Goal: Task Accomplishment & Management: Complete application form

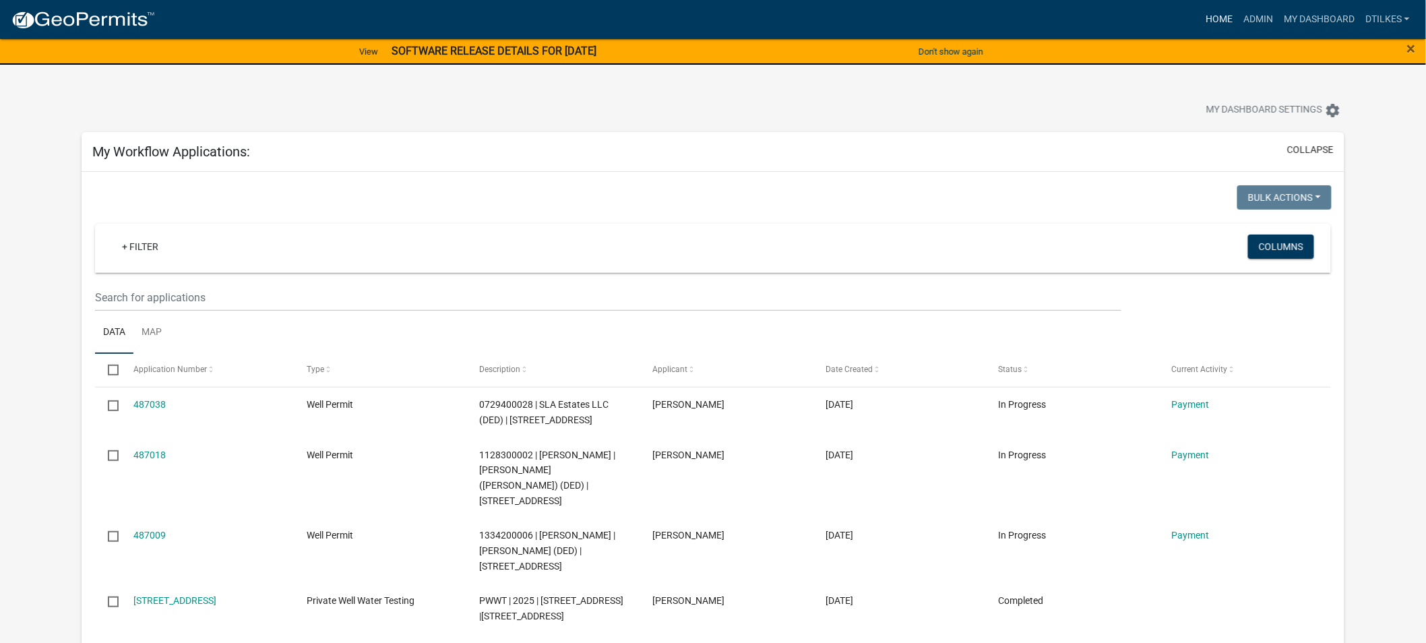
click at [1220, 17] on link "Home" at bounding box center [1219, 20] width 38 height 26
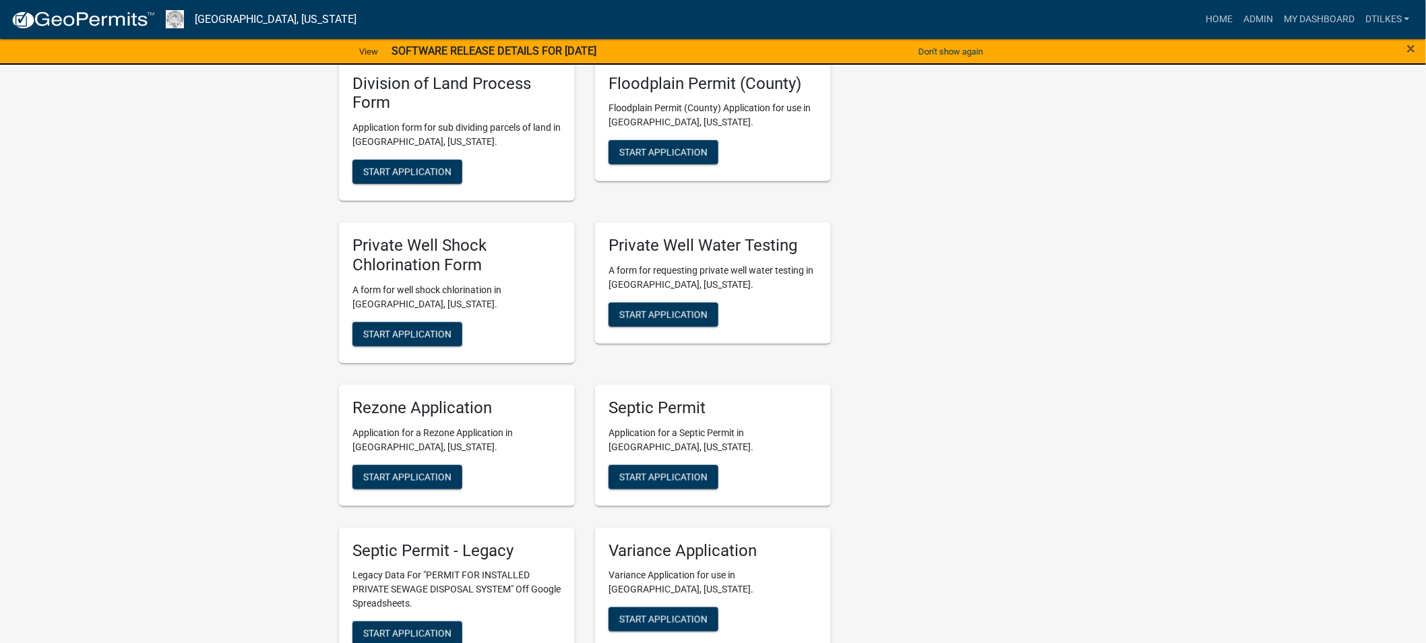
scroll to position [2545, 0]
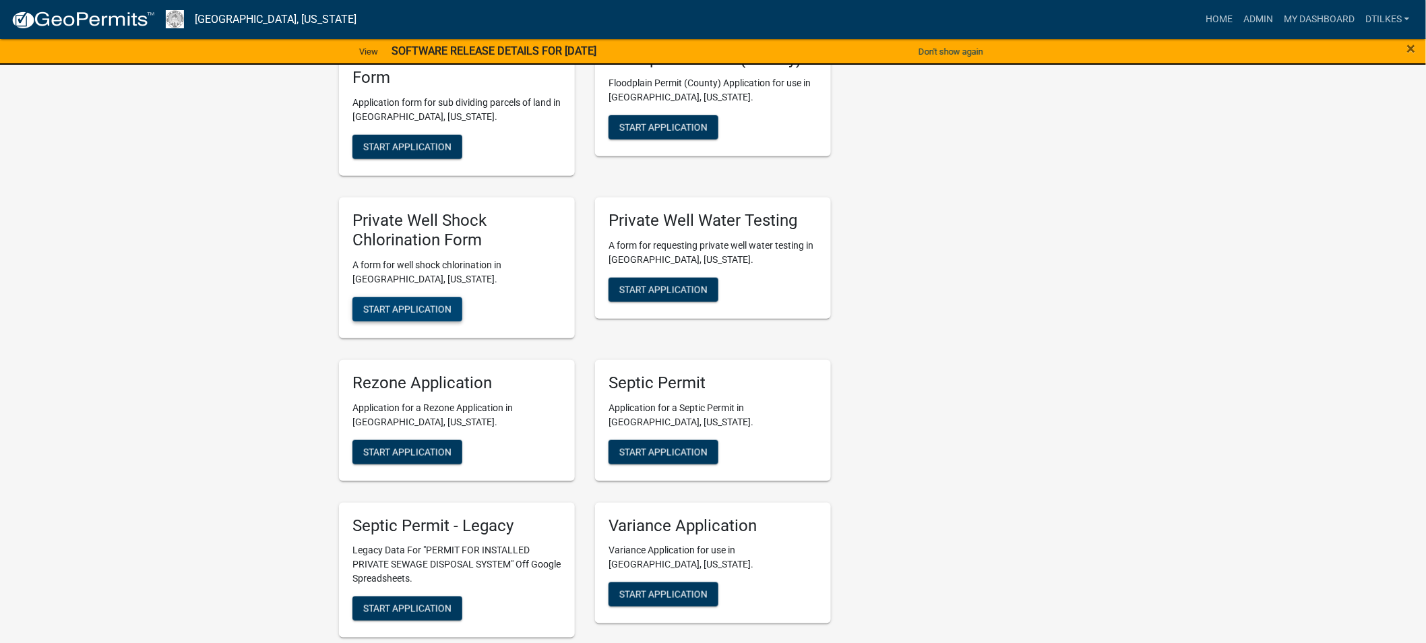
click at [389, 303] on span "Start Application" at bounding box center [407, 308] width 88 height 11
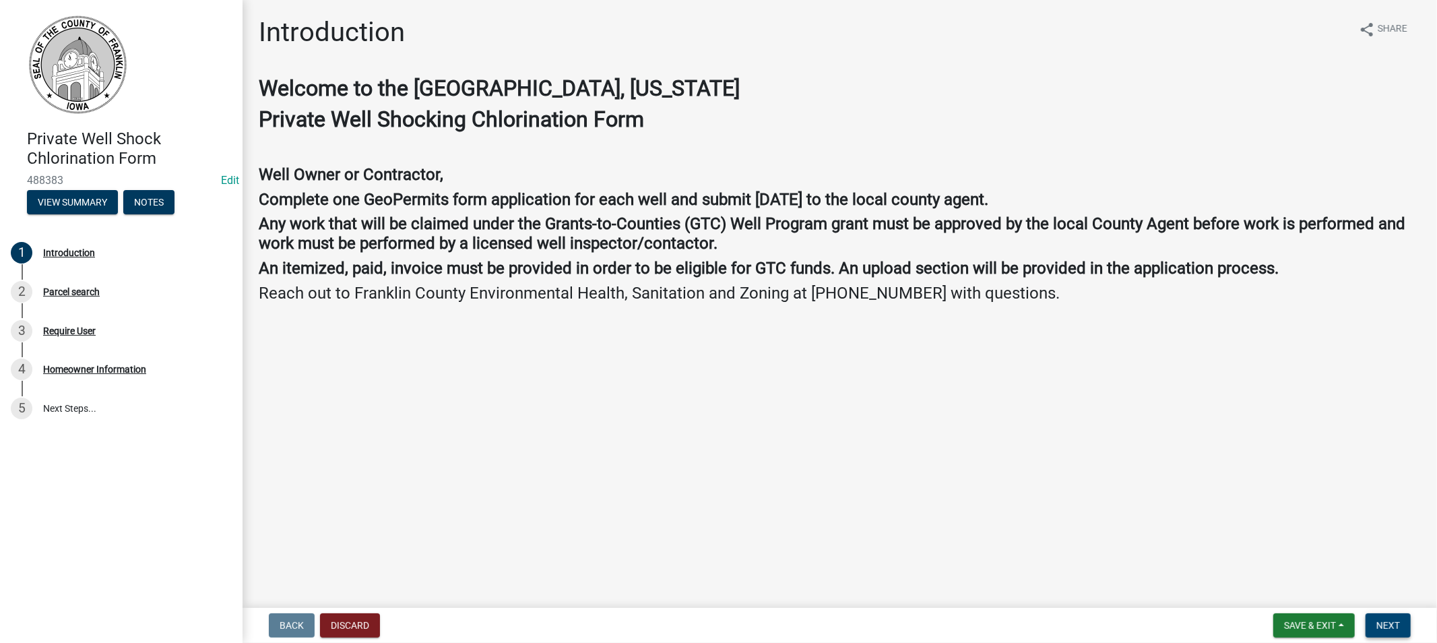
click at [1380, 627] on span "Next" at bounding box center [1389, 625] width 24 height 11
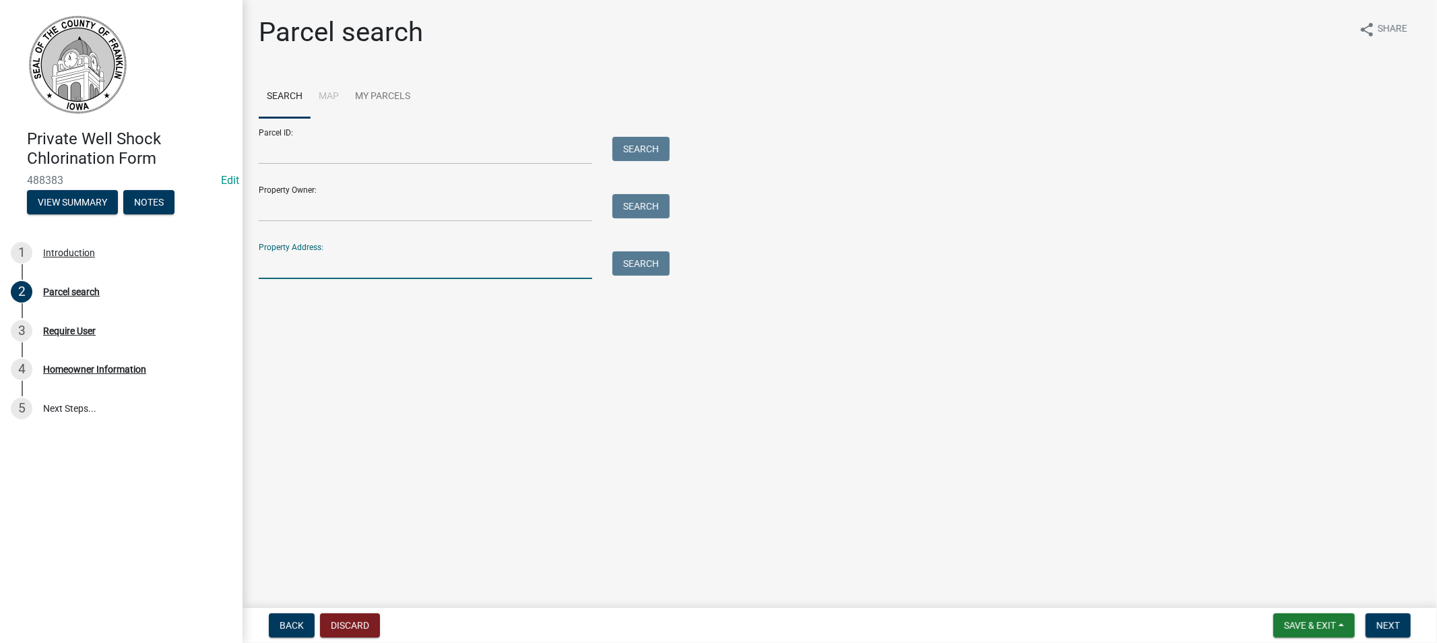
drag, startPoint x: 309, startPoint y: 263, endPoint x: 319, endPoint y: 263, distance: 10.1
click at [307, 263] on input "Property Address:" at bounding box center [426, 265] width 334 height 28
type input "1328"
click at [643, 261] on button "Search" at bounding box center [640, 263] width 57 height 24
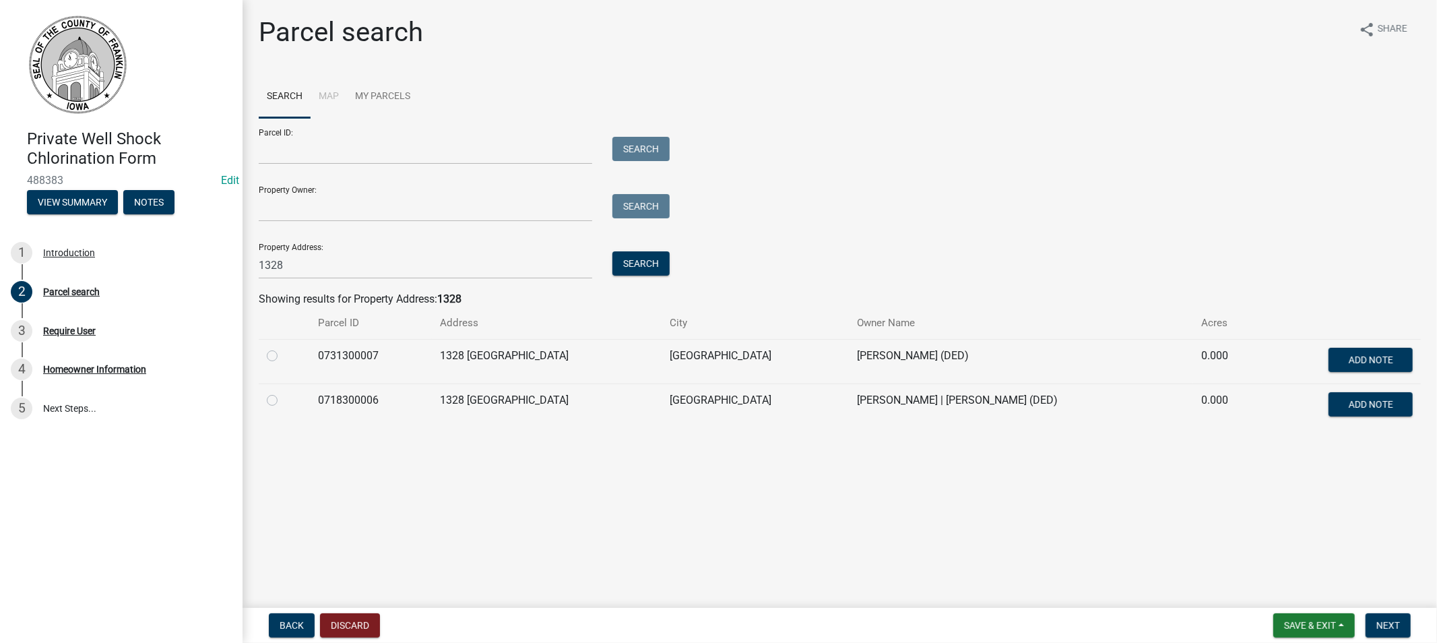
click at [283, 392] on label at bounding box center [283, 392] width 0 height 0
click at [283, 401] on input "radio" at bounding box center [287, 396] width 9 height 9
radio input "true"
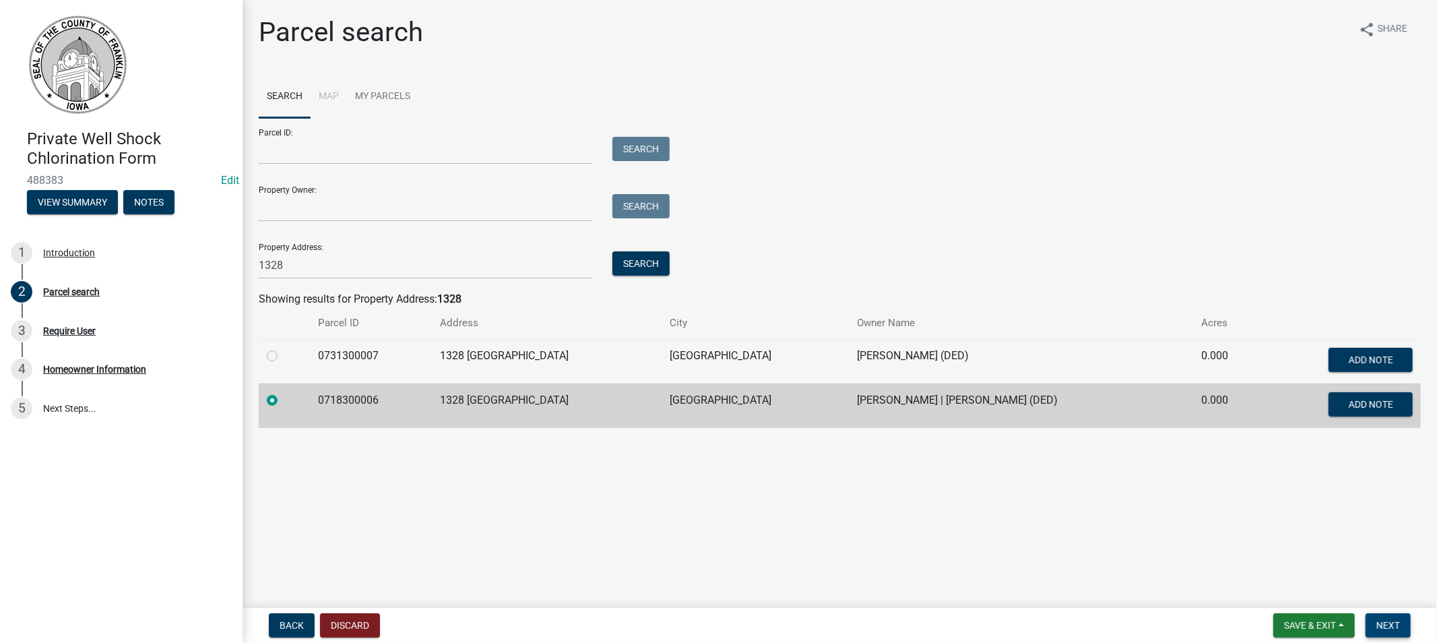
click at [1387, 623] on span "Next" at bounding box center [1389, 625] width 24 height 11
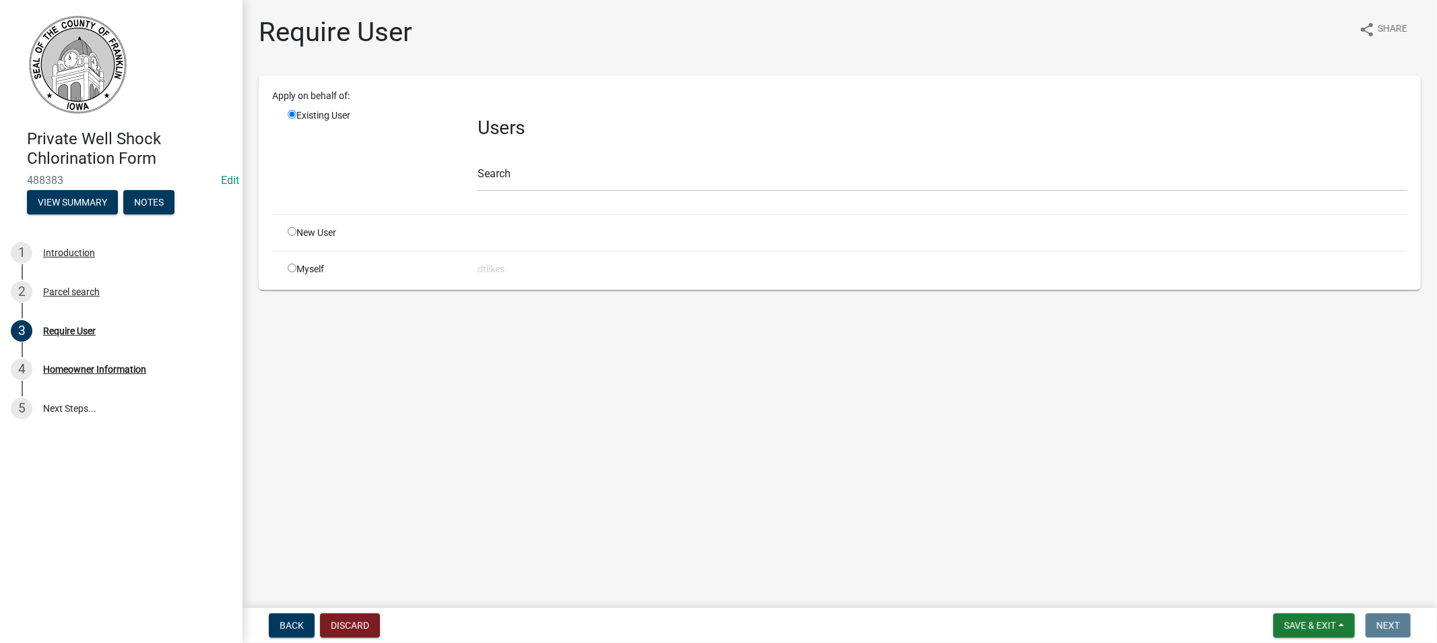
drag, startPoint x: 290, startPoint y: 266, endPoint x: 296, endPoint y: 270, distance: 7.5
click at [288, 266] on input "radio" at bounding box center [292, 267] width 9 height 9
radio input "true"
radio input "false"
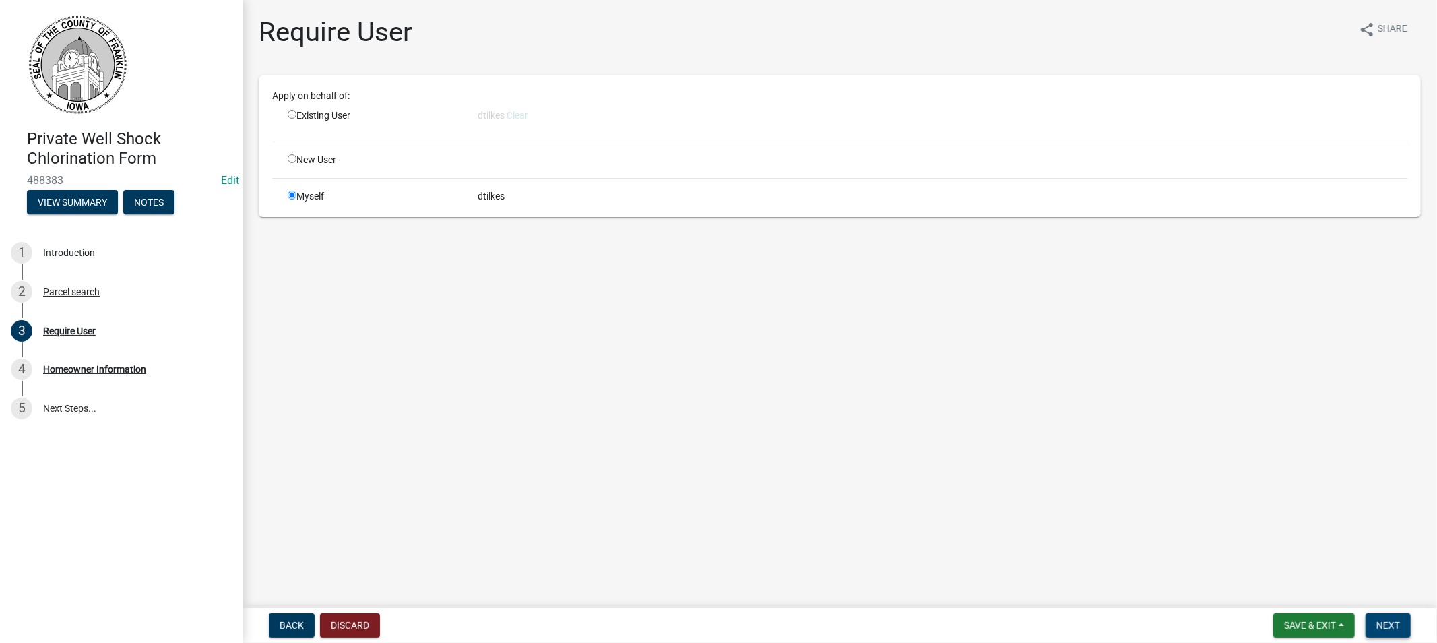
click at [1392, 625] on span "Next" at bounding box center [1389, 625] width 24 height 11
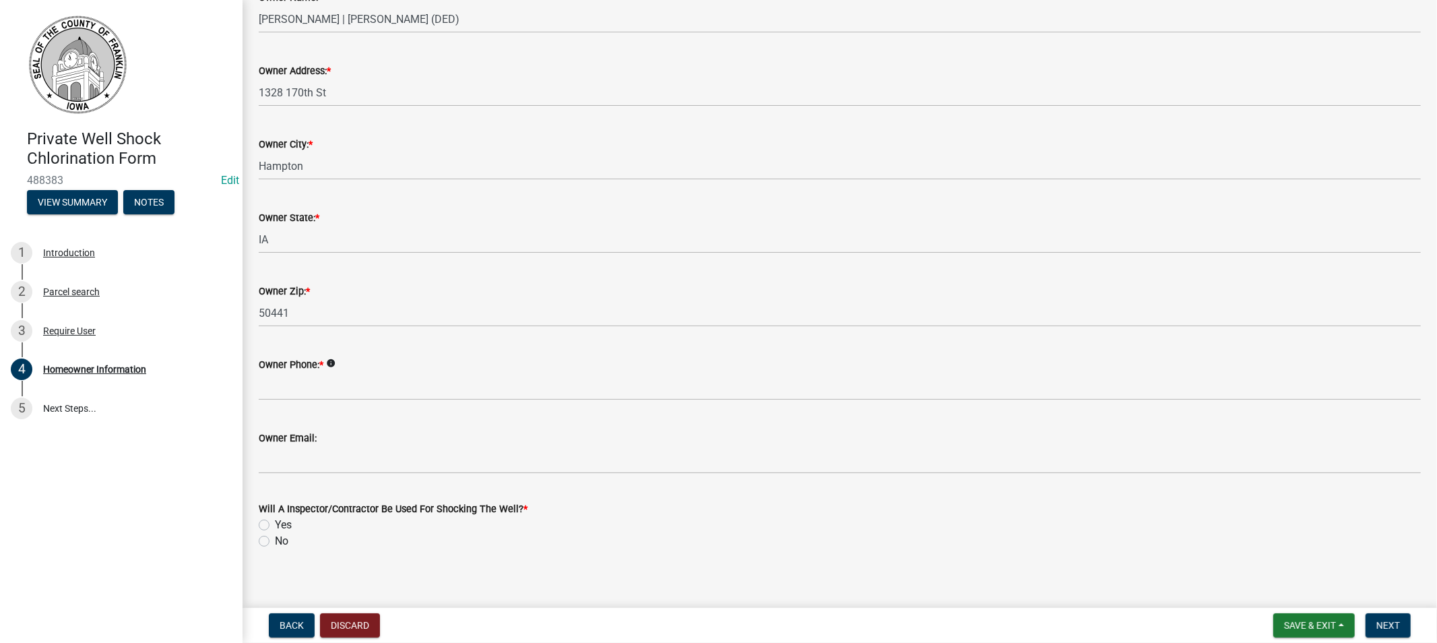
scroll to position [146, 0]
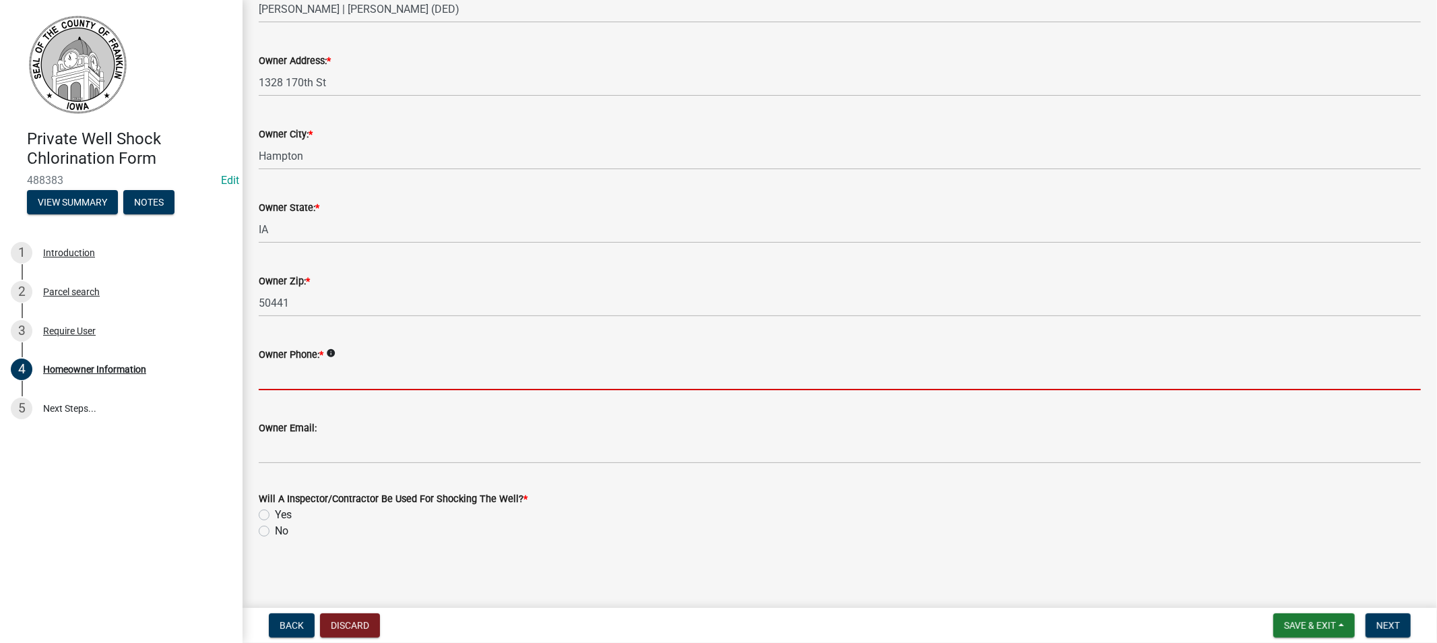
drag, startPoint x: 322, startPoint y: 385, endPoint x: 332, endPoint y: 385, distance: 10.1
click at [326, 385] on input "Owner Phone: *" at bounding box center [840, 377] width 1162 height 28
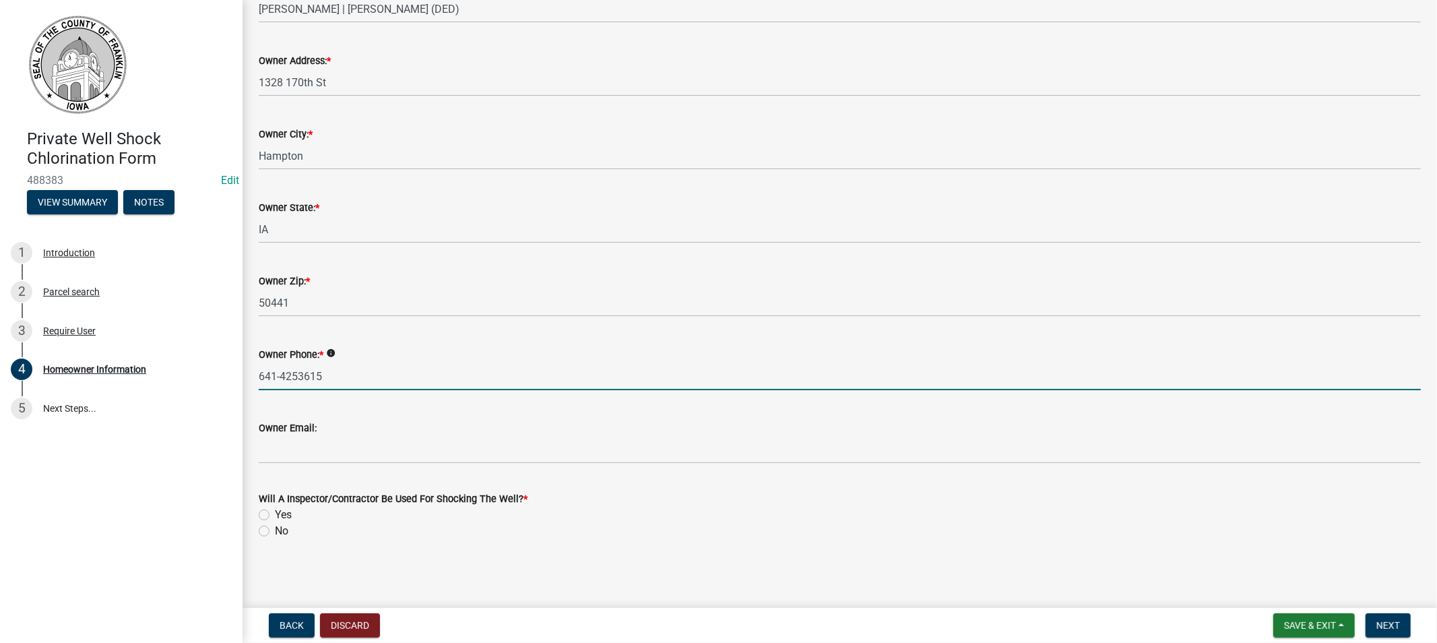
click at [296, 373] on input "641-4253615" at bounding box center [840, 377] width 1162 height 28
type input "[PHONE_NUMBER]"
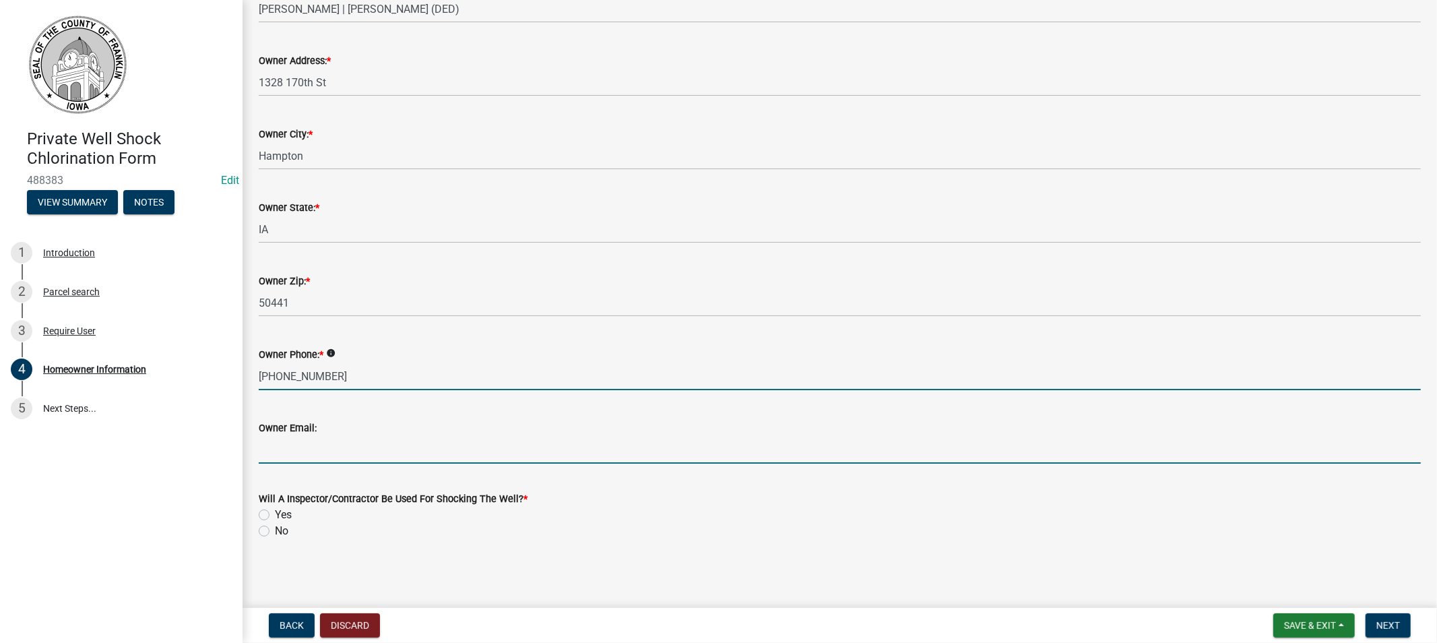
drag, startPoint x: 334, startPoint y: 455, endPoint x: 340, endPoint y: 458, distance: 7.3
click at [340, 458] on input "Owner Email:" at bounding box center [840, 450] width 1162 height 28
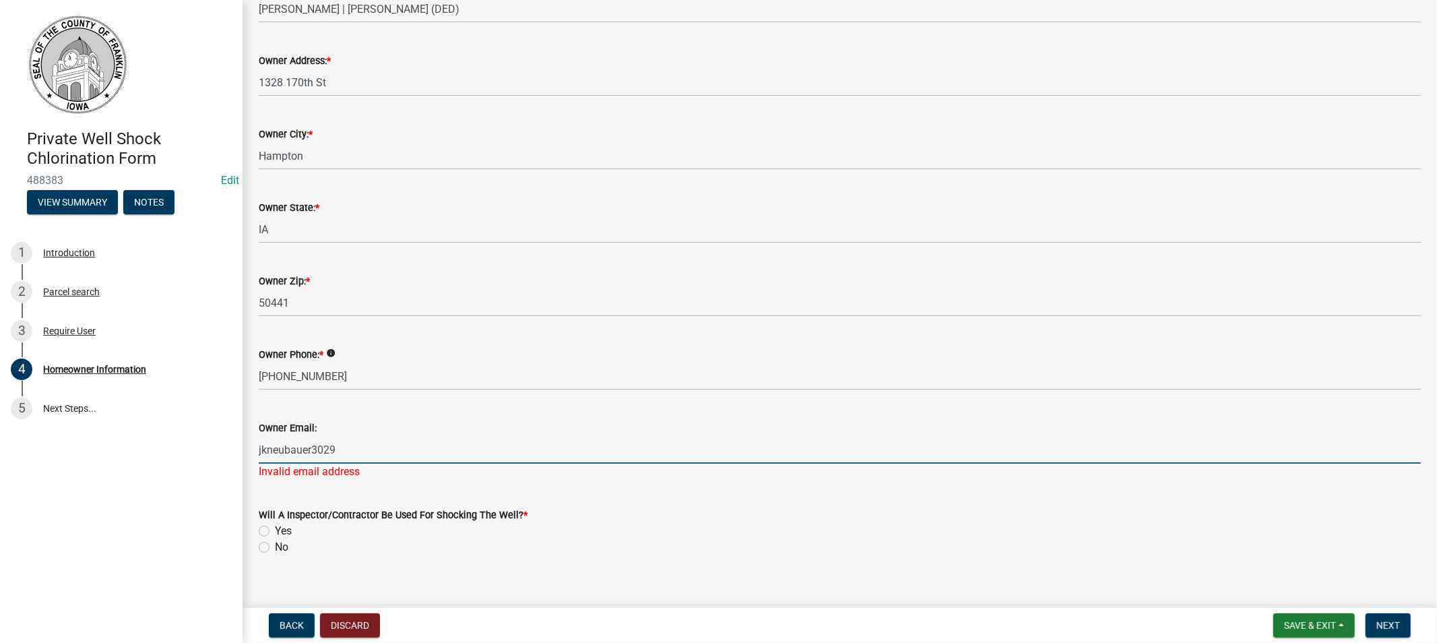
click at [339, 457] on input "jkneubauer3029" at bounding box center [840, 450] width 1162 height 28
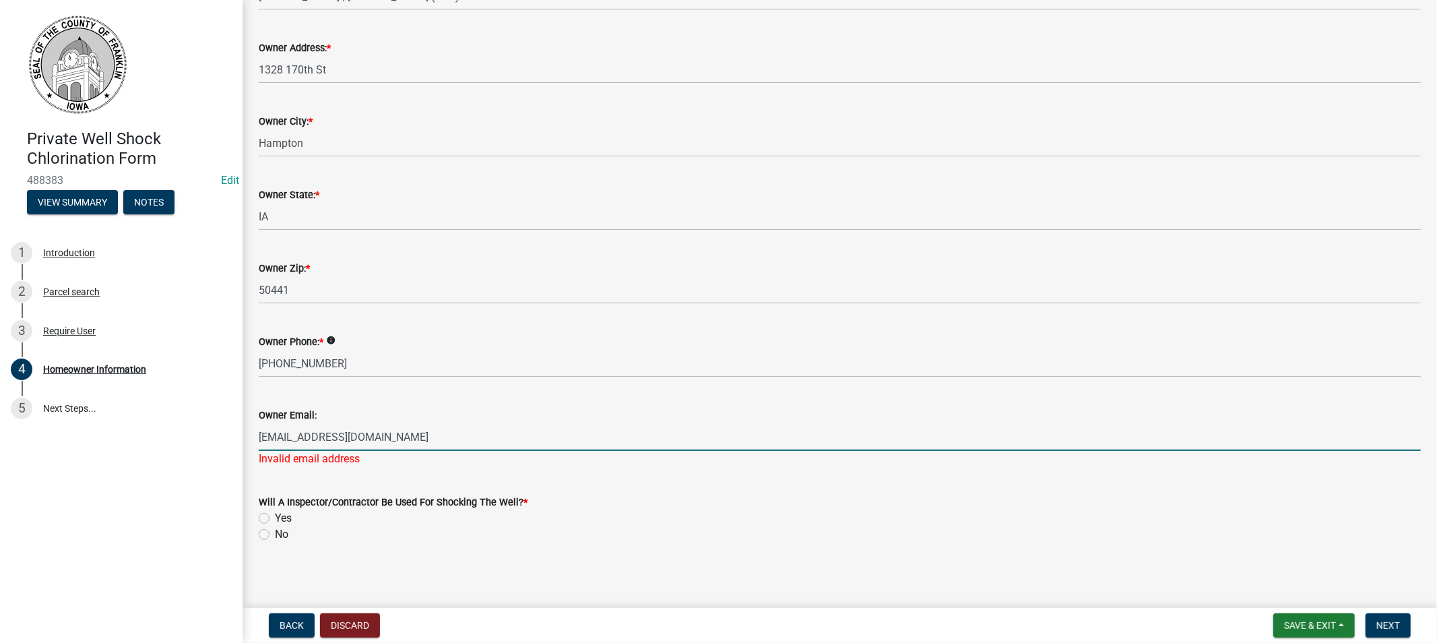
scroll to position [162, 0]
type input "[EMAIL_ADDRESS][DOMAIN_NAME]"
click at [275, 509] on label "Yes" at bounding box center [283, 514] width 17 height 16
click at [275, 509] on input "Yes" at bounding box center [279, 510] width 9 height 9
radio input "true"
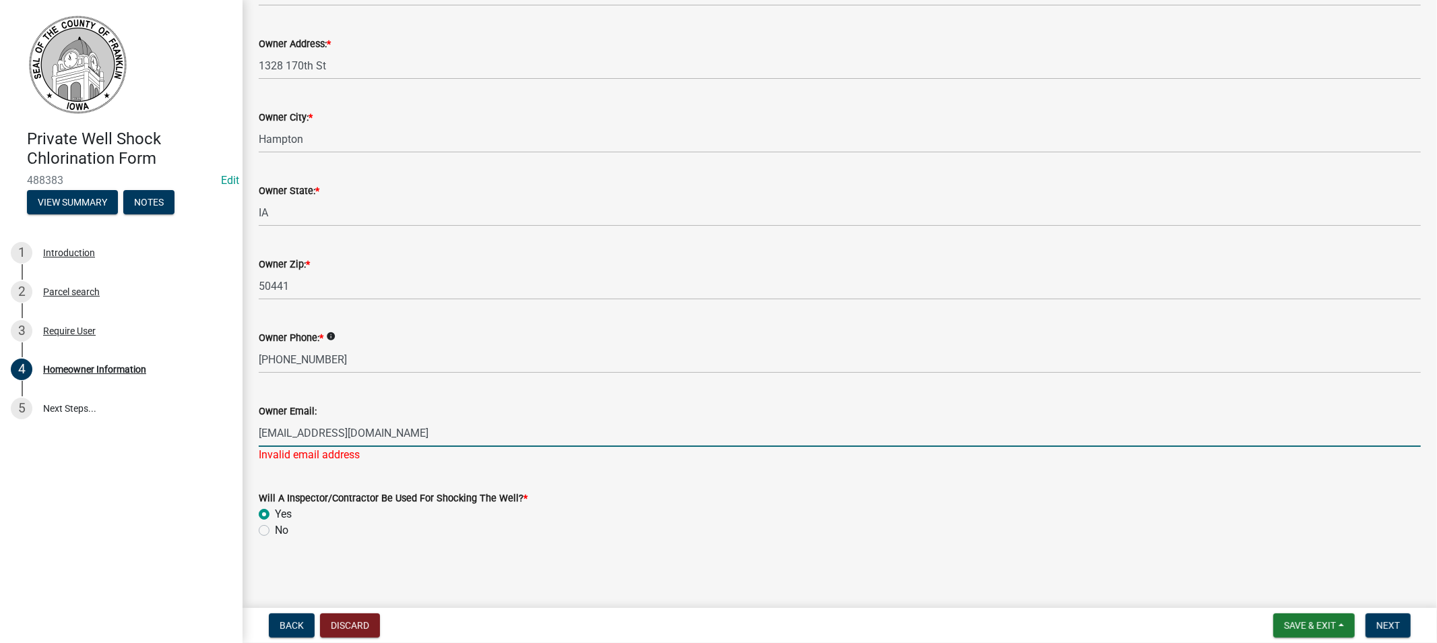
scroll to position [146, 0]
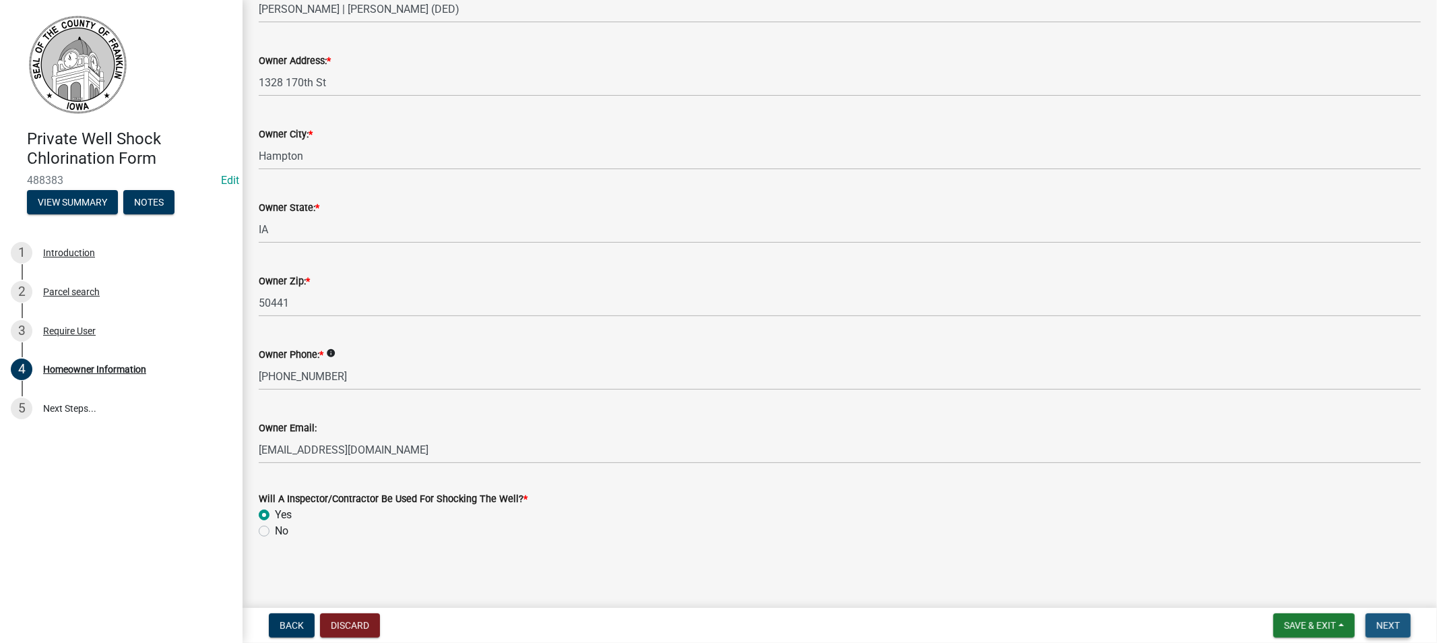
click at [1384, 629] on span "Next" at bounding box center [1389, 625] width 24 height 11
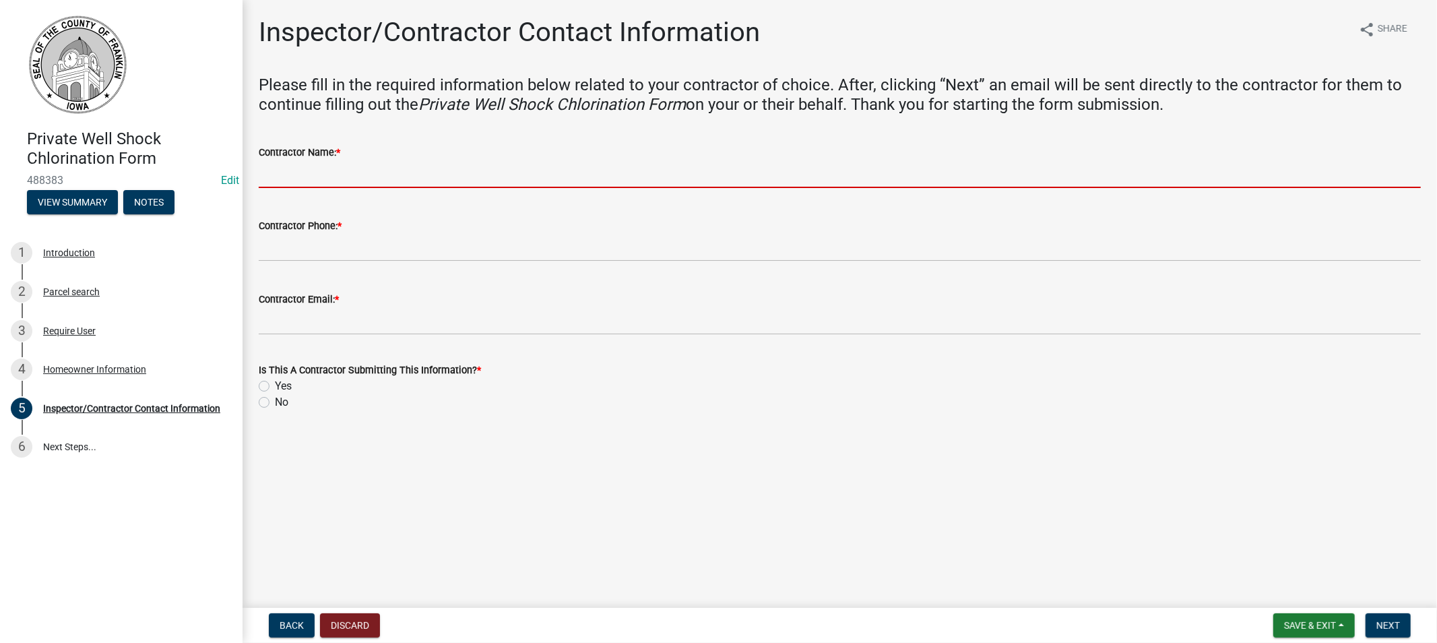
click at [340, 174] on input "Contractor Name: *" at bounding box center [840, 174] width 1162 height 28
type input "Morts Water Company"
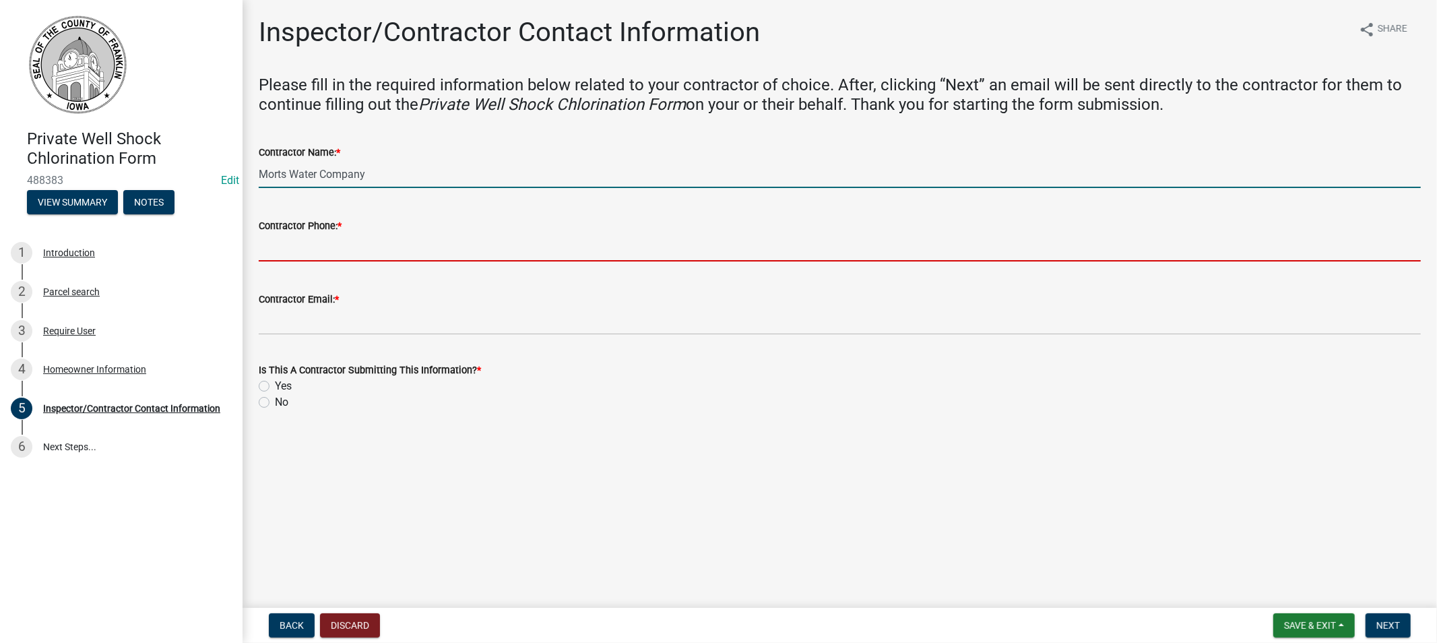
click at [327, 243] on input "Contractor Phone: *" at bounding box center [840, 248] width 1162 height 28
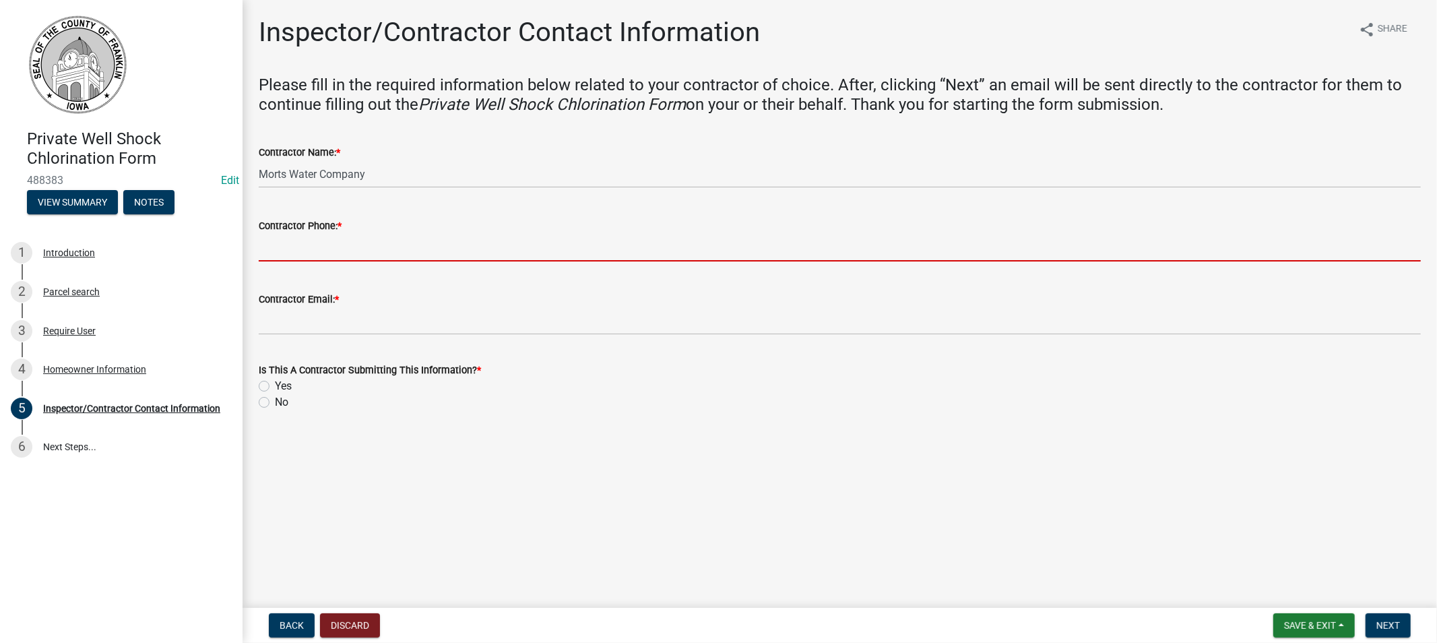
type input "[PHONE_NUMBER]"
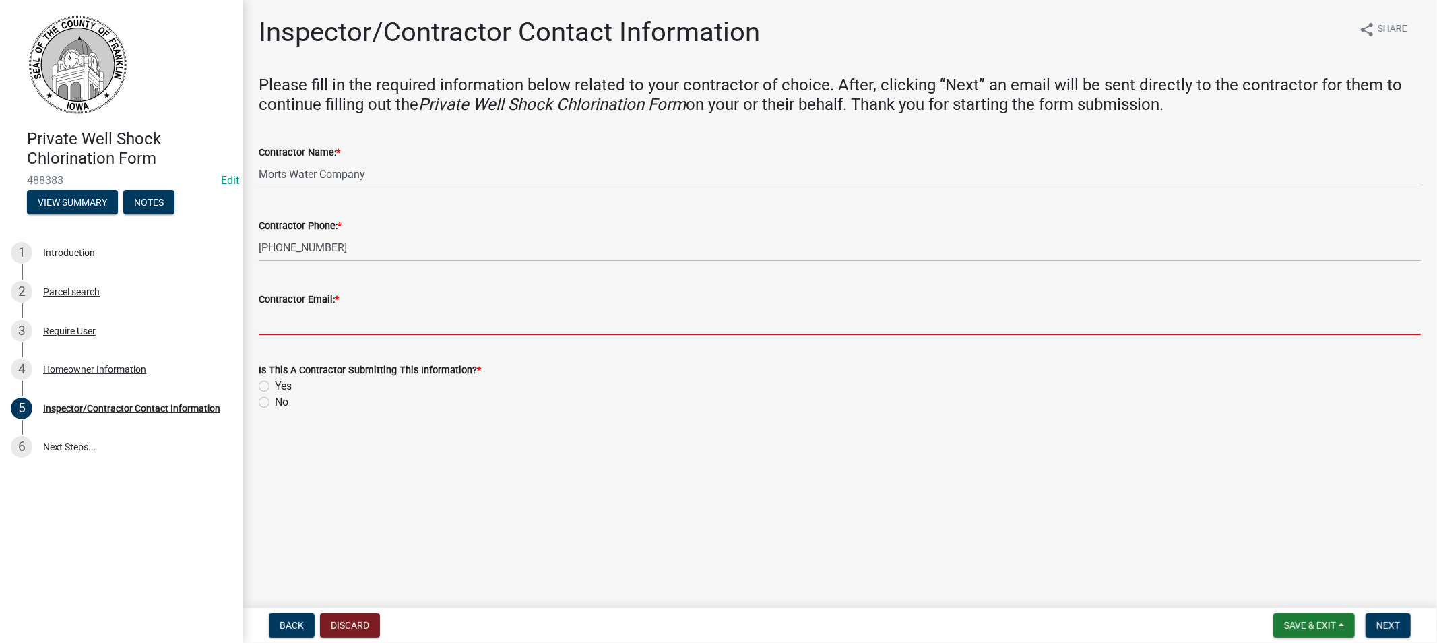
click at [337, 317] on input "Contractor Email: *" at bounding box center [840, 321] width 1162 height 28
type input "[EMAIL_ADDRESS][DOMAIN_NAME]"
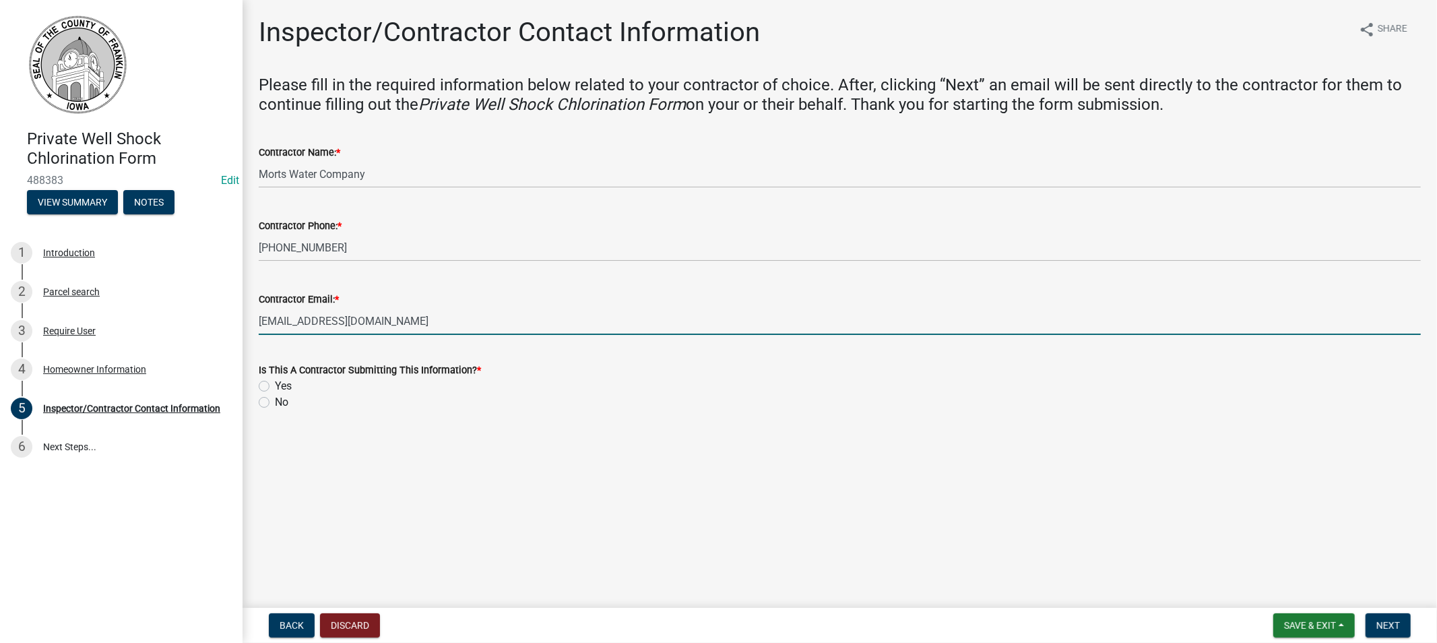
click at [275, 404] on label "No" at bounding box center [281, 402] width 13 height 16
click at [275, 403] on input "No" at bounding box center [279, 398] width 9 height 9
radio input "true"
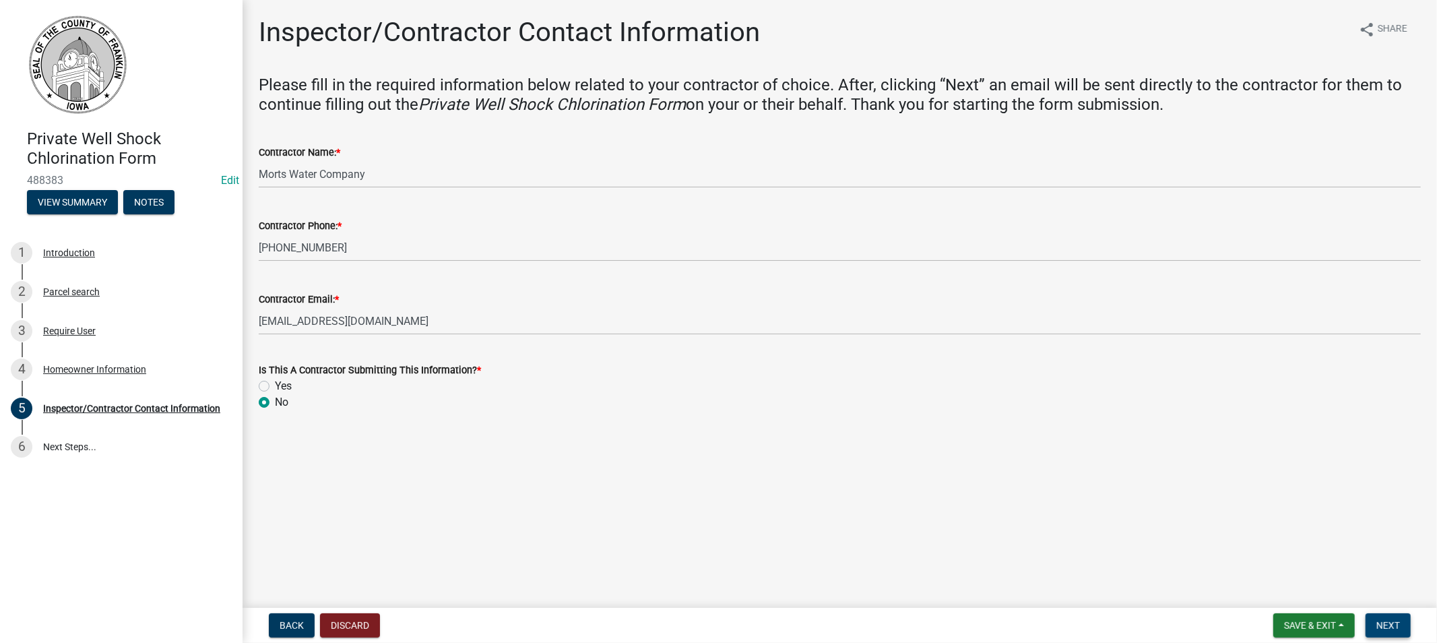
click at [1393, 627] on span "Next" at bounding box center [1389, 625] width 24 height 11
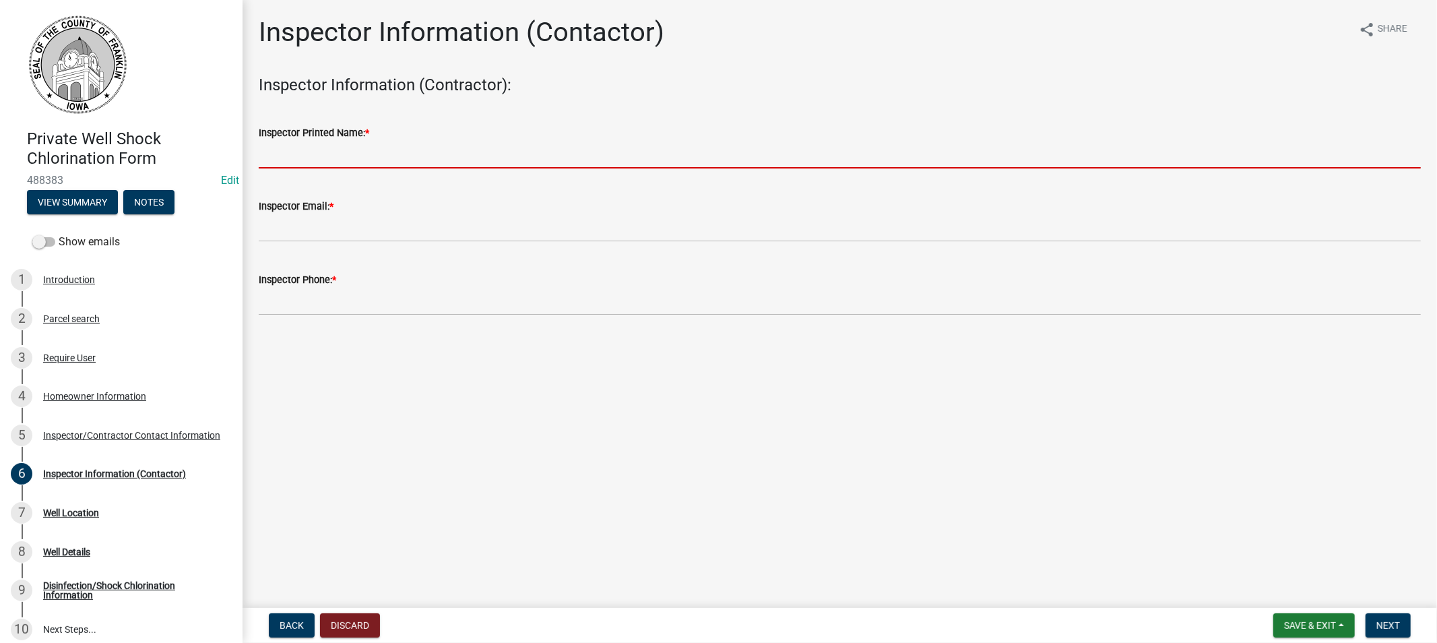
click at [311, 155] on input "Inspector Printed Name: *" at bounding box center [840, 155] width 1162 height 28
type input "[PERSON_NAME]"
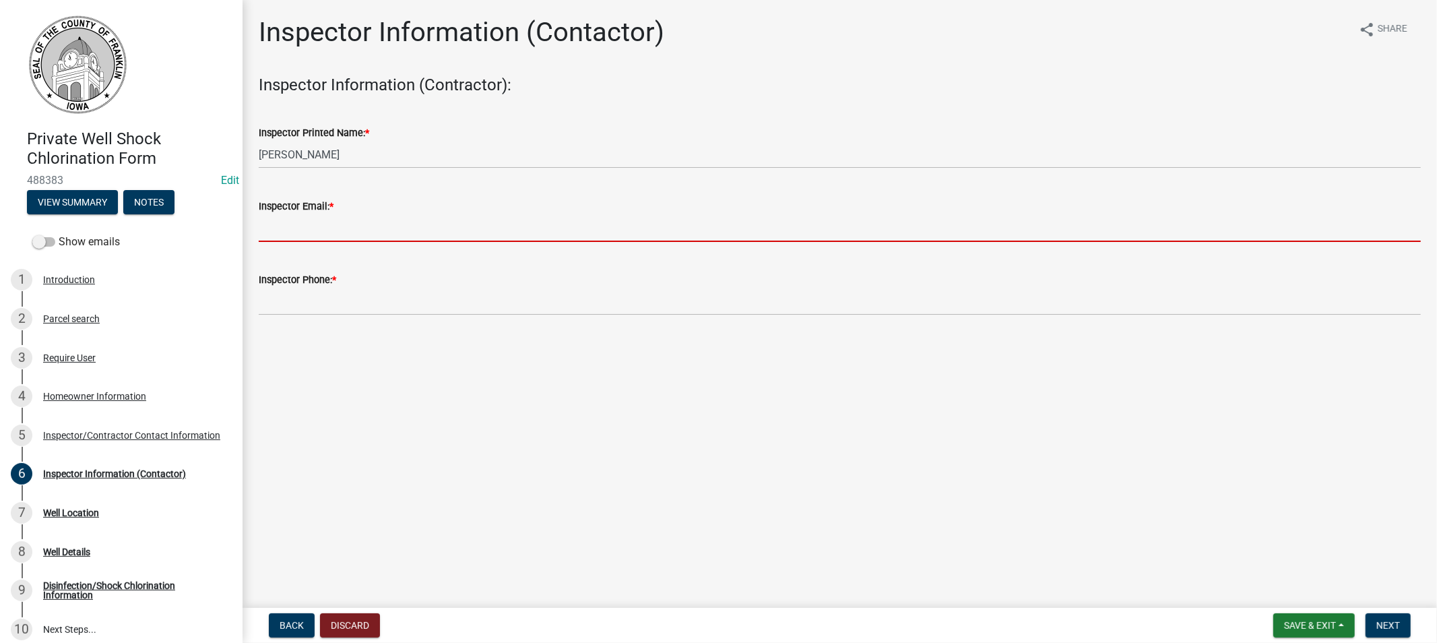
click at [319, 238] on input "Inspector Email: *" at bounding box center [840, 228] width 1162 height 28
type input "[EMAIL_ADDRESS][DOMAIN_NAME]"
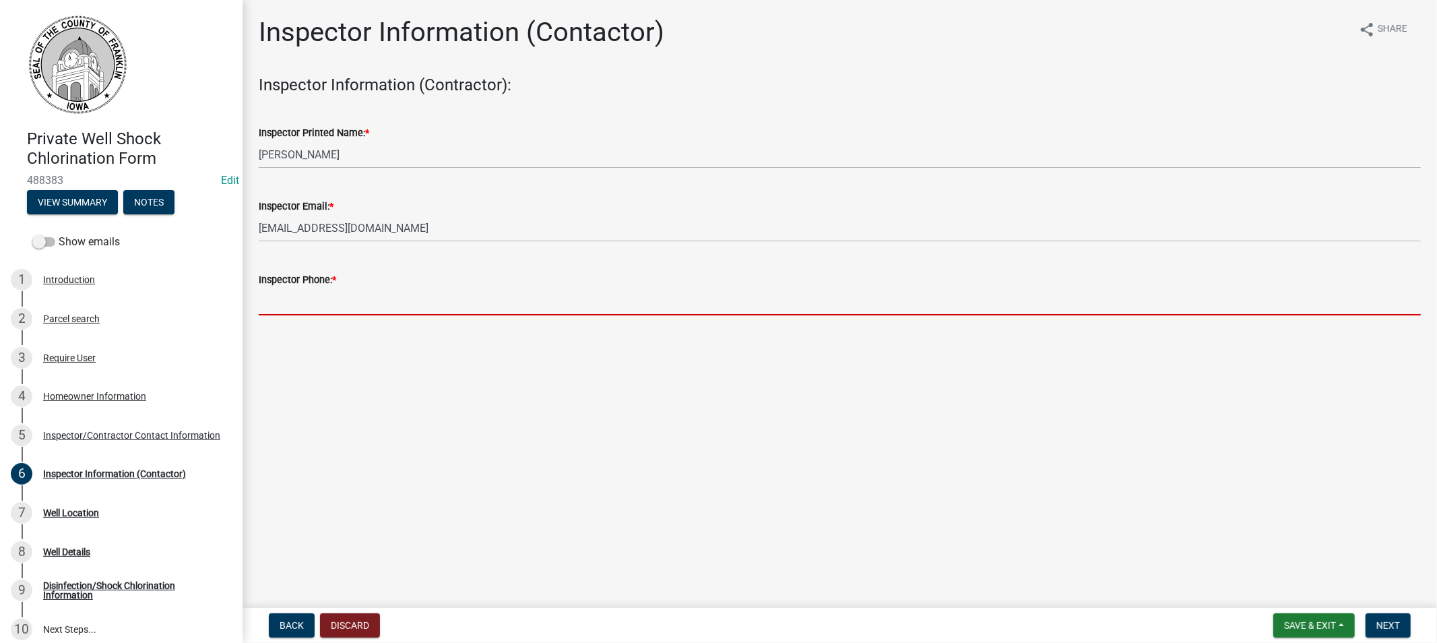
click at [306, 303] on input "Inspector Phone: *" at bounding box center [840, 302] width 1162 height 28
type input "[PHONE_NUMBER]"
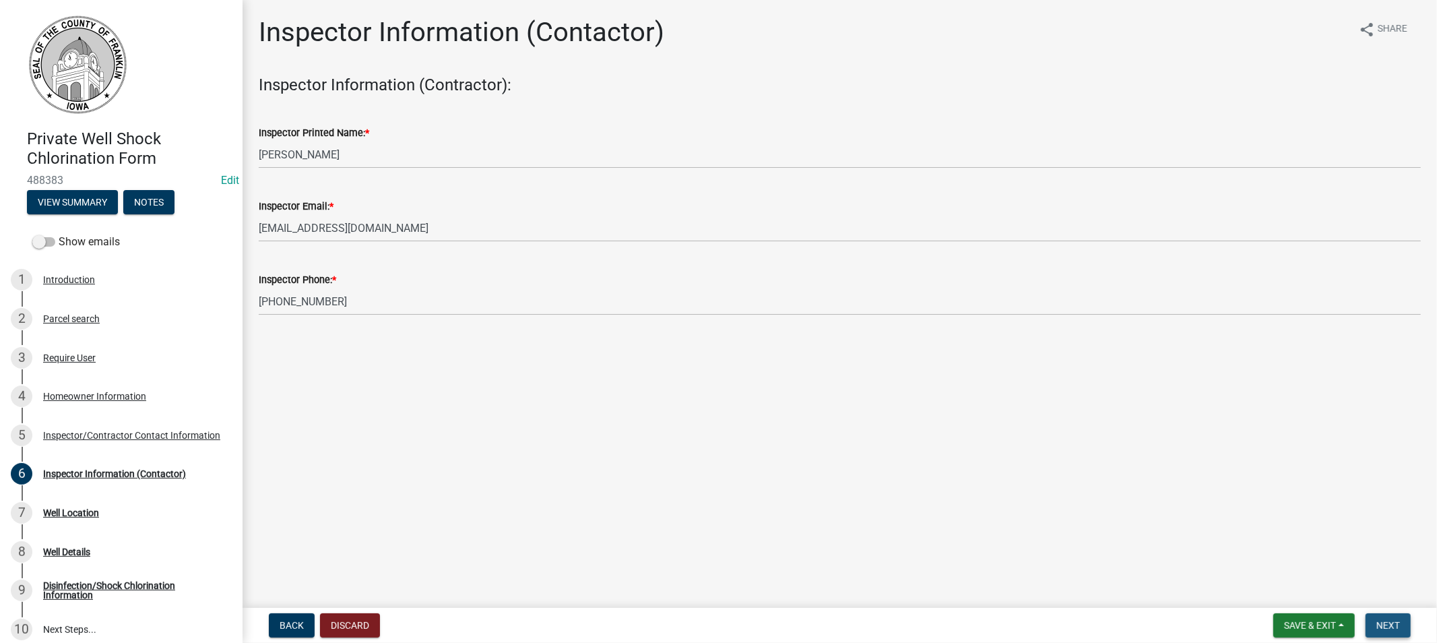
click at [1388, 623] on span "Next" at bounding box center [1389, 625] width 24 height 11
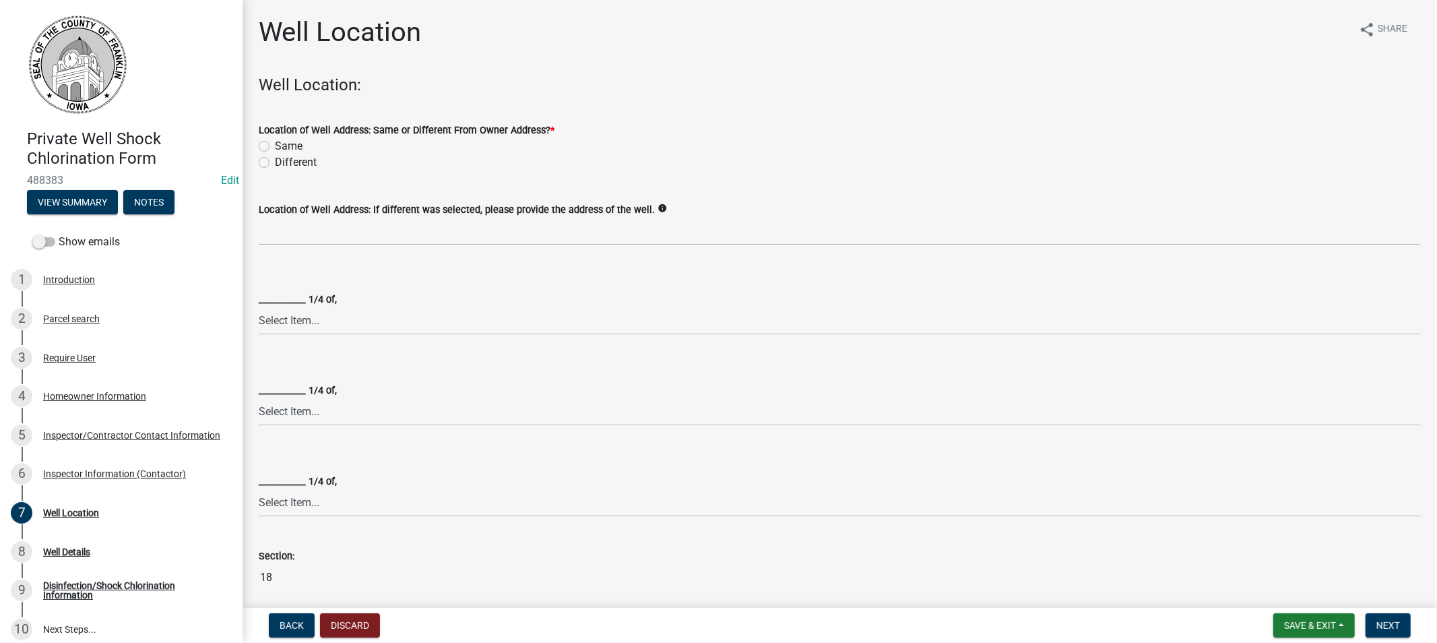
click at [275, 145] on label "Same" at bounding box center [289, 146] width 28 height 16
click at [275, 145] on input "Same" at bounding box center [279, 142] width 9 height 9
radio input "true"
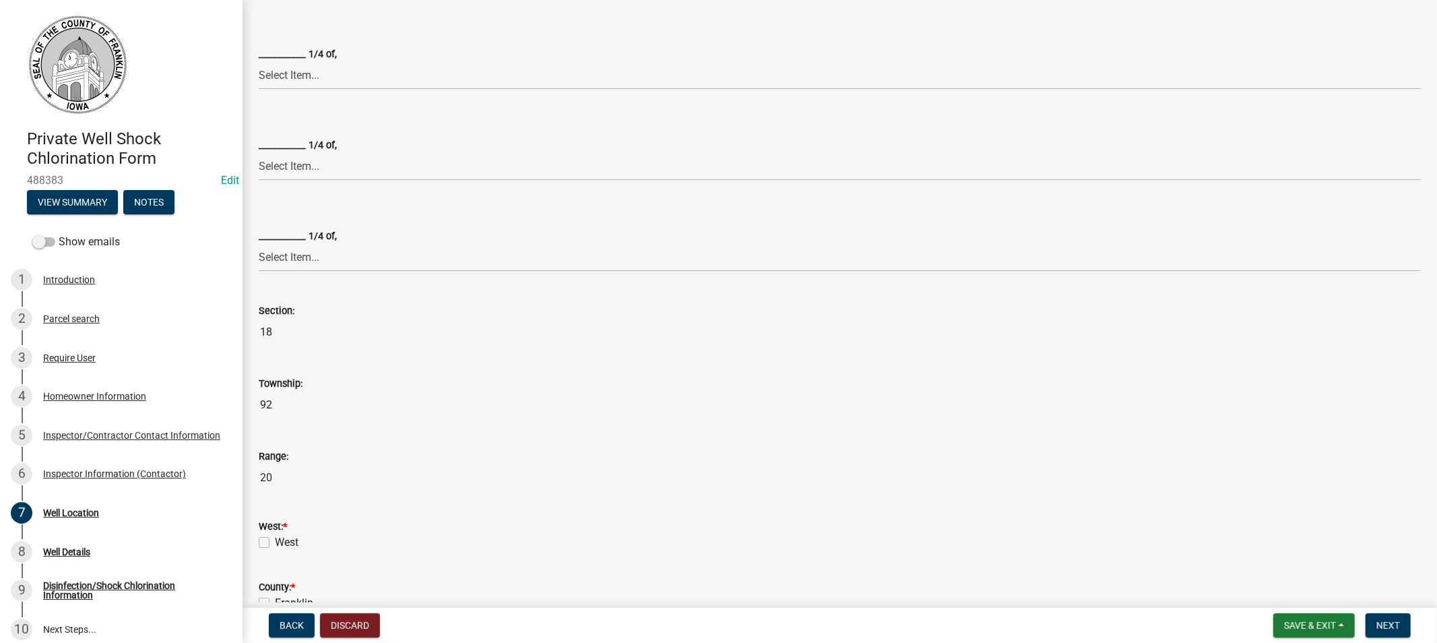
scroll to position [374, 0]
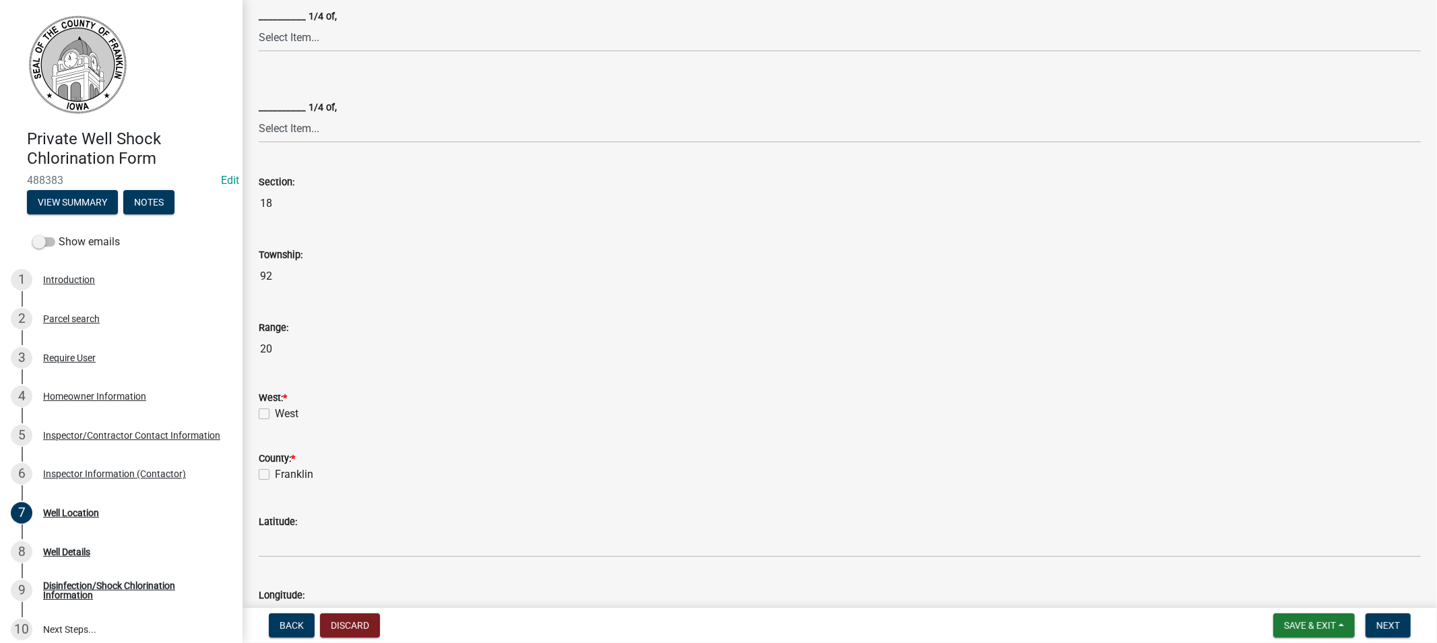
click at [275, 411] on label "West" at bounding box center [287, 414] width 24 height 16
click at [275, 411] on input "West" at bounding box center [279, 410] width 9 height 9
checkbox input "true"
click at [261, 480] on div "Franklin" at bounding box center [840, 474] width 1162 height 16
click at [275, 476] on label "Franklin" at bounding box center [294, 474] width 38 height 16
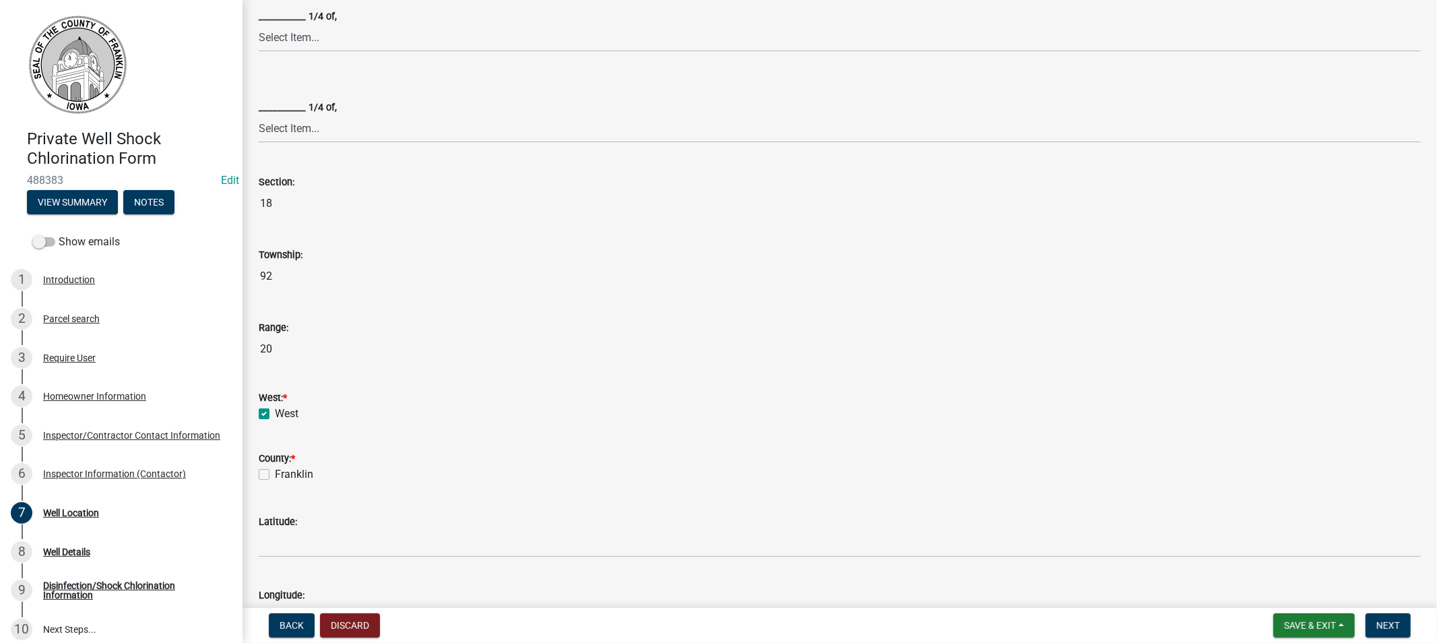
click at [275, 475] on input "Franklin" at bounding box center [279, 470] width 9 height 9
checkbox input "true"
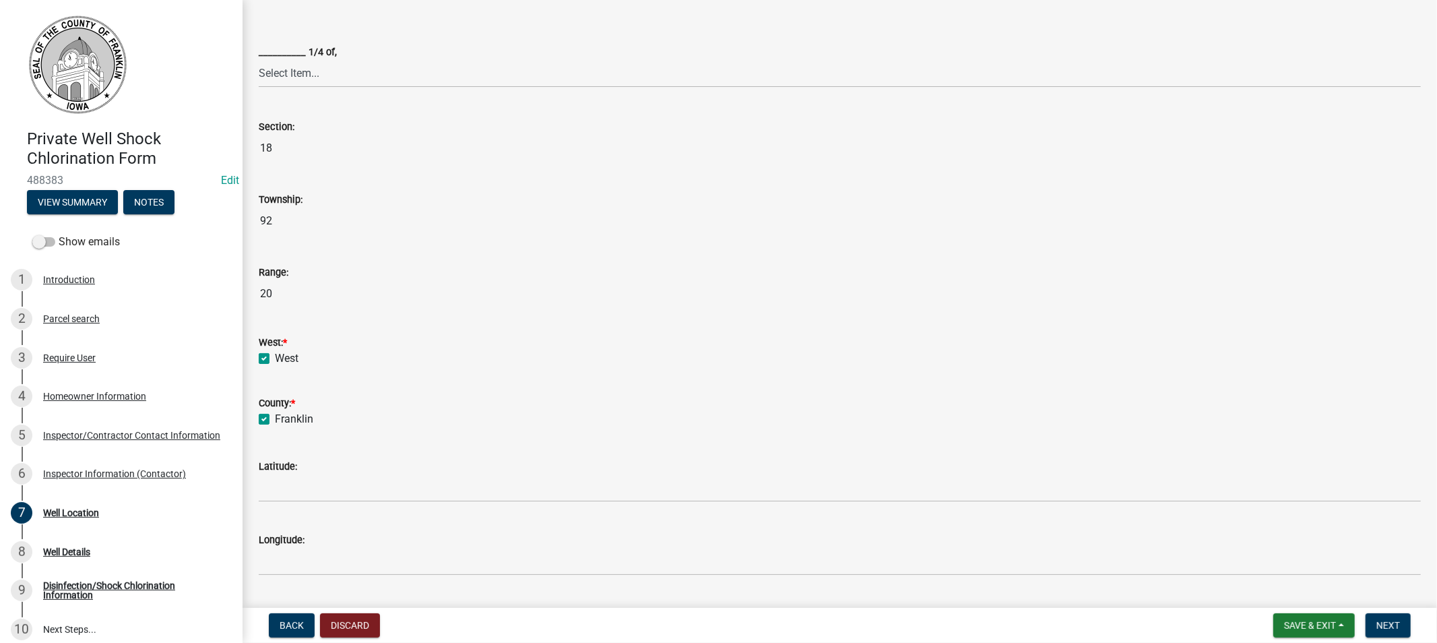
scroll to position [574, 0]
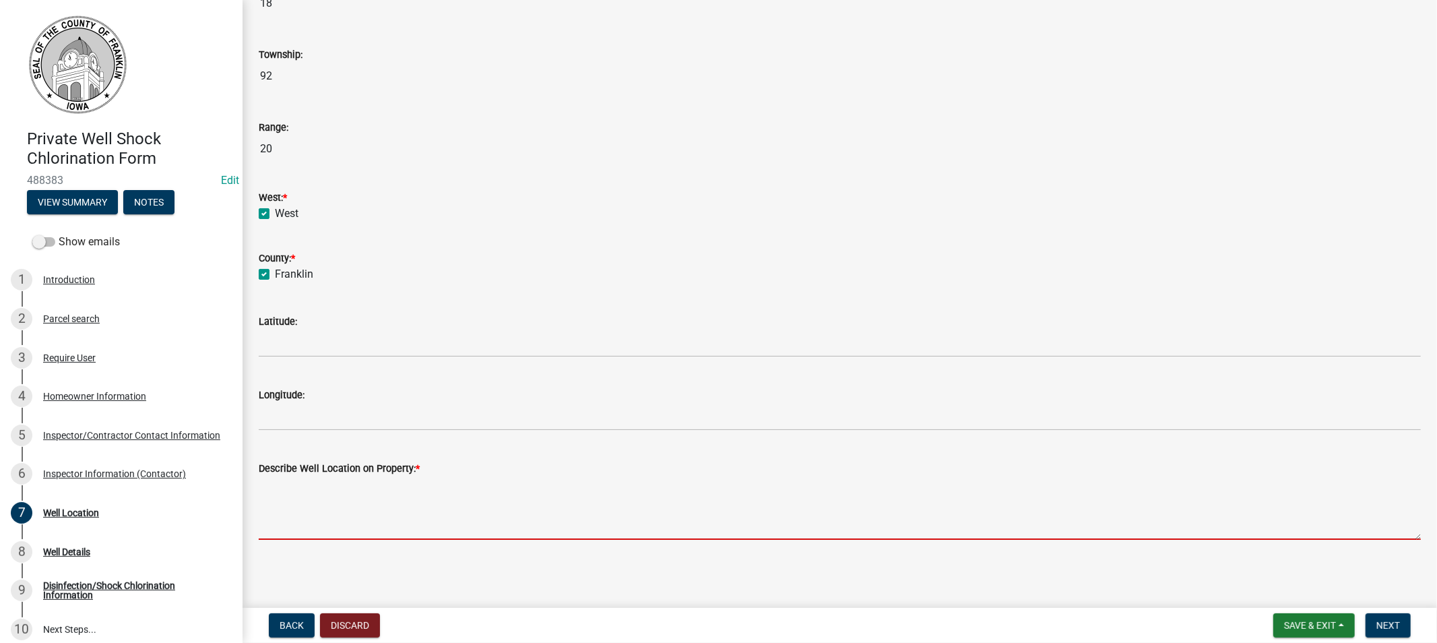
click at [340, 520] on textarea "Describe Well Location on Property: *" at bounding box center [840, 507] width 1162 height 63
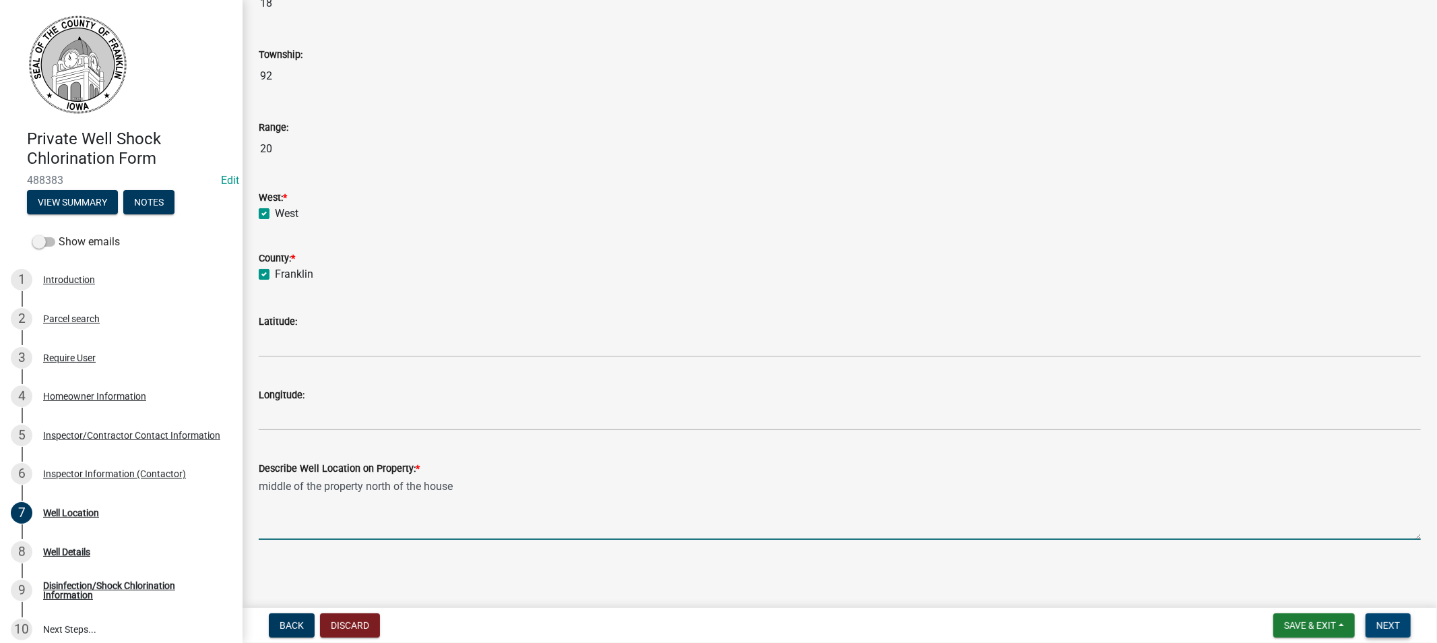
type textarea "middle of the property north of the house"
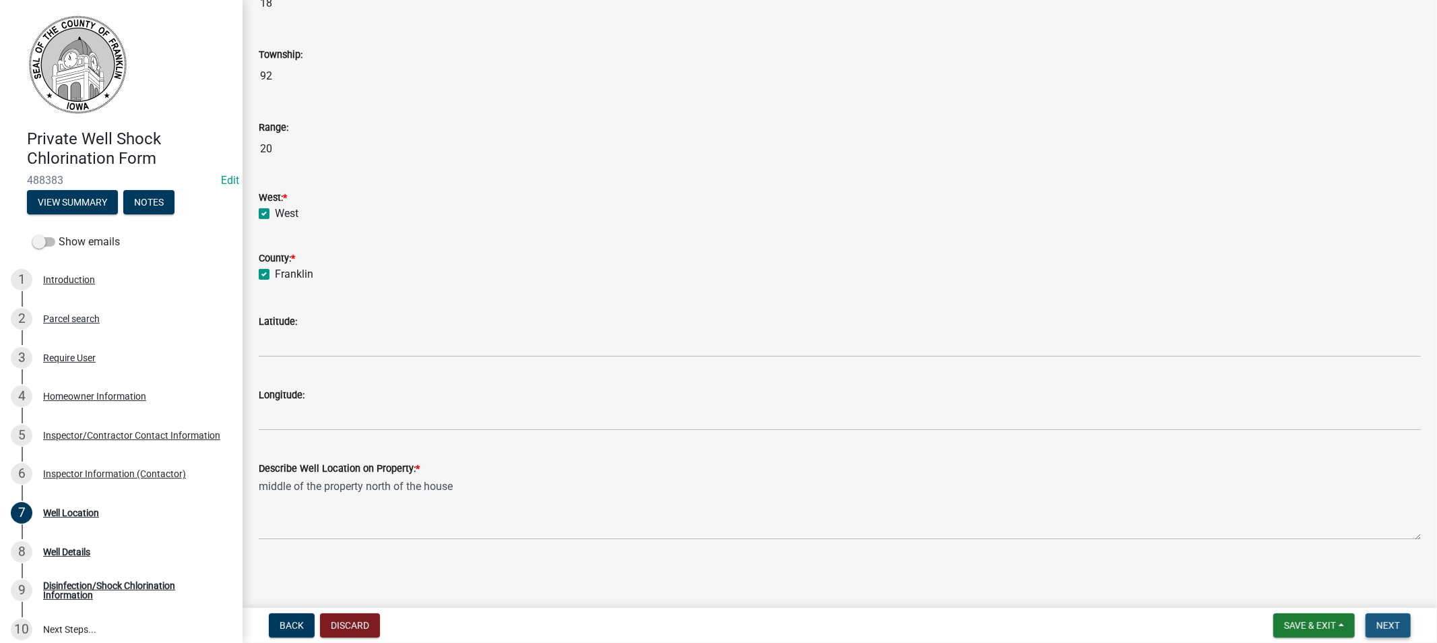
click at [1393, 627] on span "Next" at bounding box center [1389, 625] width 24 height 11
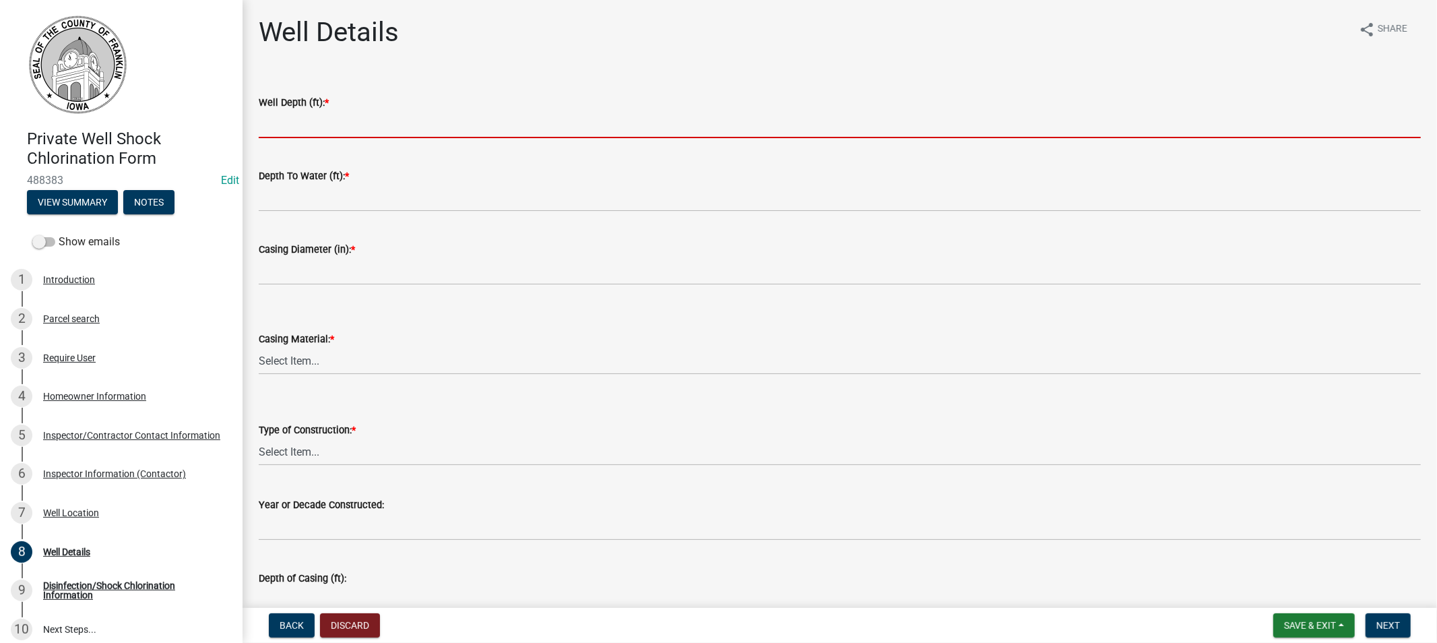
drag, startPoint x: 297, startPoint y: 124, endPoint x: 305, endPoint y: 124, distance: 7.4
click at [301, 124] on input "Well Depth (ft): *" at bounding box center [840, 125] width 1162 height 28
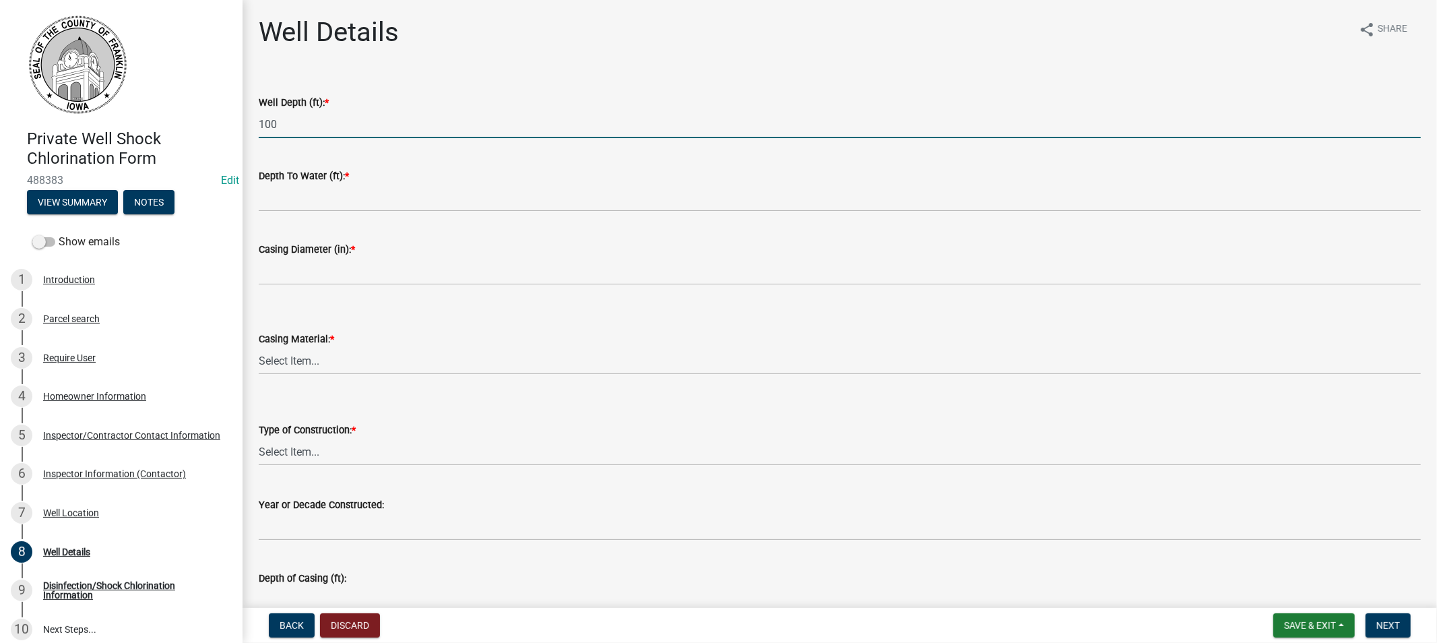
type input "100"
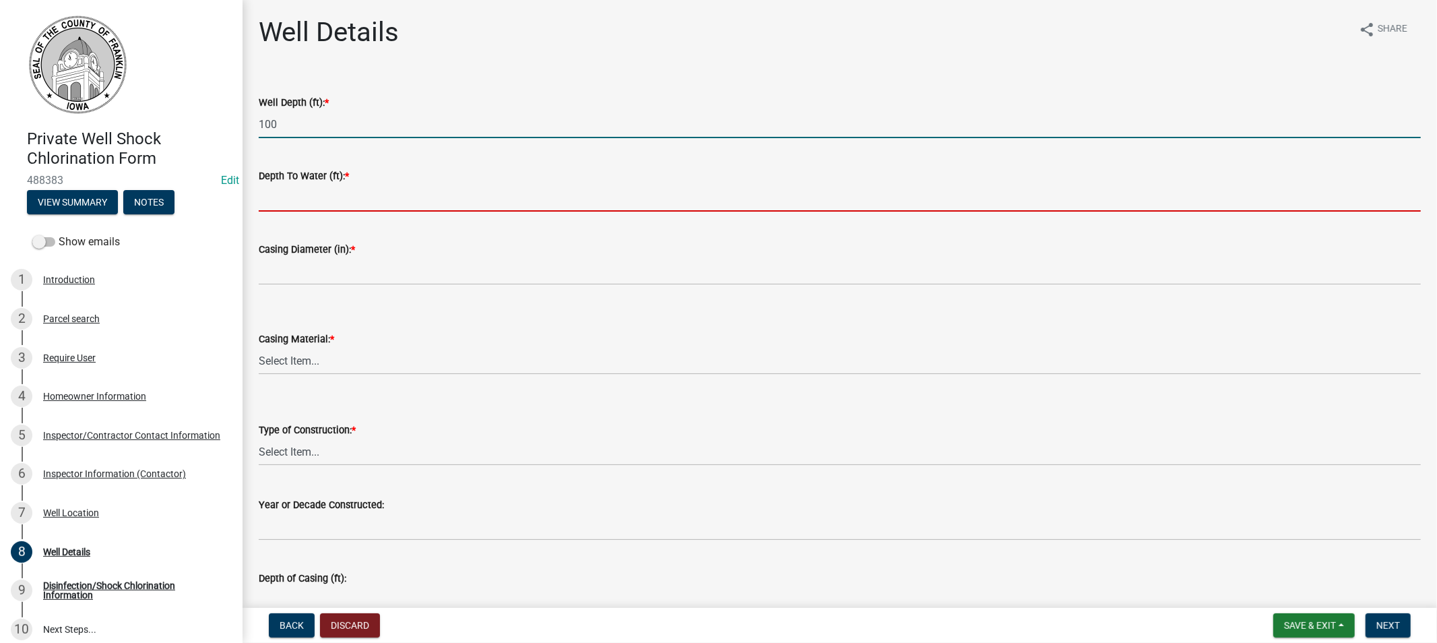
click at [324, 206] on input "Depth To Water (ft): *" at bounding box center [840, 198] width 1162 height 28
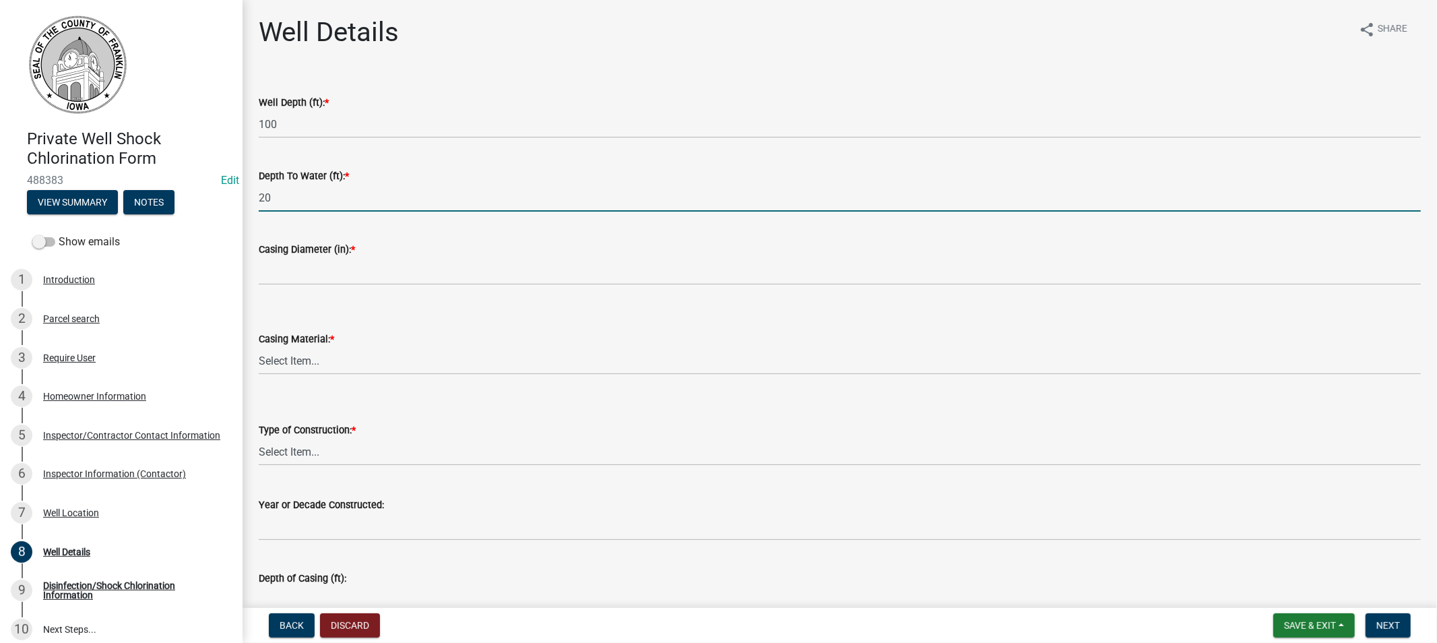
type input "20"
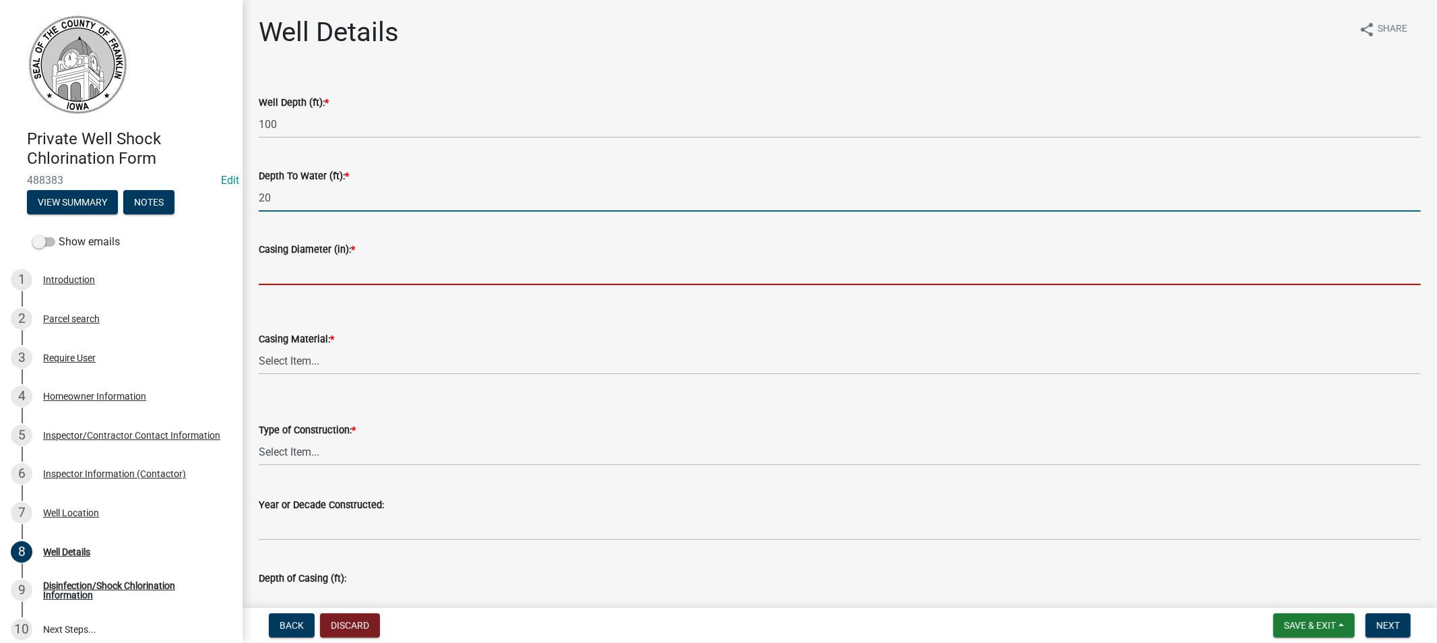
click at [333, 276] on input "Casing Diameter (in): *" at bounding box center [840, 271] width 1162 height 28
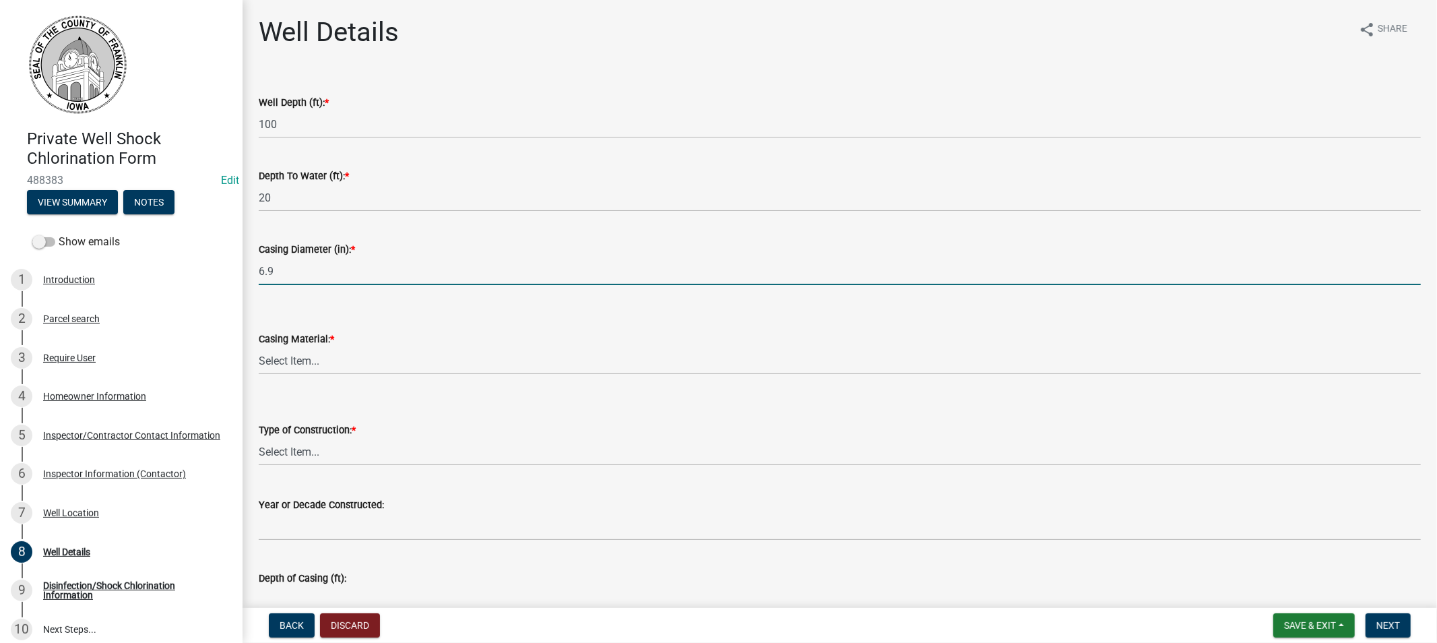
type input "6.9"
click at [297, 348] on select "Select Item... Steel Plastic Concrete Clay Brick Stone" at bounding box center [840, 361] width 1162 height 28
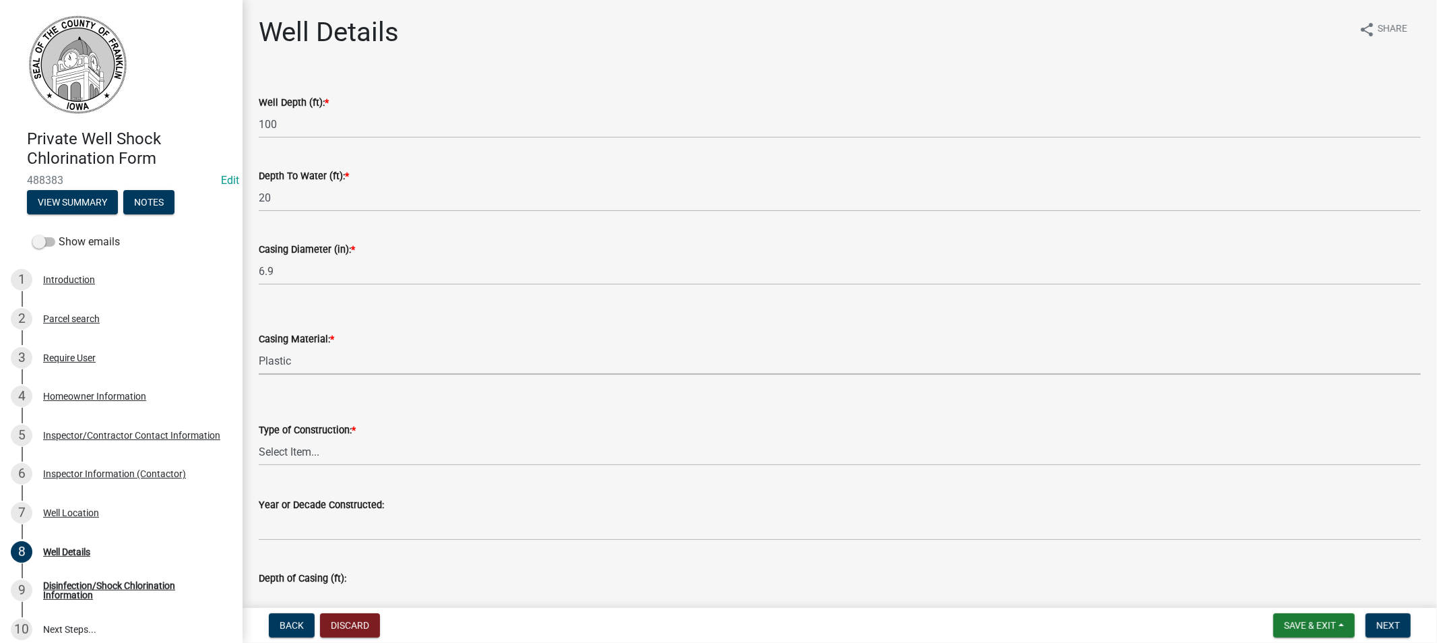
click at [259, 347] on select "Select Item... Steel Plastic Concrete Clay Brick Stone" at bounding box center [840, 361] width 1162 height 28
select select "ca7c42ed-ebab-49c8-aa89-607fda6bea8d"
click at [319, 450] on select "Select Item... Drilled Driven Bored Dug Augured" at bounding box center [840, 452] width 1162 height 28
click at [259, 438] on select "Select Item... Drilled Driven Bored Dug Augured" at bounding box center [840, 452] width 1162 height 28
select select "f6a660f6-8b4b-4ddb-a372-ba95e39f9d5c"
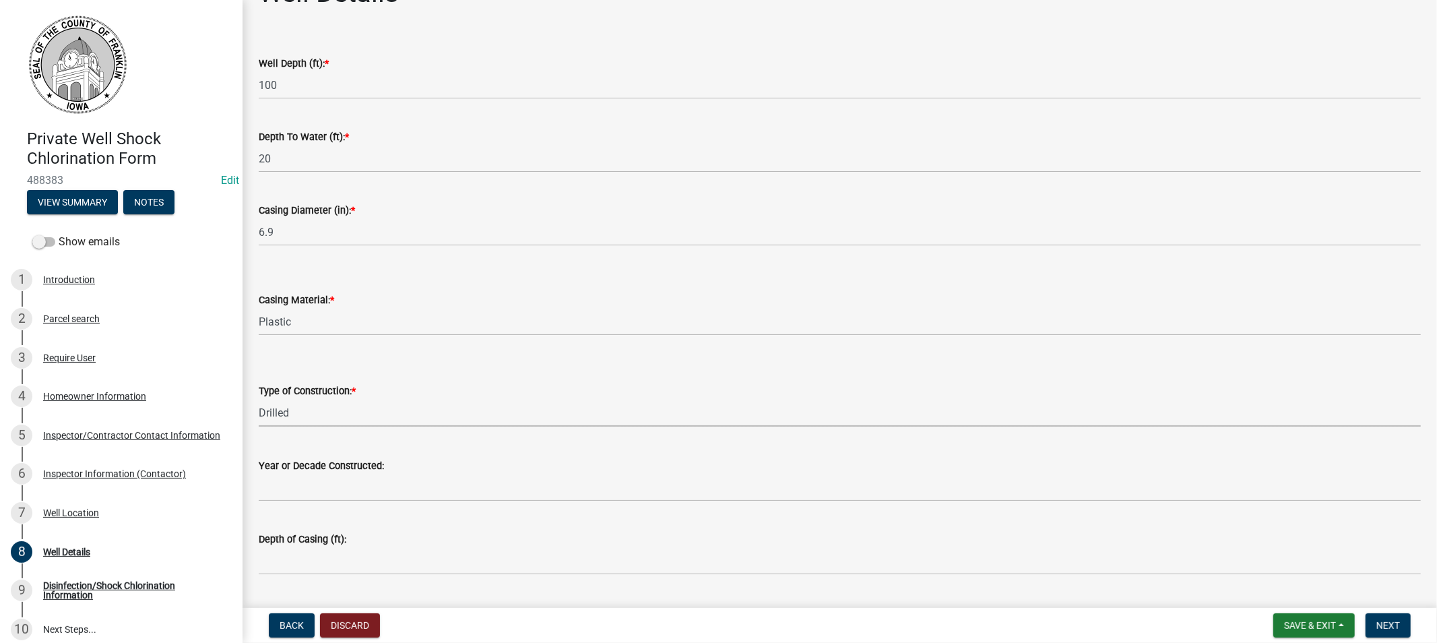
scroll to position [74, 0]
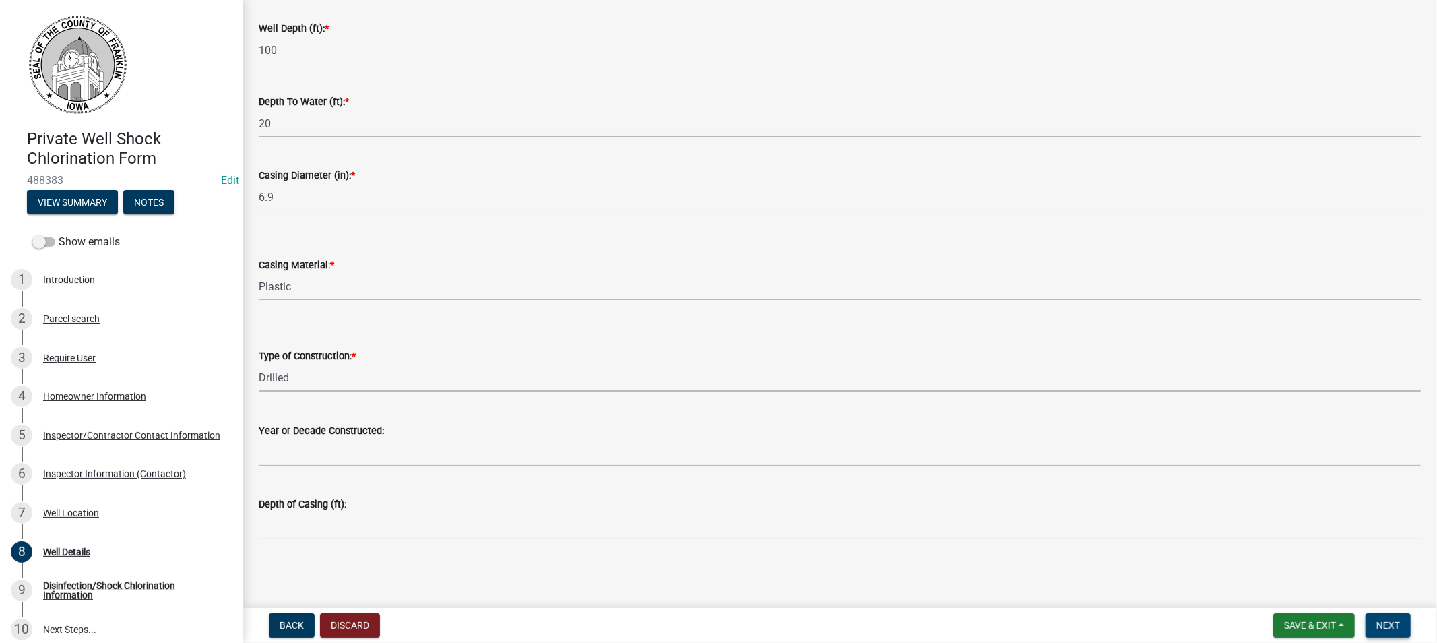
click at [1391, 624] on span "Next" at bounding box center [1389, 625] width 24 height 11
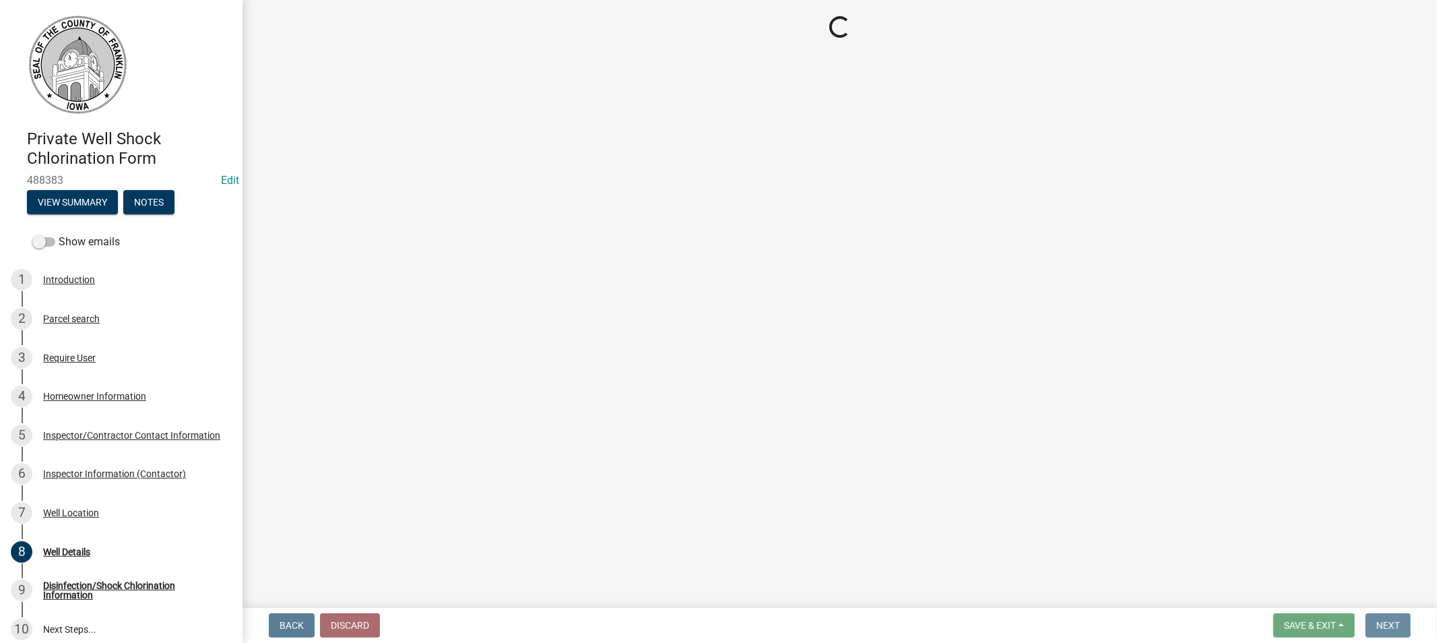
scroll to position [0, 0]
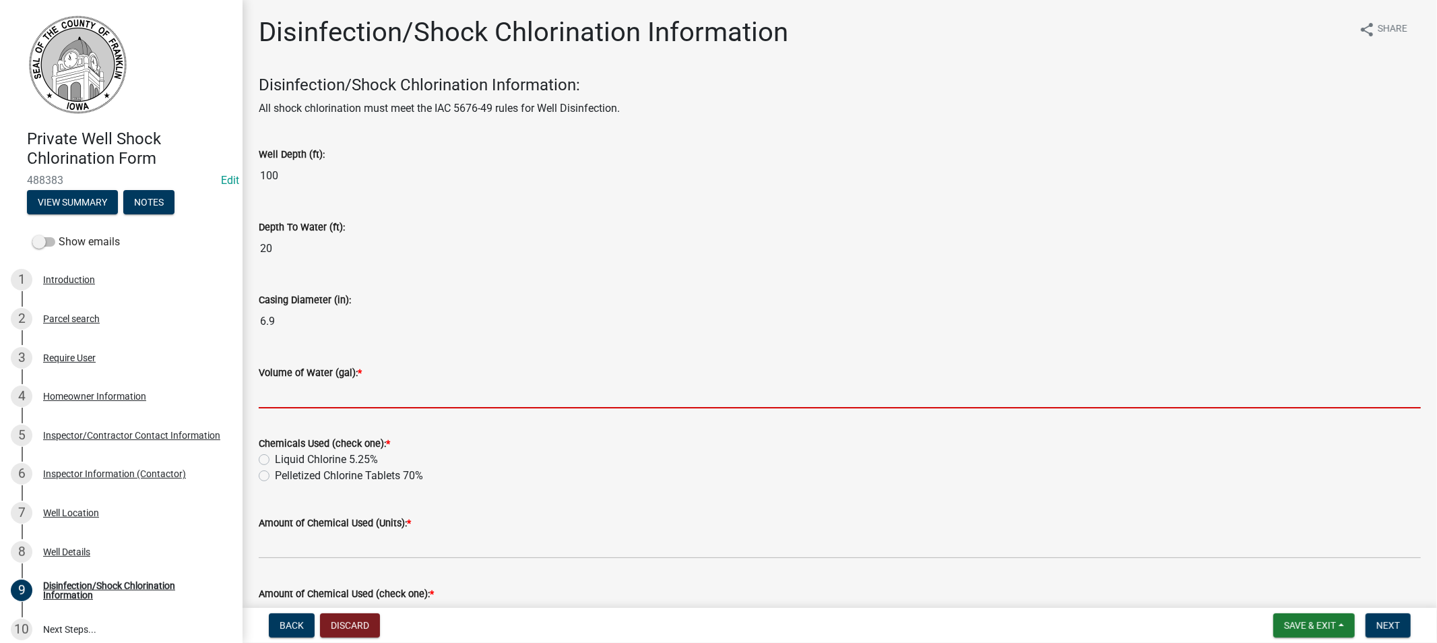
click at [313, 396] on input "Volume of Water (gal): *" at bounding box center [840, 395] width 1162 height 28
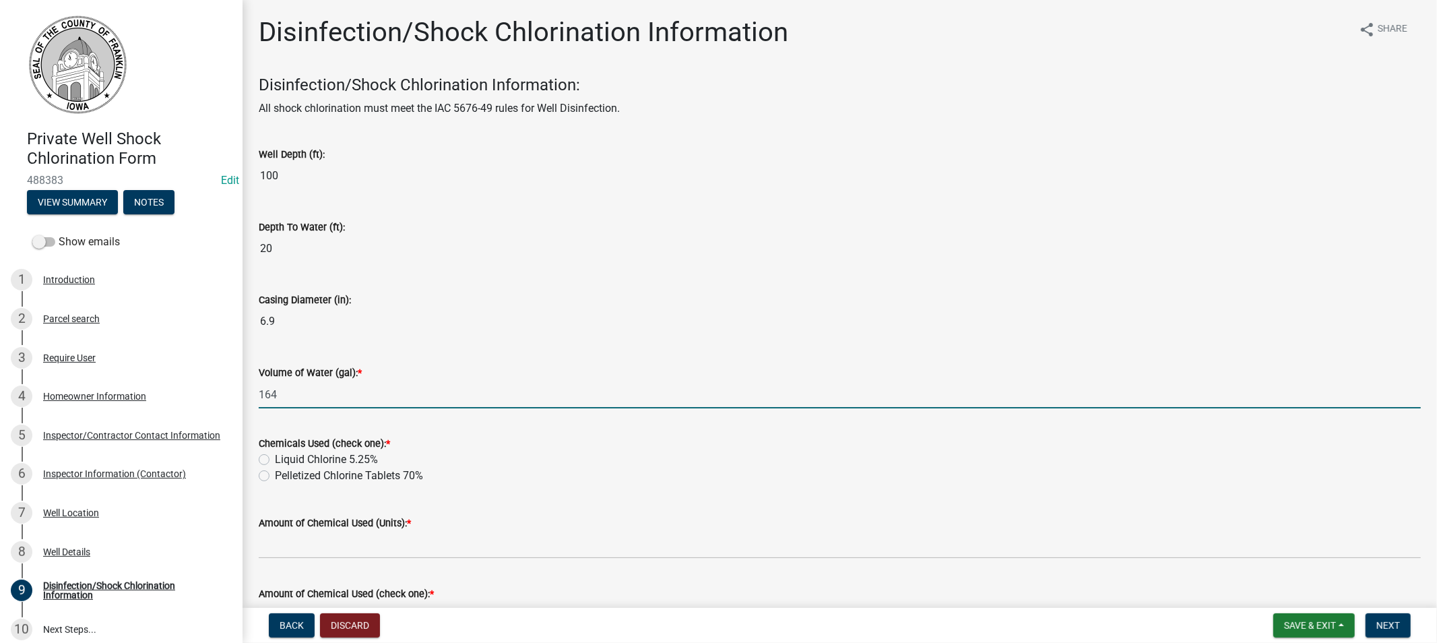
type input "164"
click at [275, 472] on label "Pelletized Chlorine Tablets 70%" at bounding box center [349, 476] width 148 height 16
click at [275, 472] on input "Pelletized Chlorine Tablets 70%" at bounding box center [279, 472] width 9 height 9
radio input "true"
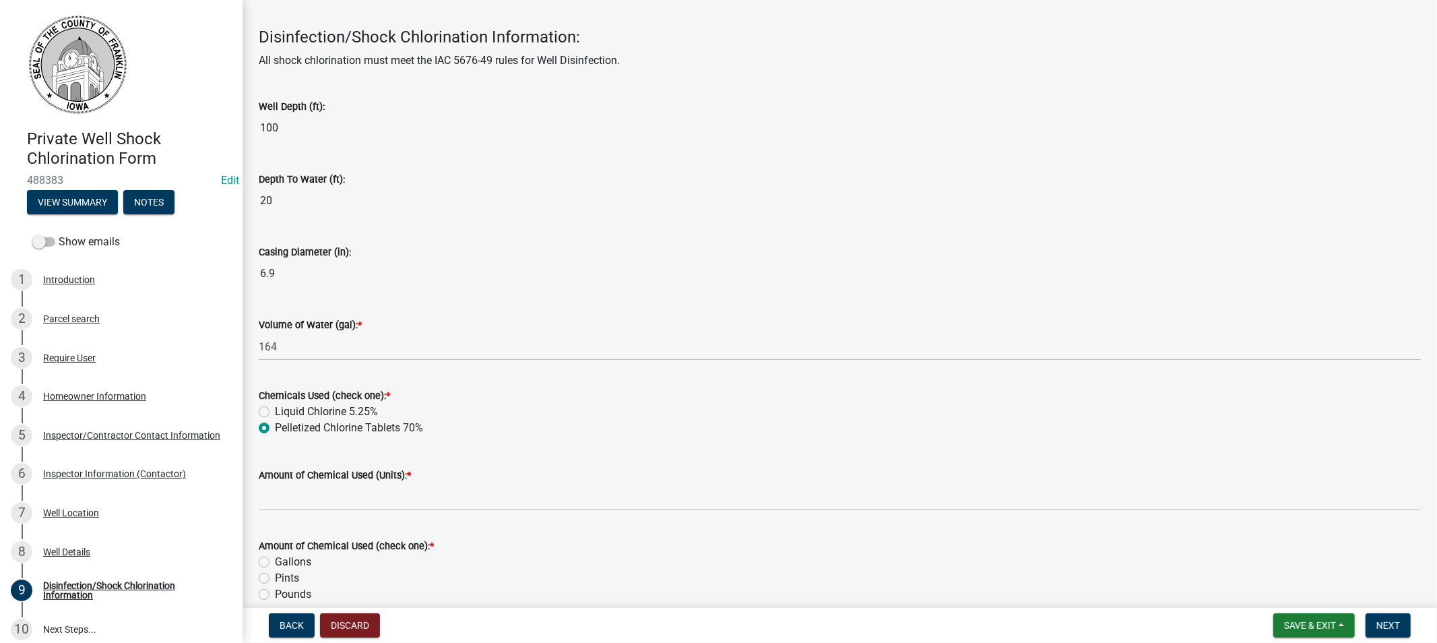
scroll to position [75, 0]
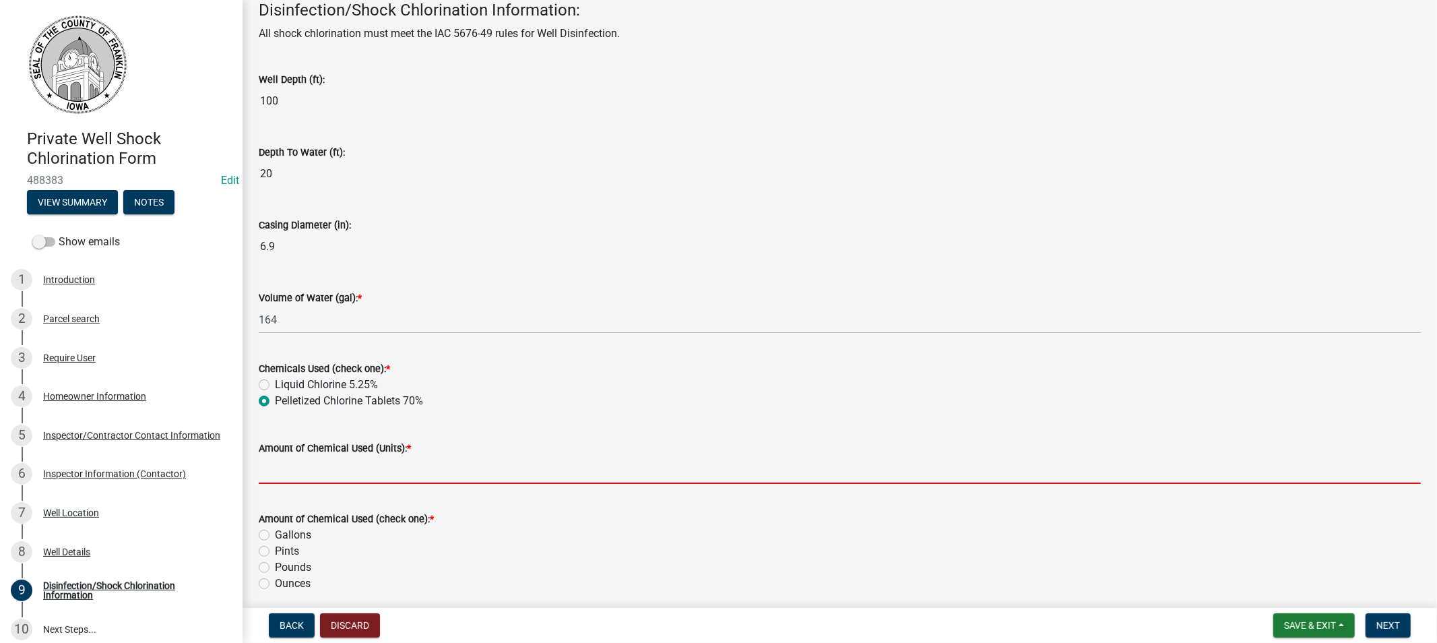
click at [330, 469] on input "Amount of Chemical Used (Units): *" at bounding box center [840, 470] width 1162 height 28
type input "6"
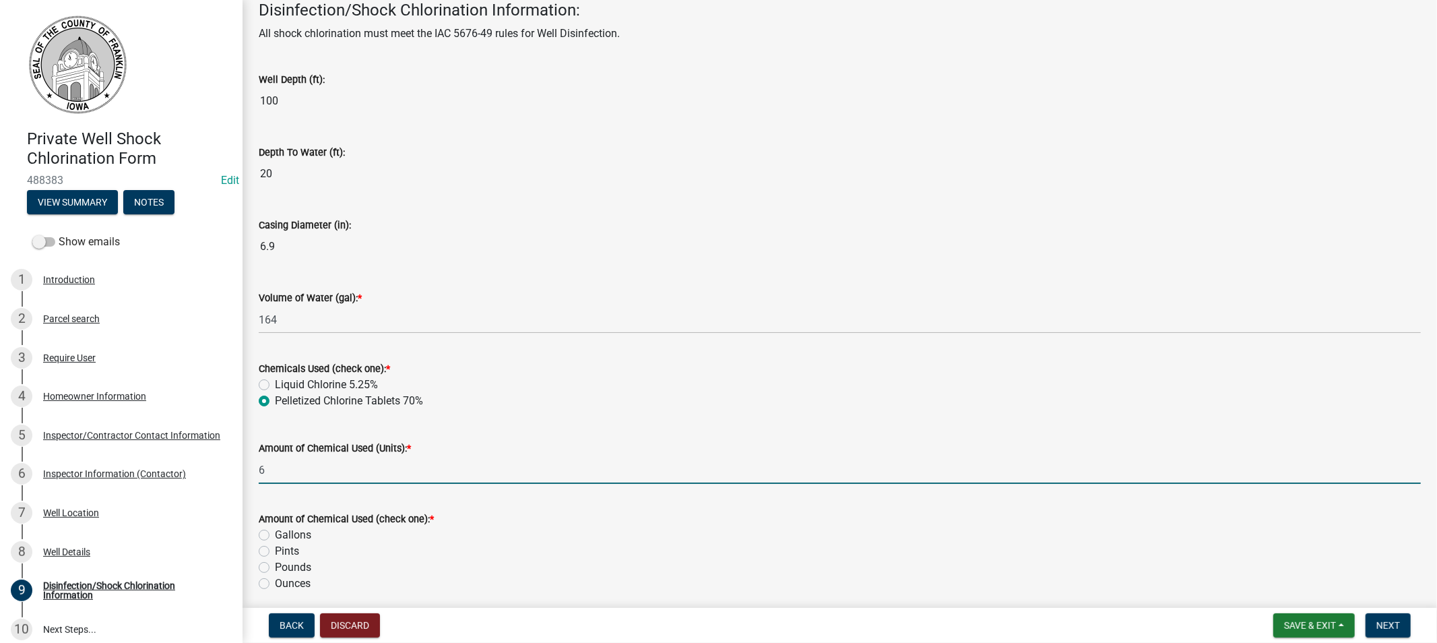
click at [275, 584] on label "Ounces" at bounding box center [293, 583] width 36 height 16
click at [275, 584] on input "Ounces" at bounding box center [279, 579] width 9 height 9
radio input "true"
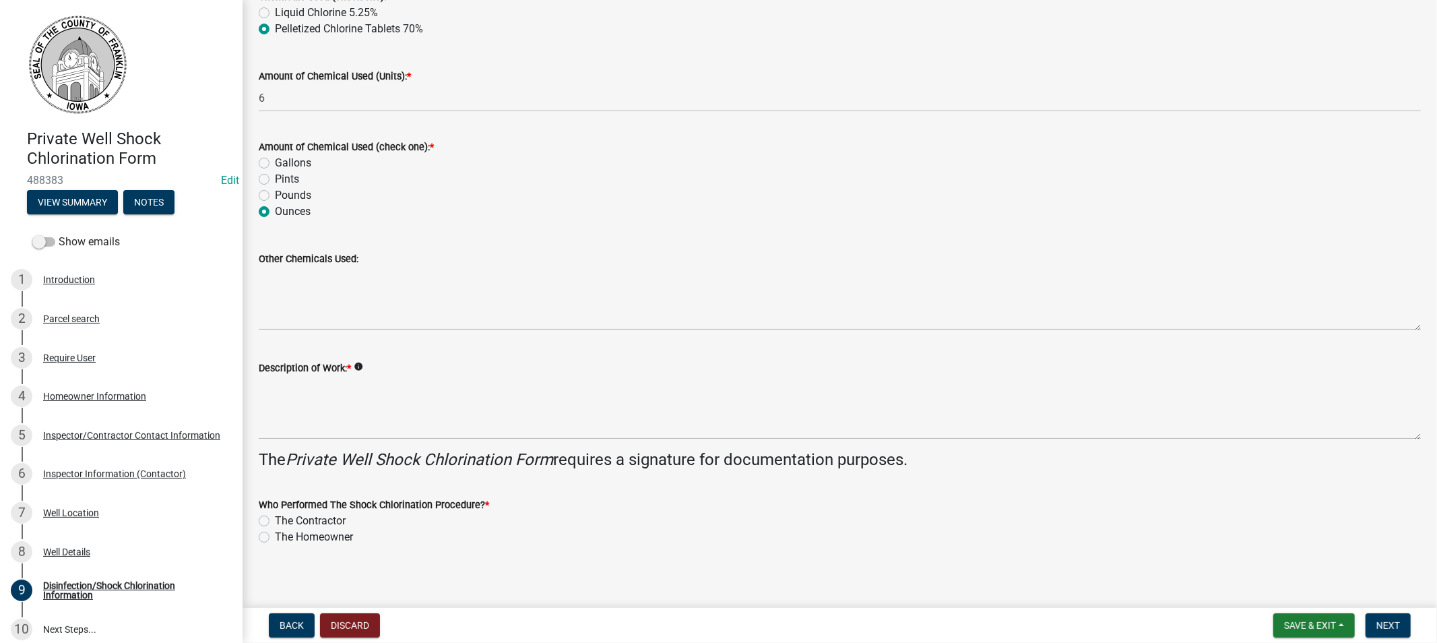
scroll to position [453, 0]
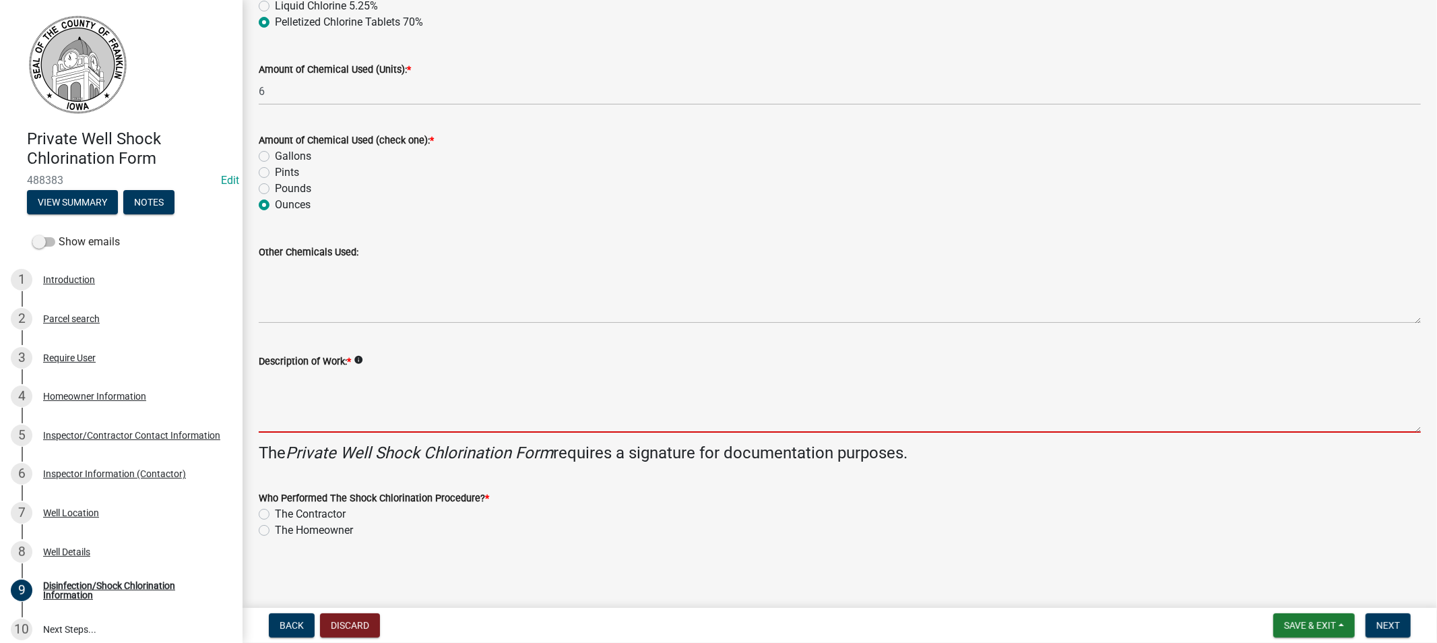
drag, startPoint x: 305, startPoint y: 430, endPoint x: 330, endPoint y: 424, distance: 25.5
click at [321, 427] on textarea "Description of Work: *" at bounding box center [840, 400] width 1162 height 63
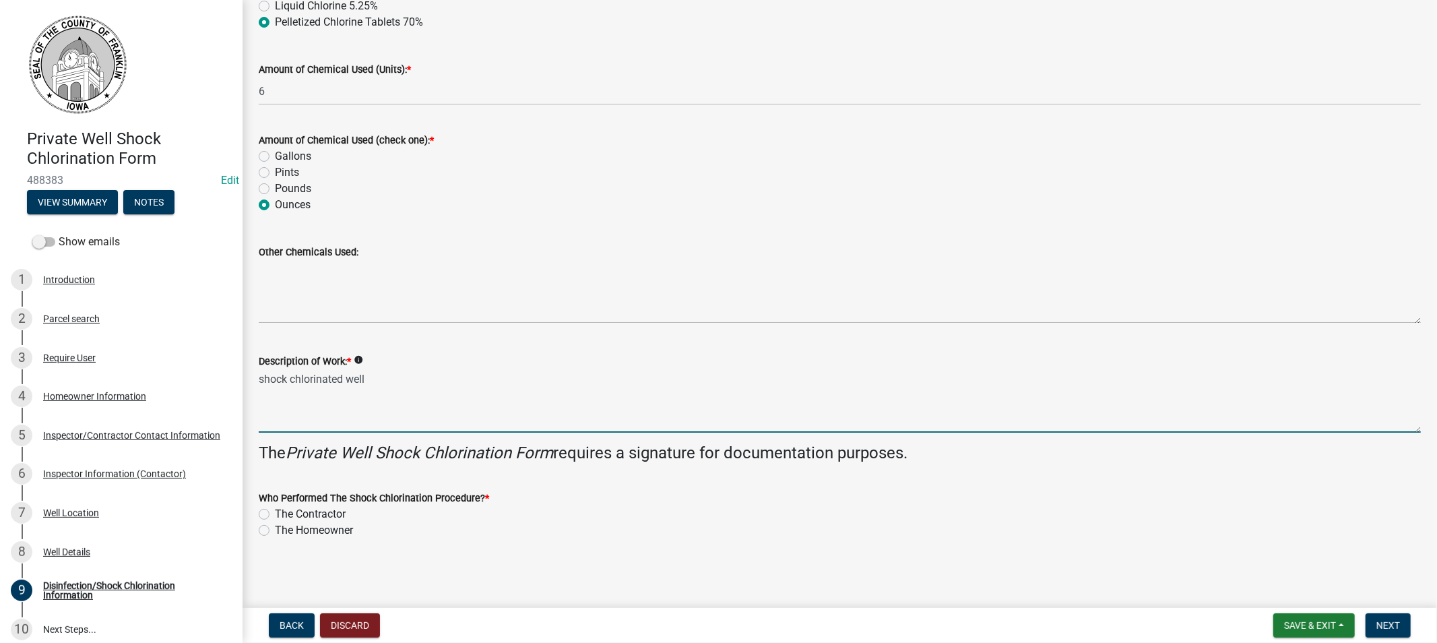
type textarea "shock chlorinated well"
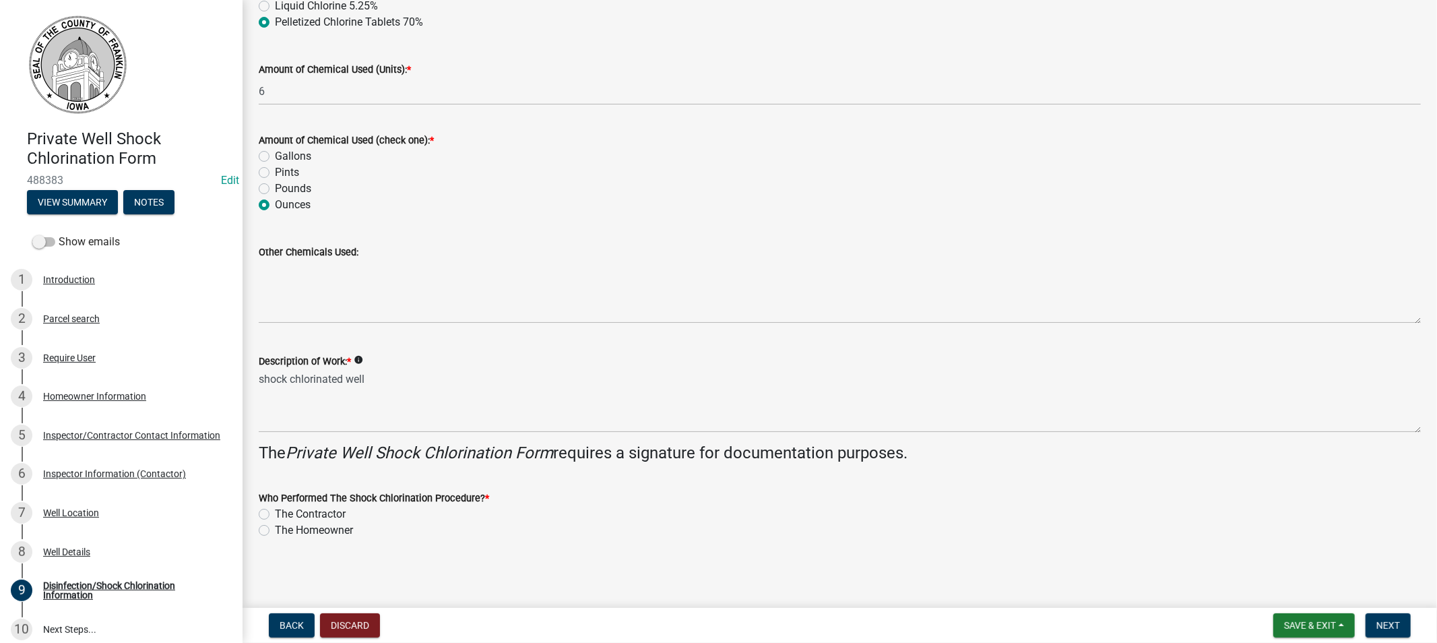
click at [275, 513] on label "The Contractor" at bounding box center [310, 514] width 71 height 16
click at [275, 513] on input "The Contractor" at bounding box center [279, 510] width 9 height 9
radio input "true"
drag, startPoint x: 1393, startPoint y: 628, endPoint x: 1387, endPoint y: 623, distance: 8.1
click at [1392, 627] on span "Next" at bounding box center [1389, 625] width 24 height 11
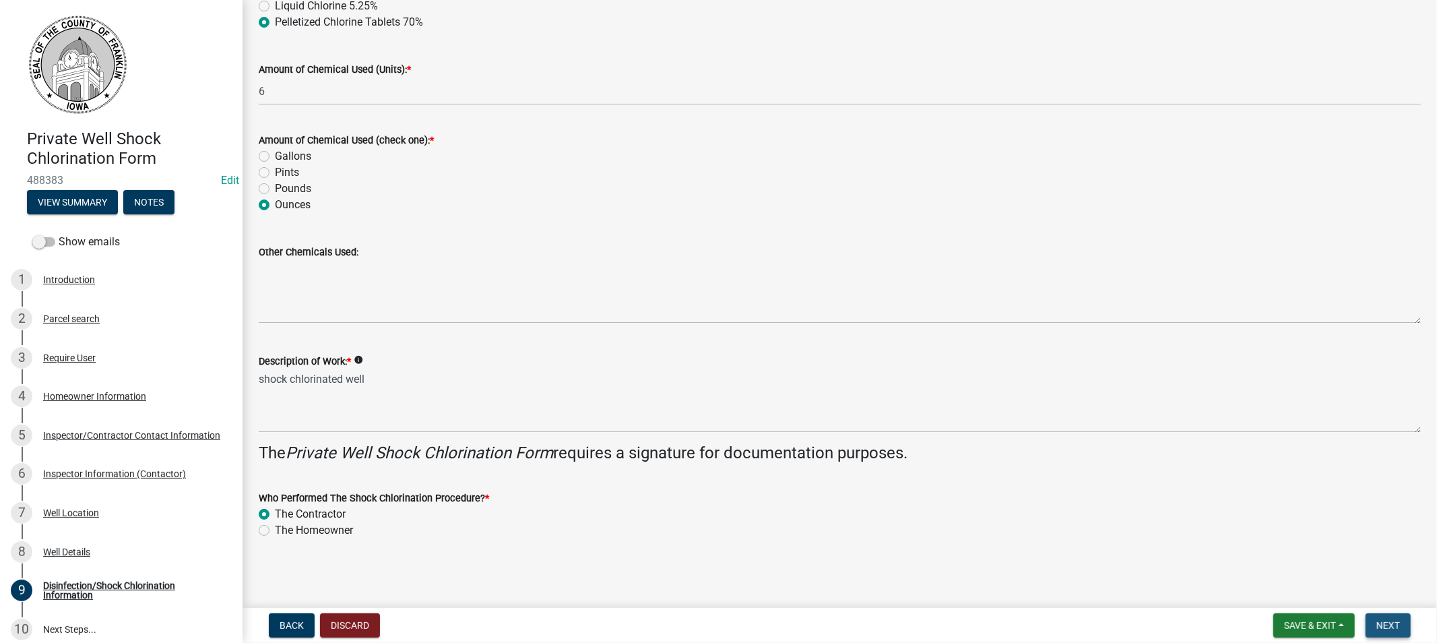
scroll to position [0, 0]
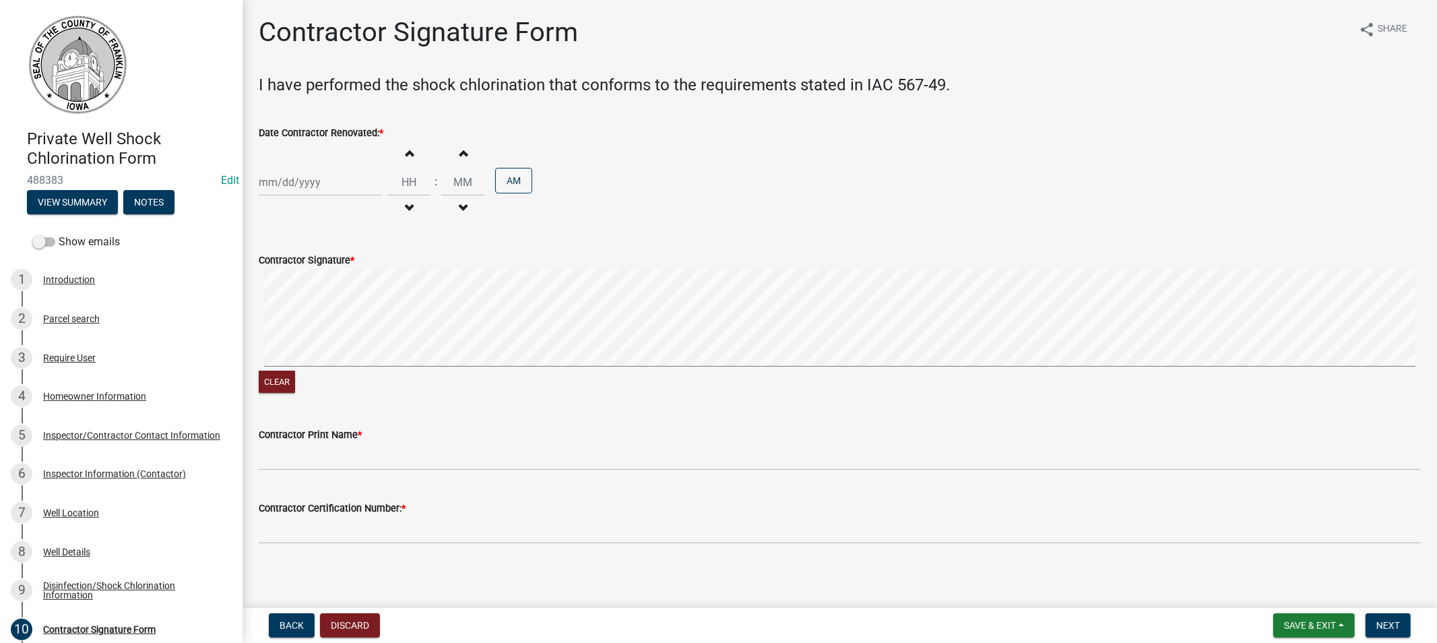
click at [325, 180] on div at bounding box center [320, 182] width 123 height 28
select select "10"
select select "2025"
click at [276, 207] on button "Previous month" at bounding box center [272, 210] width 16 height 22
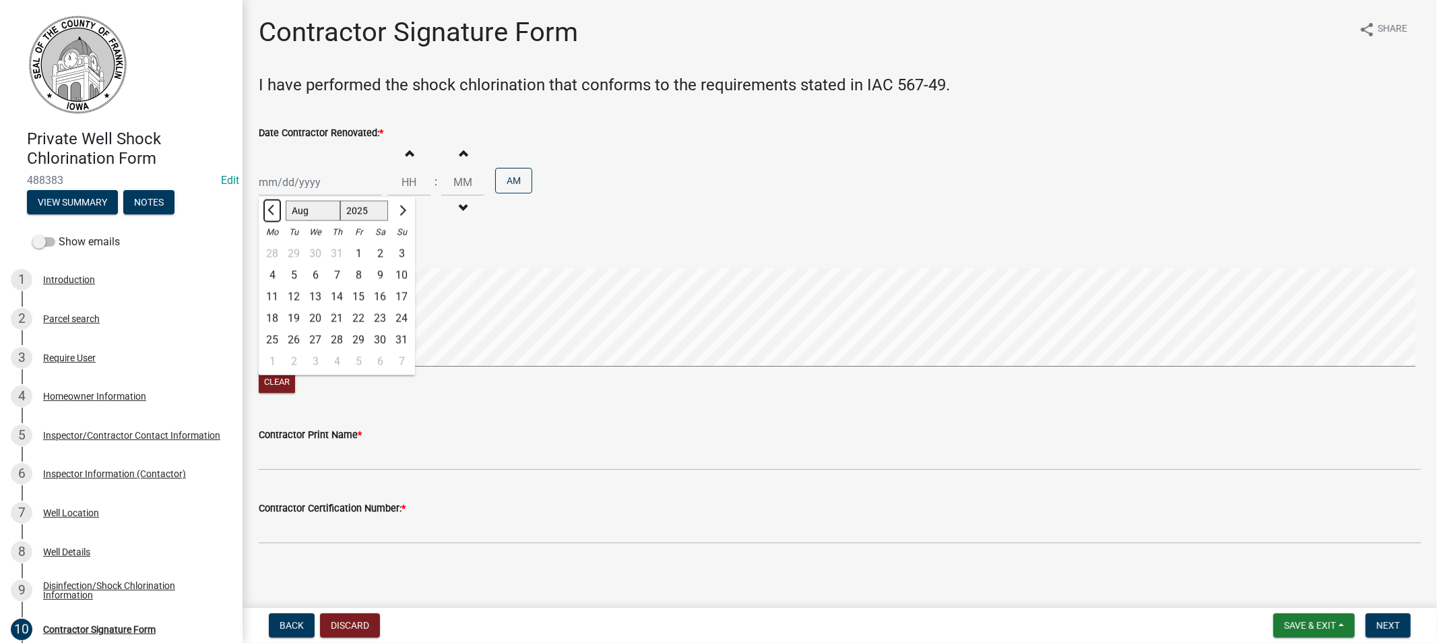
click at [276, 207] on button "Previous month" at bounding box center [272, 210] width 16 height 22
select select "7"
click at [359, 295] on div "18" at bounding box center [359, 297] width 22 height 22
type input "[DATE]"
click at [409, 190] on input "Hours" at bounding box center [408, 182] width 43 height 28
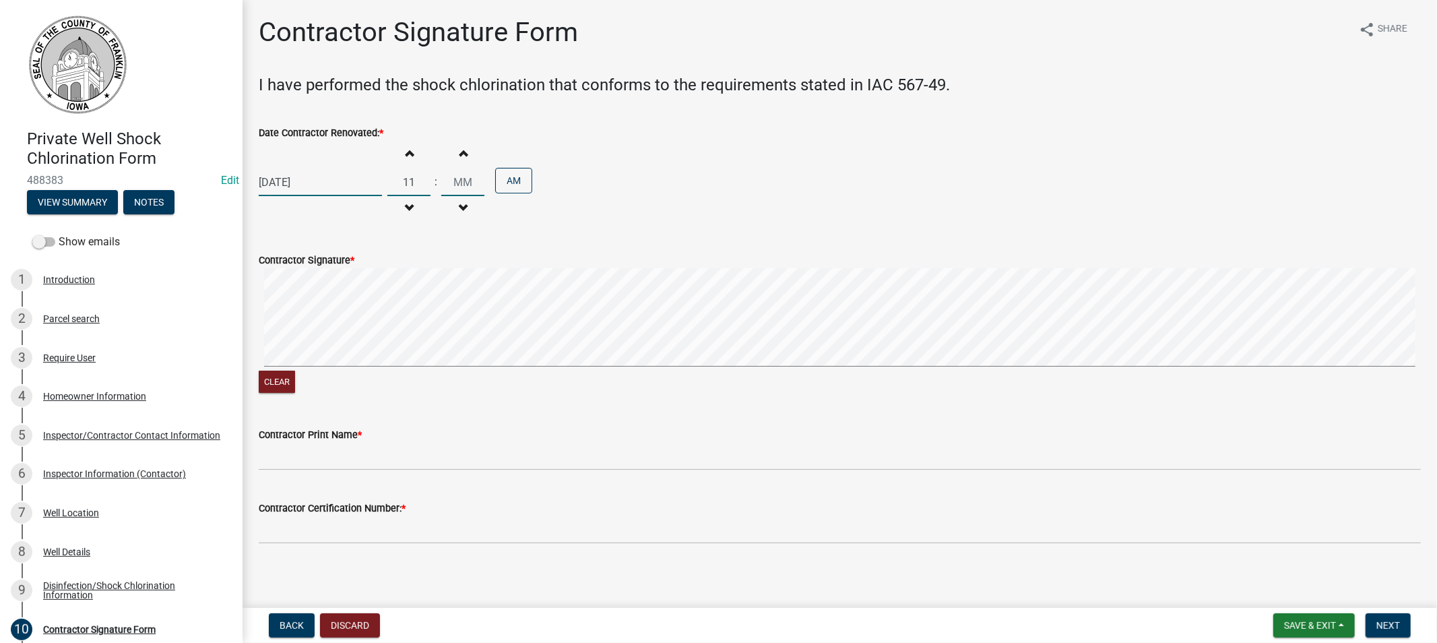
type input "11"
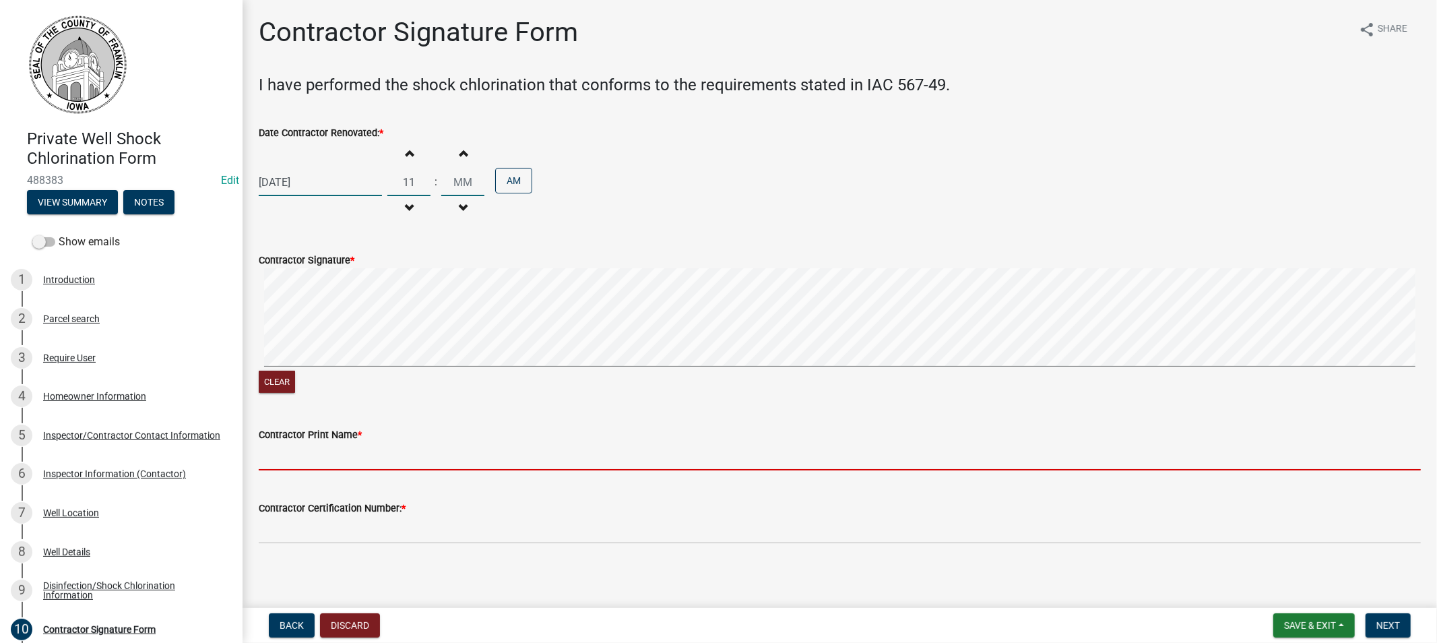
type input "00"
click at [358, 457] on input "Contractor Print Name *" at bounding box center [840, 457] width 1162 height 28
type input "[PERSON_NAME]"
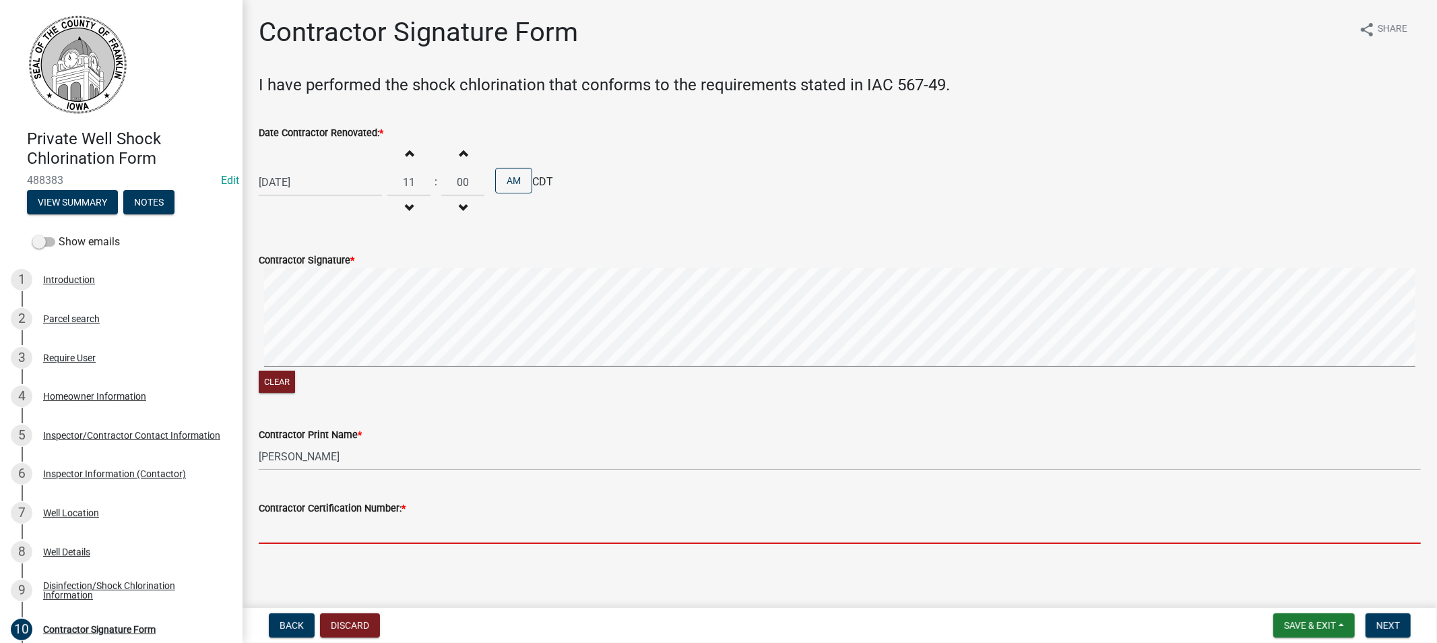
click at [326, 534] on input "Contractor Certification Number: *" at bounding box center [840, 530] width 1162 height 28
type input "12474"
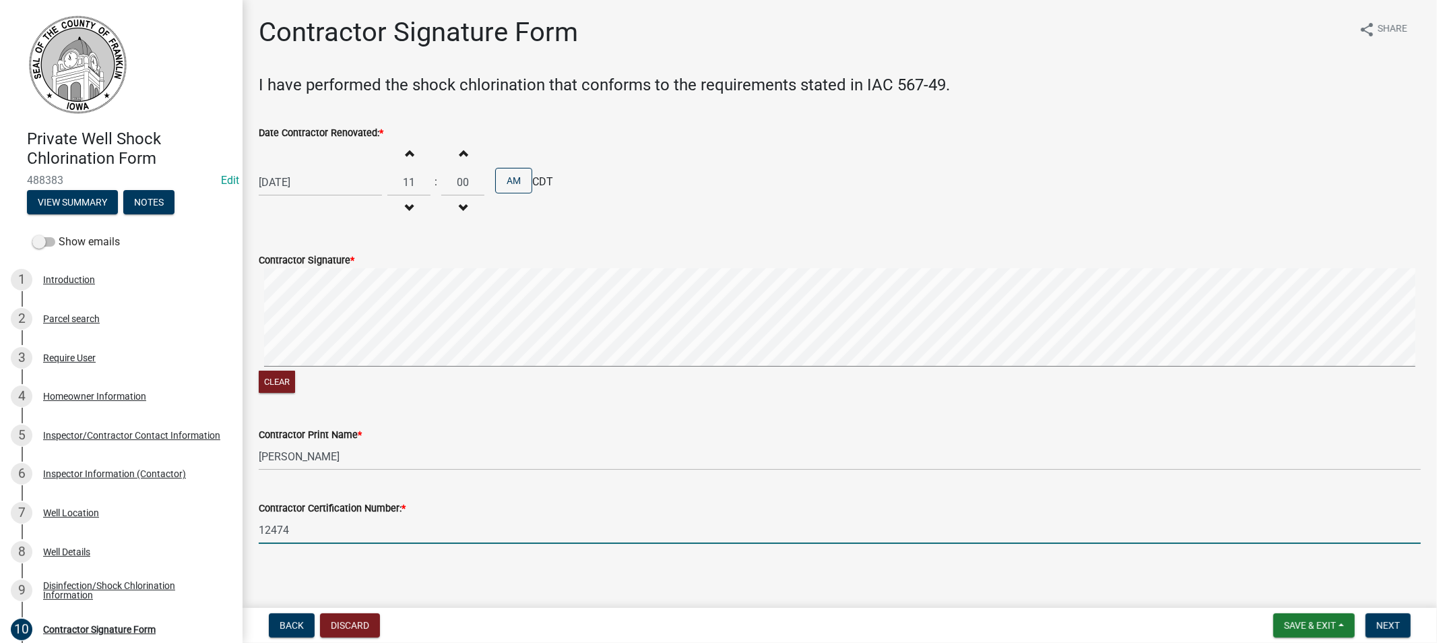
scroll to position [4, 0]
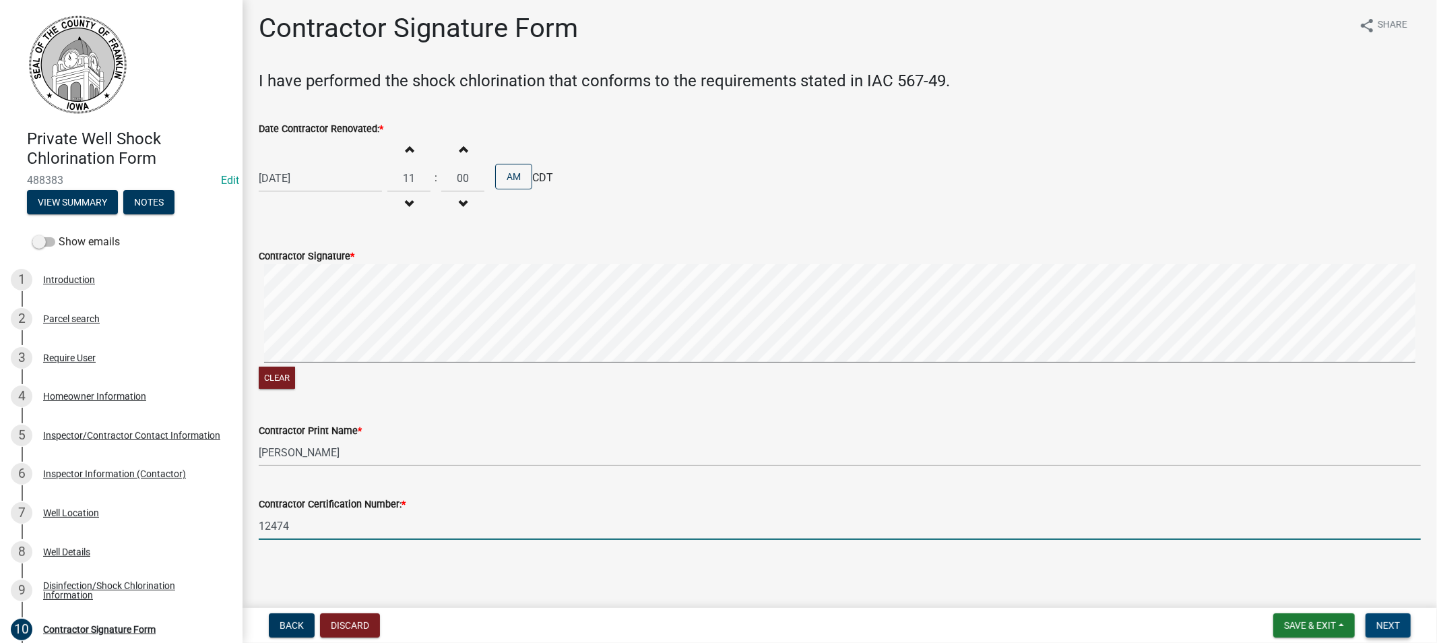
click at [1386, 623] on span "Next" at bounding box center [1389, 625] width 24 height 11
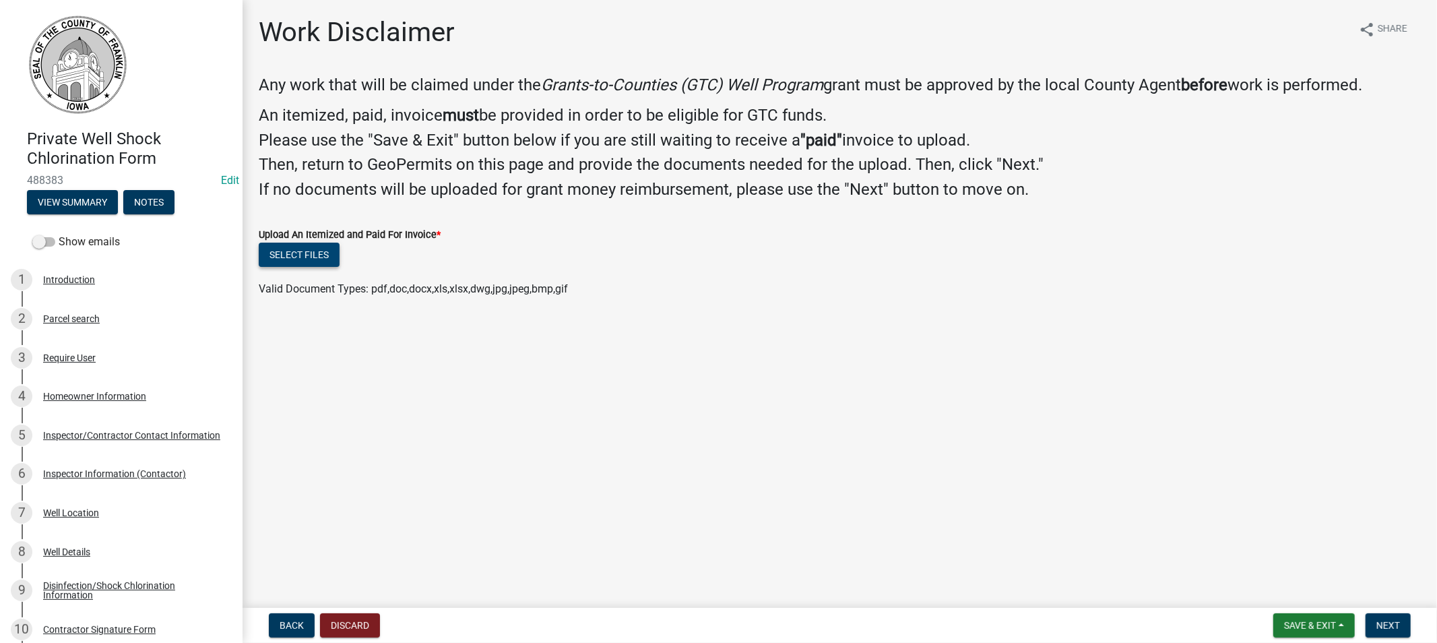
click at [280, 252] on button "Select files" at bounding box center [299, 255] width 81 height 24
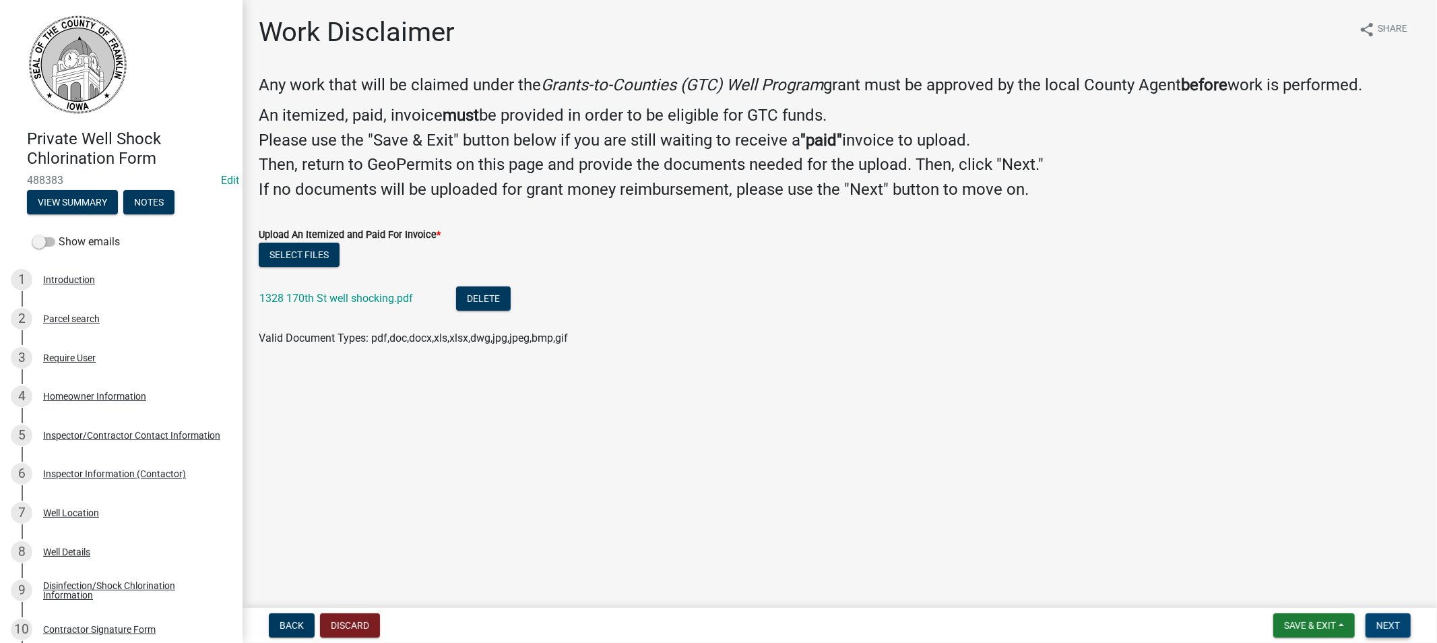
click at [1396, 623] on span "Next" at bounding box center [1389, 625] width 24 height 11
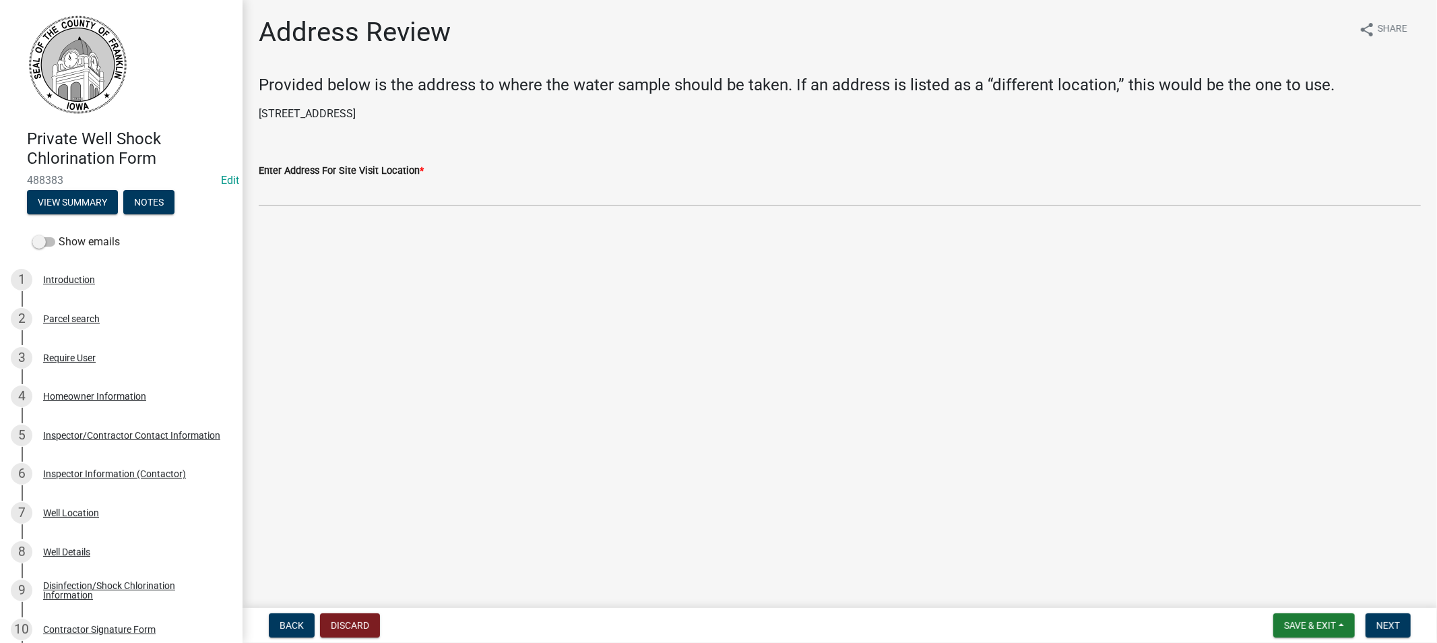
drag, startPoint x: 427, startPoint y: 110, endPoint x: 246, endPoint y: 119, distance: 181.5
click at [246, 119] on div "Address Review share Share Provided below is the address to where the water sam…" at bounding box center [840, 122] width 1195 height 213
copy p "[STREET_ADDRESS]"
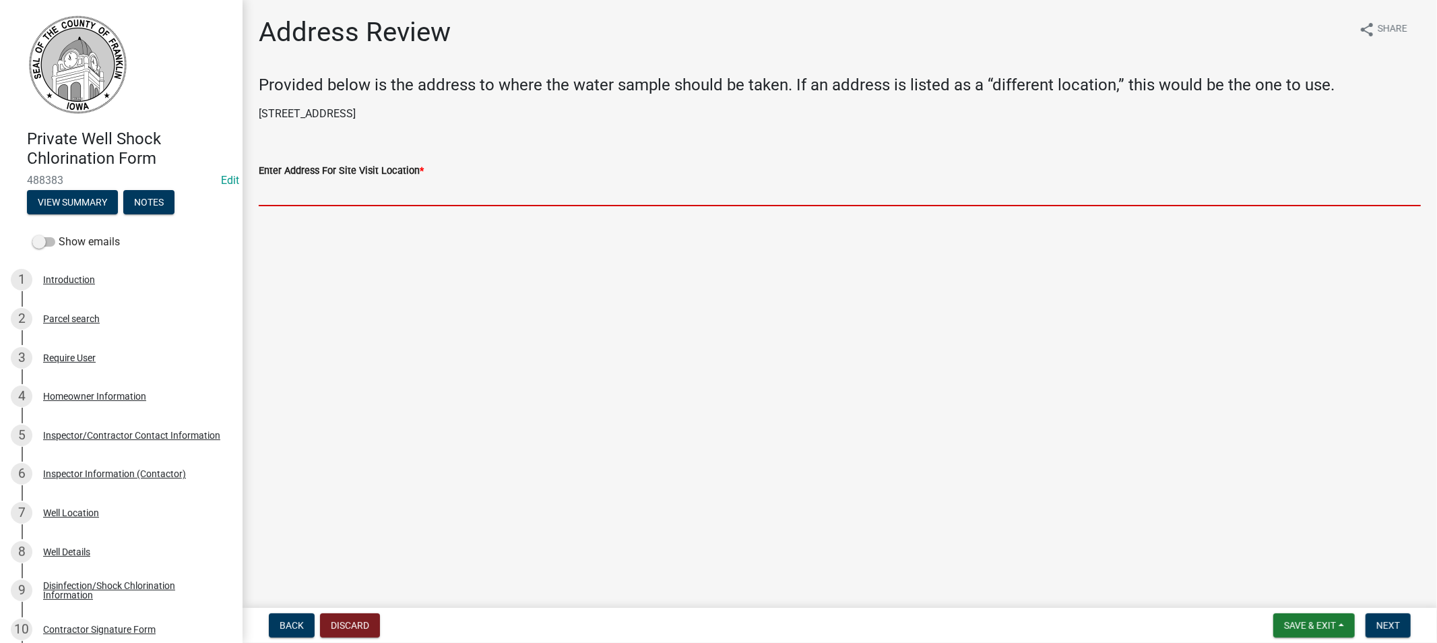
click at [292, 187] on input "Enter Address For Site Visit Location *" at bounding box center [840, 193] width 1162 height 28
paste input "[STREET_ADDRESS]"
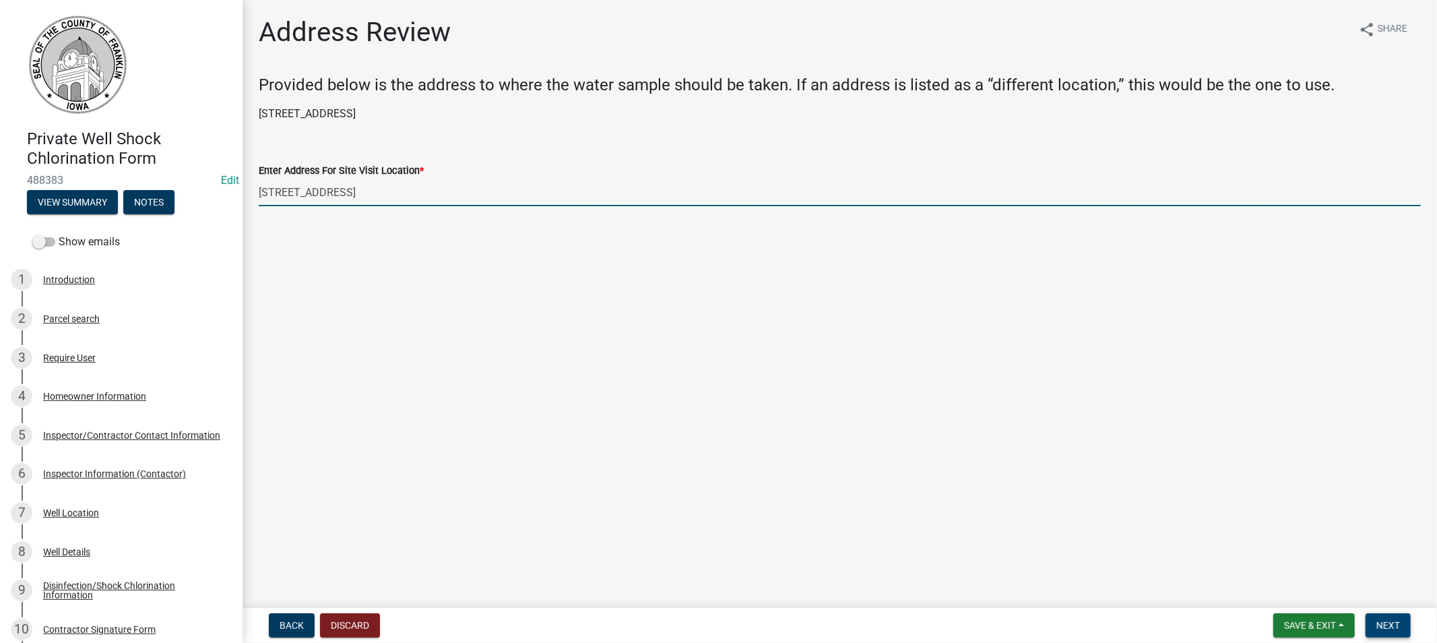
type input "[STREET_ADDRESS]"
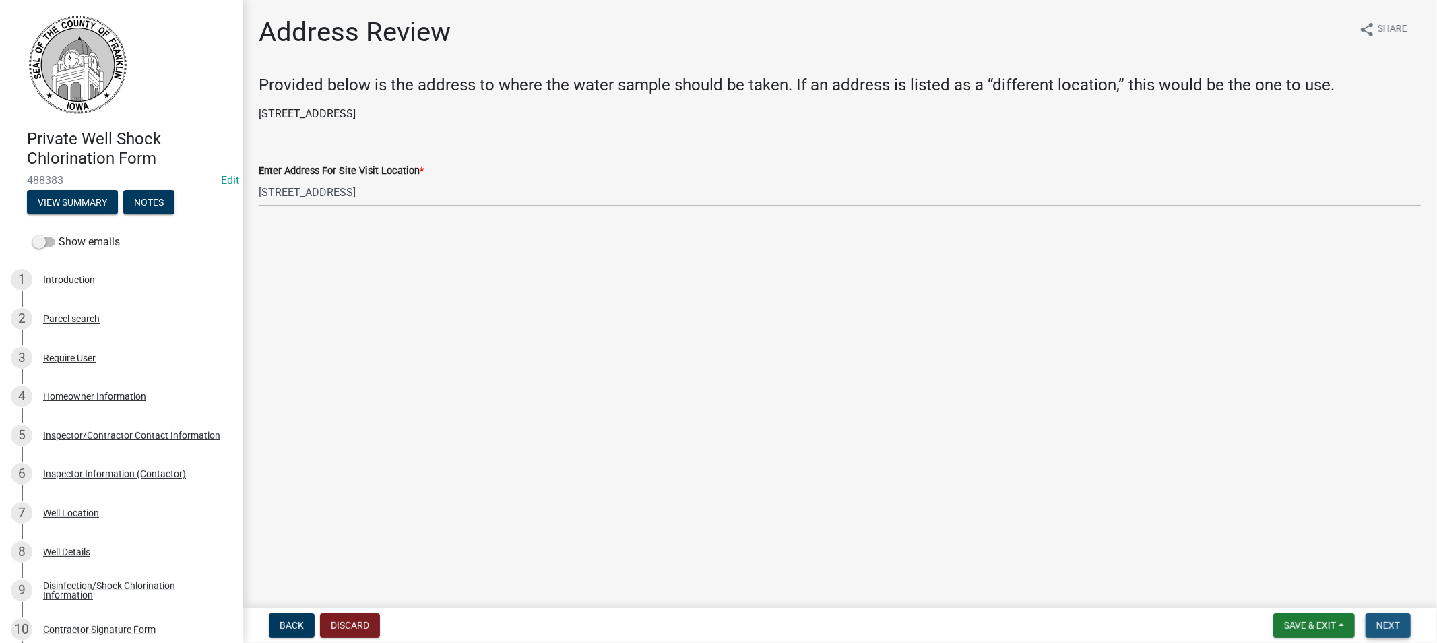
click at [1389, 627] on span "Next" at bounding box center [1389, 625] width 24 height 11
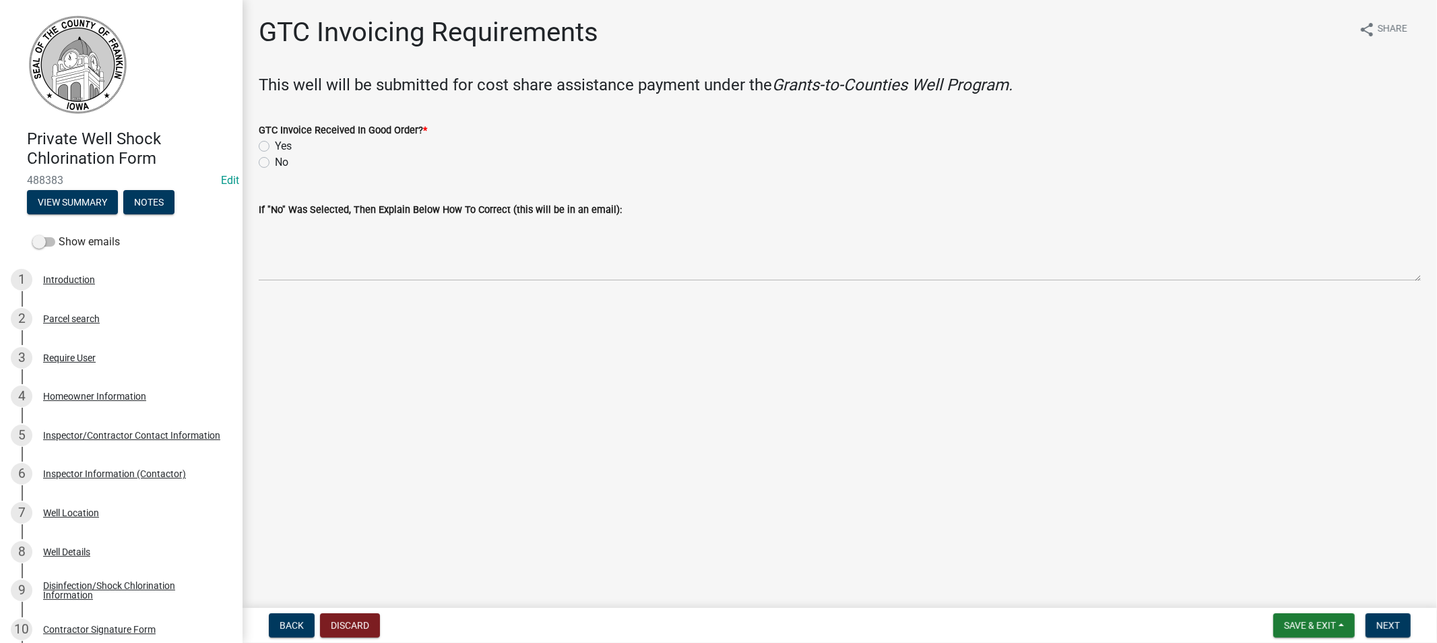
click at [275, 145] on label "Yes" at bounding box center [283, 146] width 17 height 16
click at [275, 145] on input "Yes" at bounding box center [279, 142] width 9 height 9
radio input "true"
drag, startPoint x: 1391, startPoint y: 623, endPoint x: 1384, endPoint y: 621, distance: 7.0
click at [1390, 623] on span "Next" at bounding box center [1389, 625] width 24 height 11
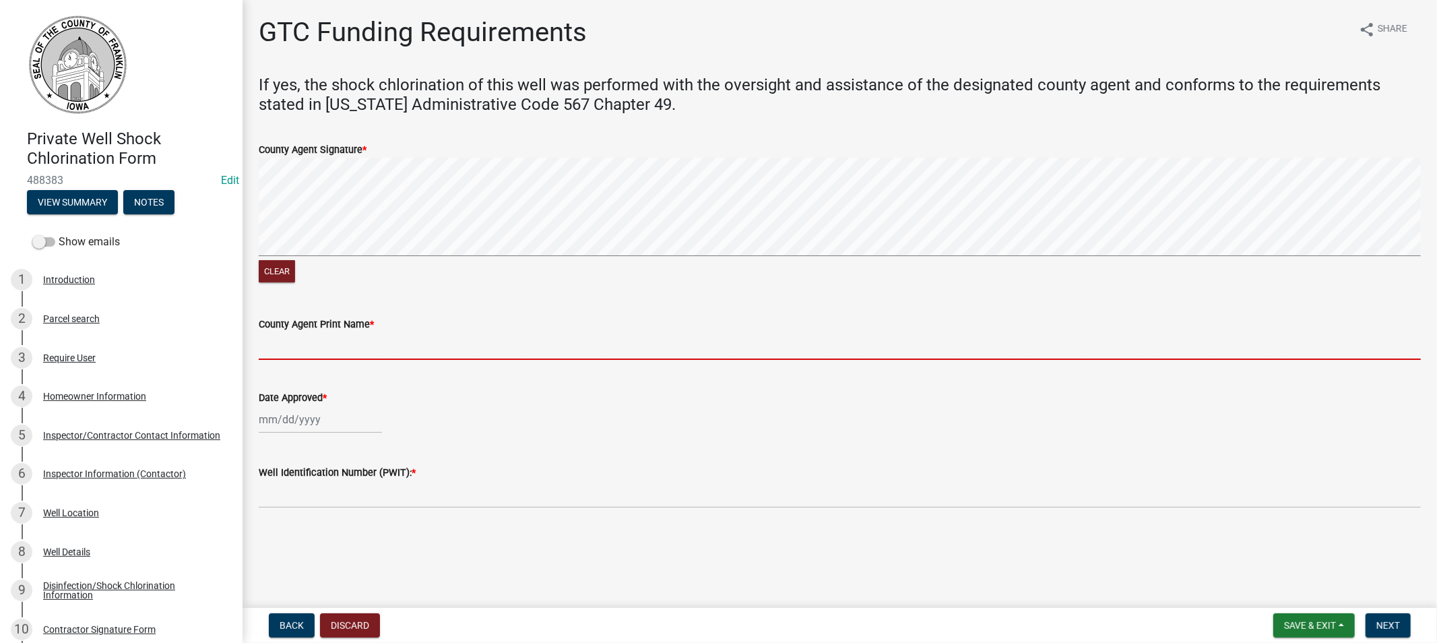
click at [368, 347] on input "County Agent Print Name *" at bounding box center [840, 346] width 1162 height 28
type input "[PERSON_NAME]"
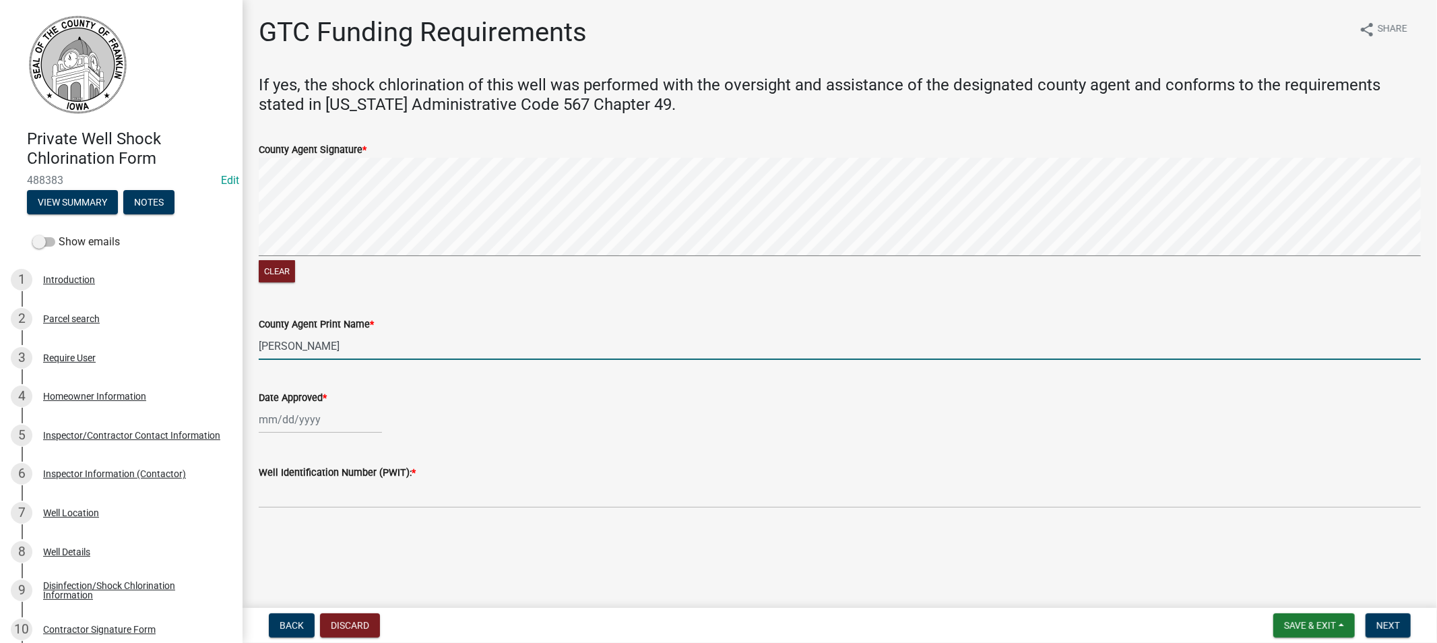
select select "10"
select select "2025"
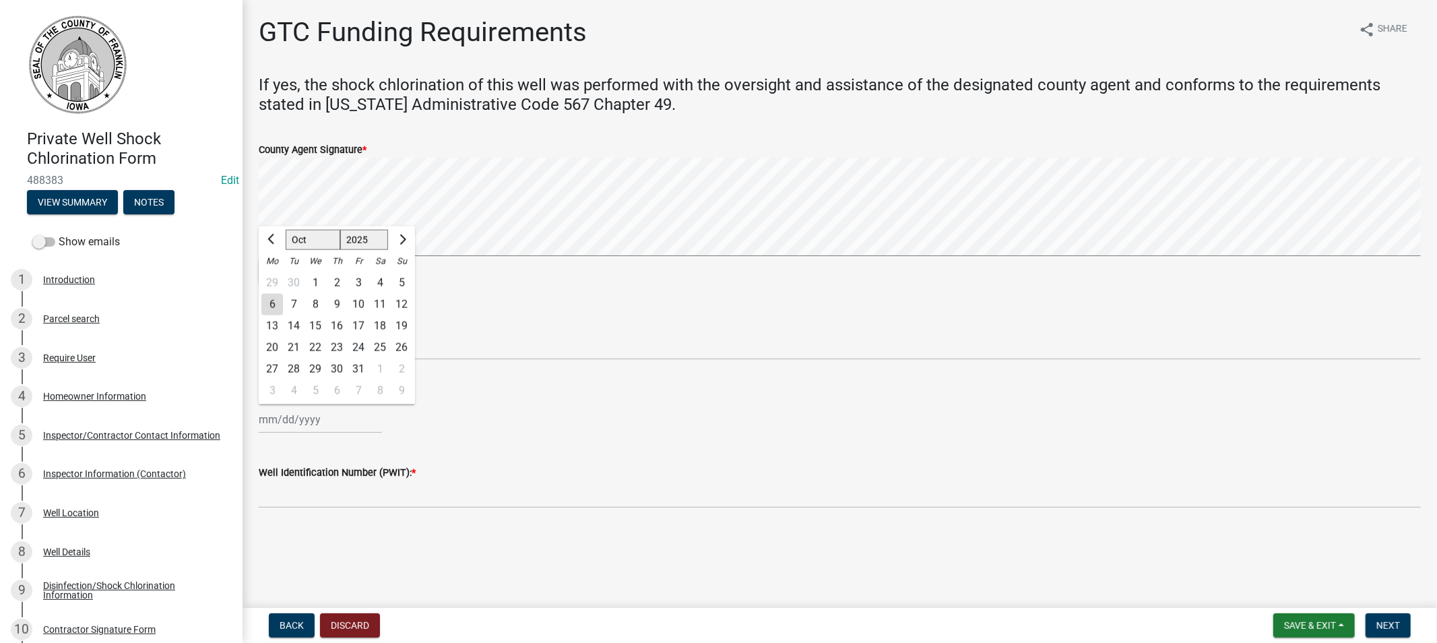
click at [322, 424] on div "[PERSON_NAME] Feb Mar Apr [PERSON_NAME][DATE] Oct Nov [DATE] 1526 1527 1528 152…" at bounding box center [320, 420] width 123 height 28
click at [271, 308] on div "6" at bounding box center [272, 305] width 22 height 22
type input "[DATE]"
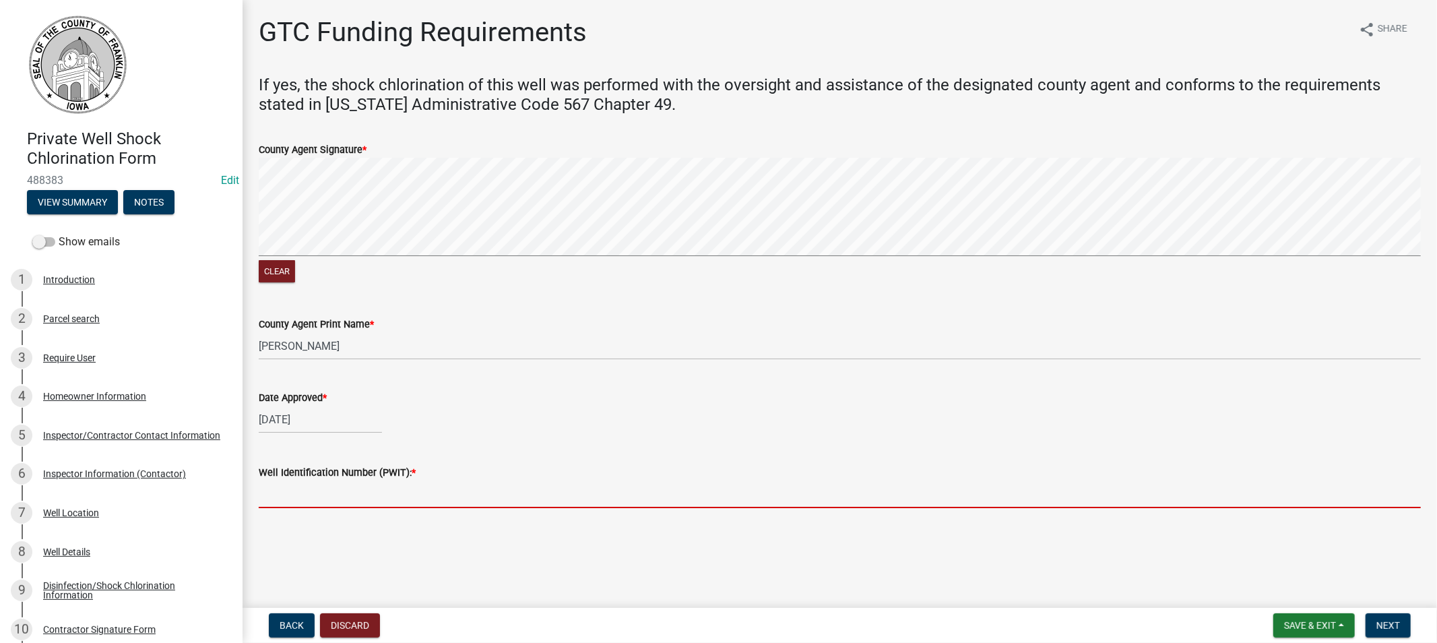
drag, startPoint x: 382, startPoint y: 495, endPoint x: 413, endPoint y: 495, distance: 31.0
click at [384, 495] on input "Well Identification Number (PWIT): *" at bounding box center [840, 494] width 1162 height 28
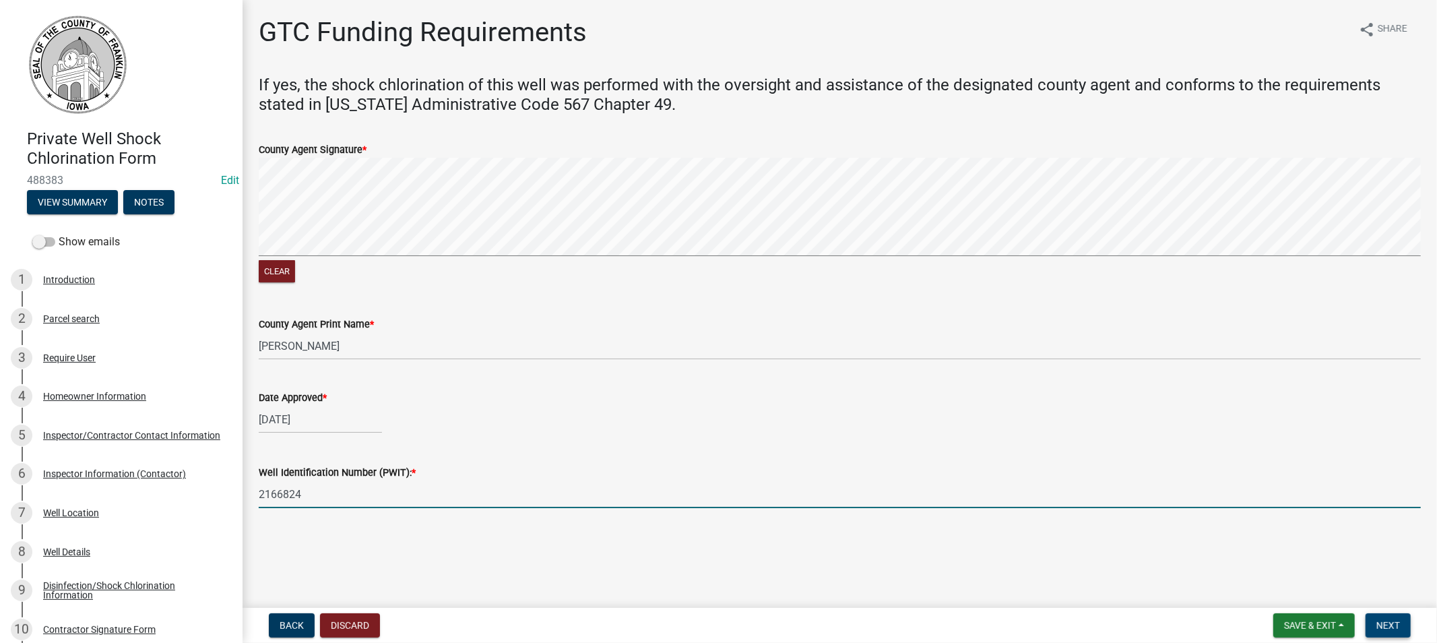
type input "2166824"
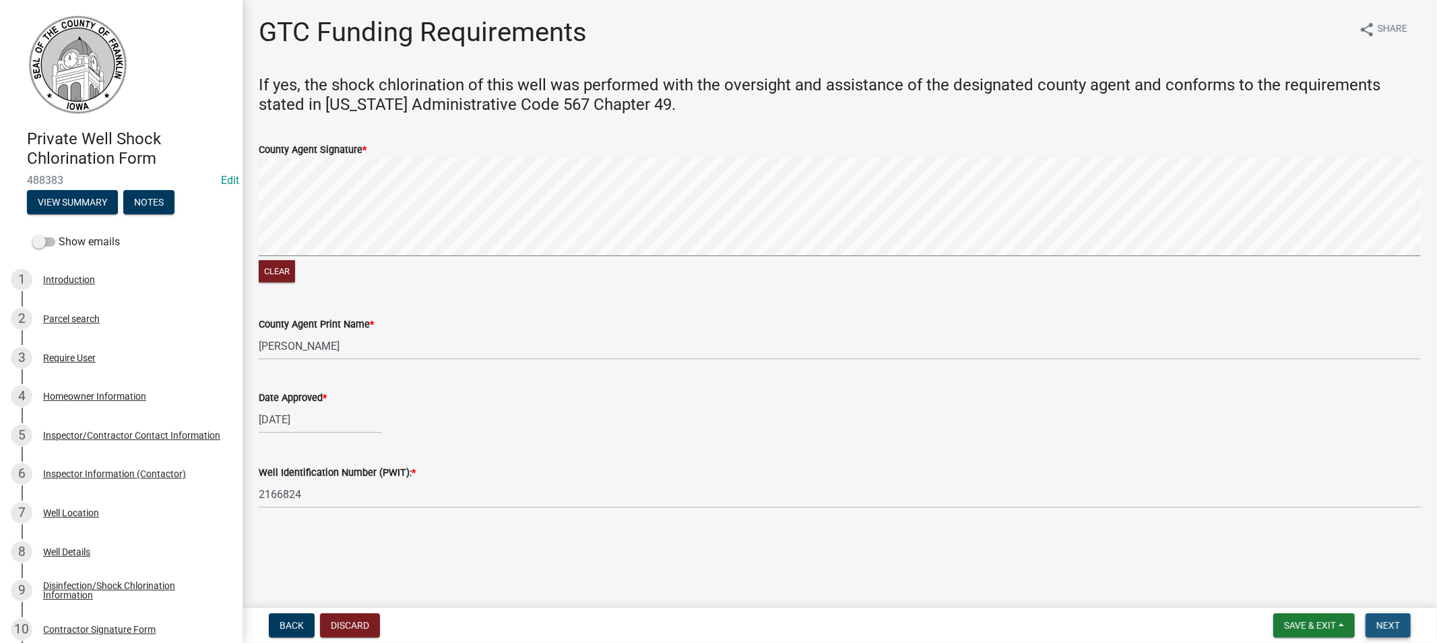
drag, startPoint x: 1383, startPoint y: 616, endPoint x: 1377, endPoint y: 615, distance: 6.8
click at [1382, 617] on button "Next" at bounding box center [1388, 625] width 45 height 24
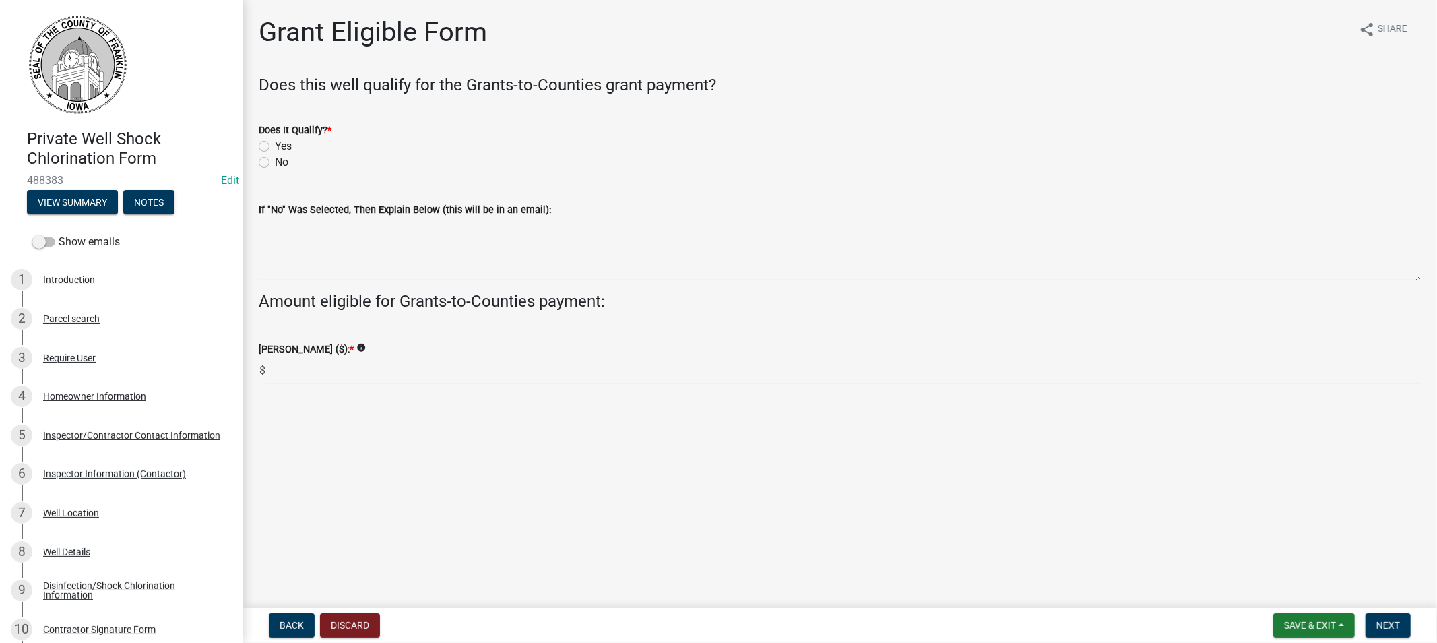
click at [275, 144] on label "Yes" at bounding box center [283, 146] width 17 height 16
click at [275, 144] on input "Yes" at bounding box center [279, 142] width 9 height 9
radio input "true"
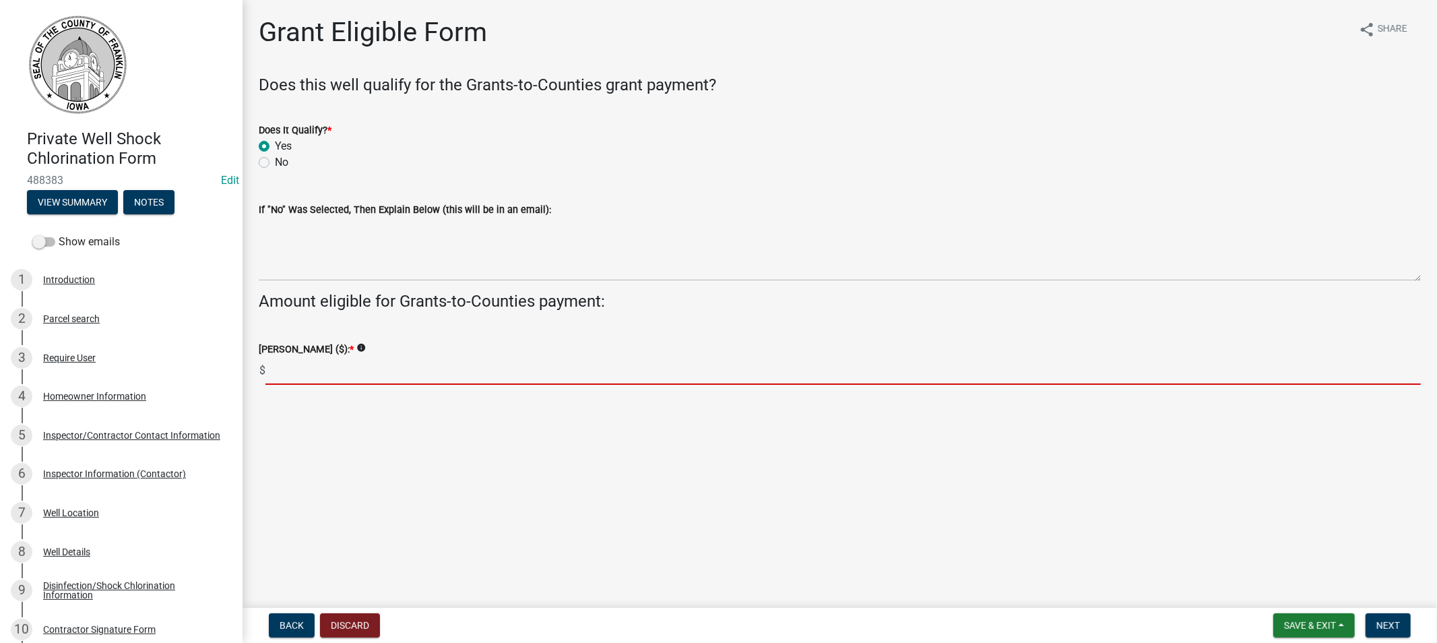
click at [315, 365] on input "text" at bounding box center [843, 371] width 1156 height 28
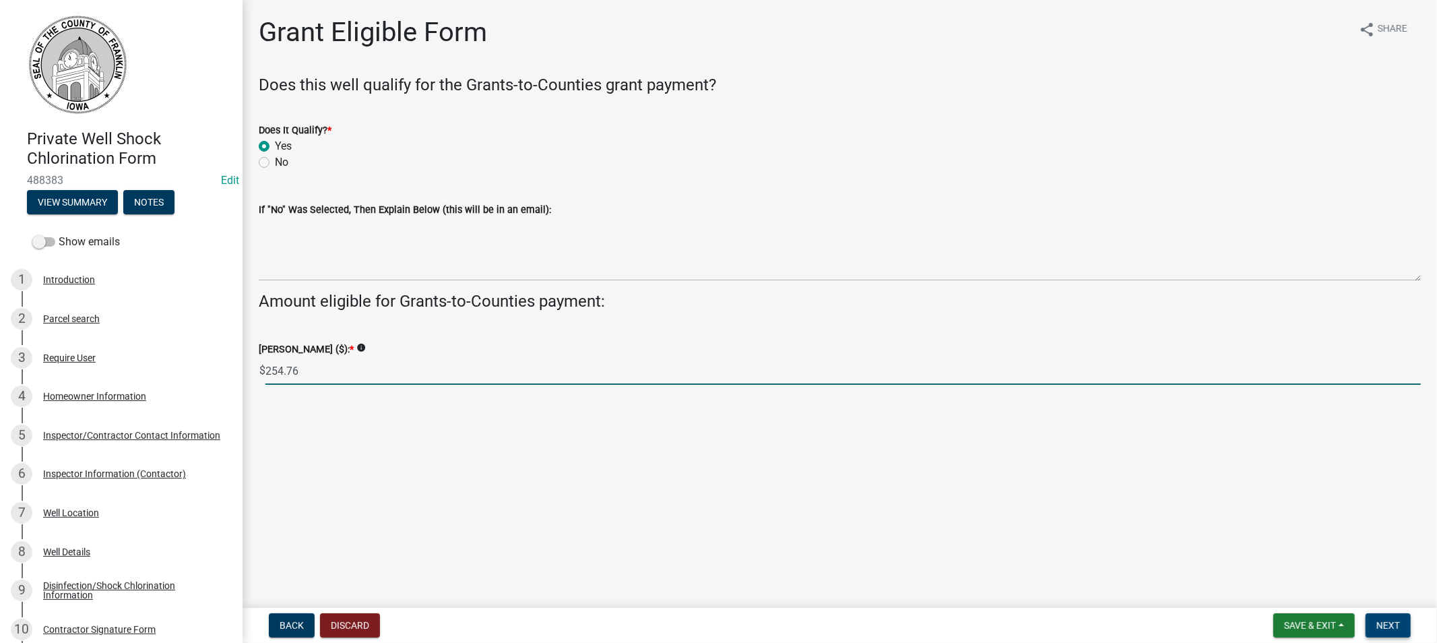
type input "254.76"
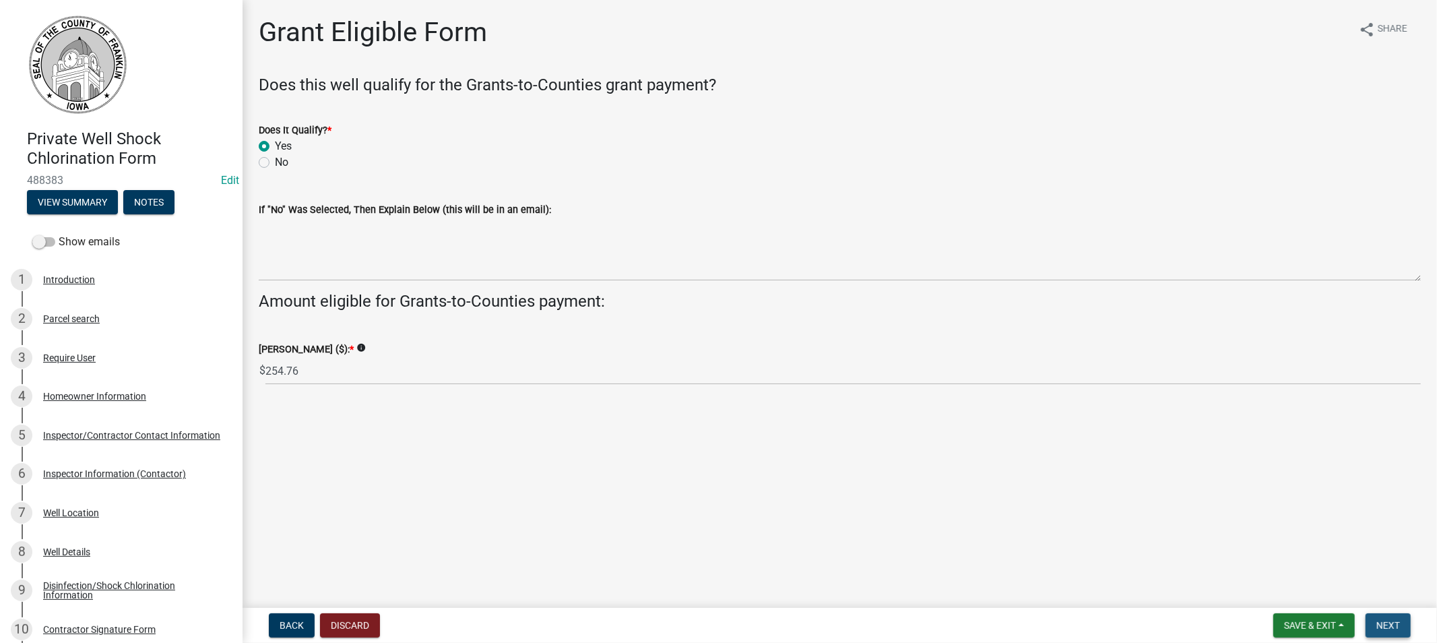
click at [1385, 624] on span "Next" at bounding box center [1389, 625] width 24 height 11
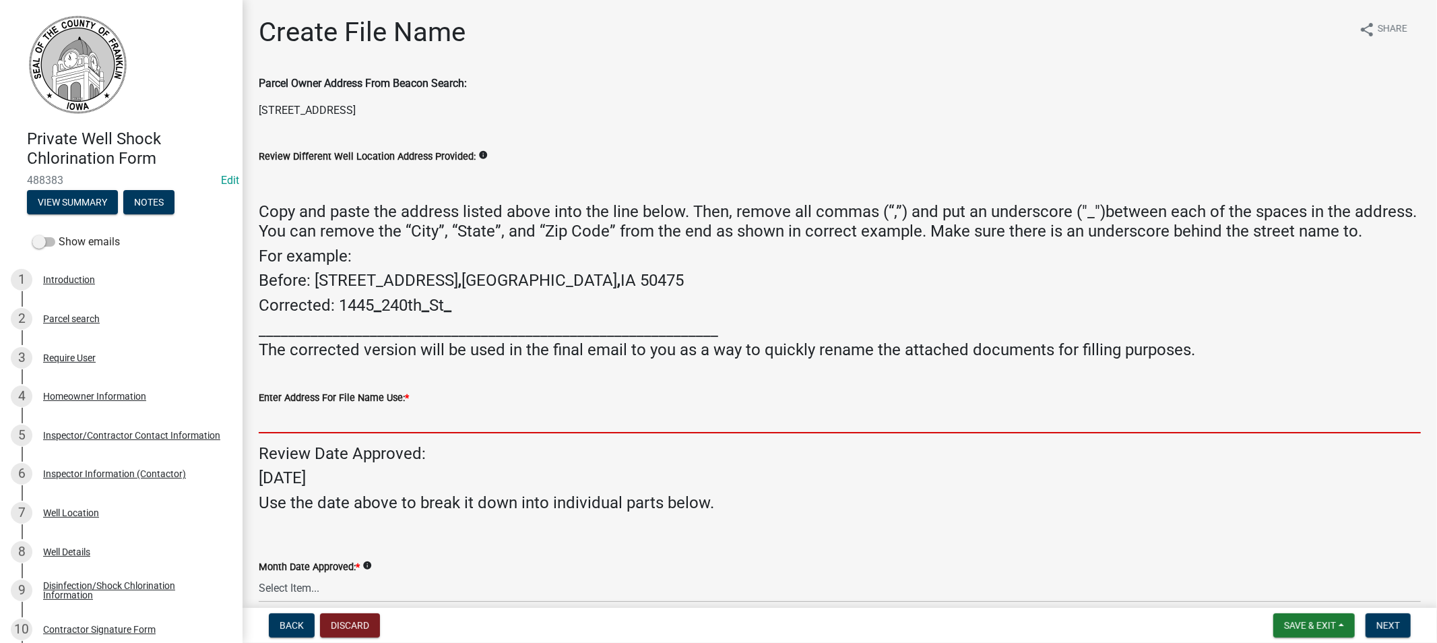
click at [315, 433] on input "Enter Address For File Name Use: *" at bounding box center [840, 420] width 1162 height 28
paste input "[STREET_ADDRESS]"
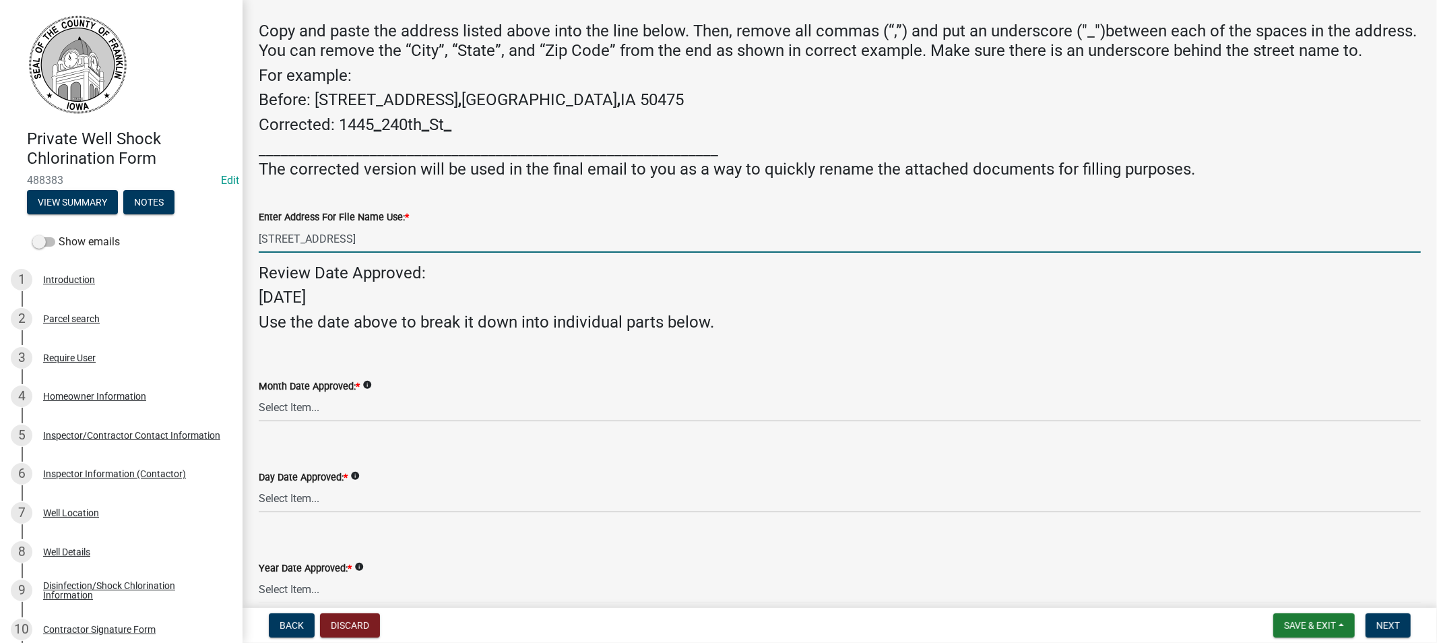
scroll to position [224, 0]
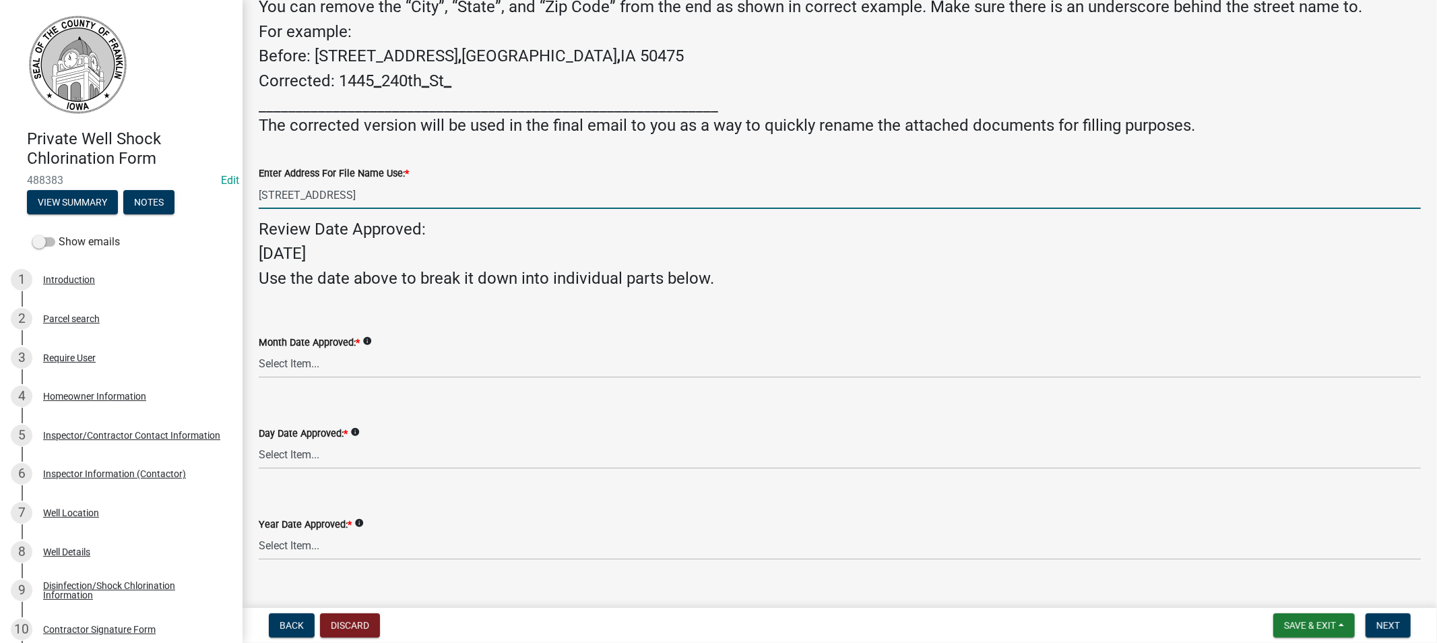
type input "[STREET_ADDRESS]"
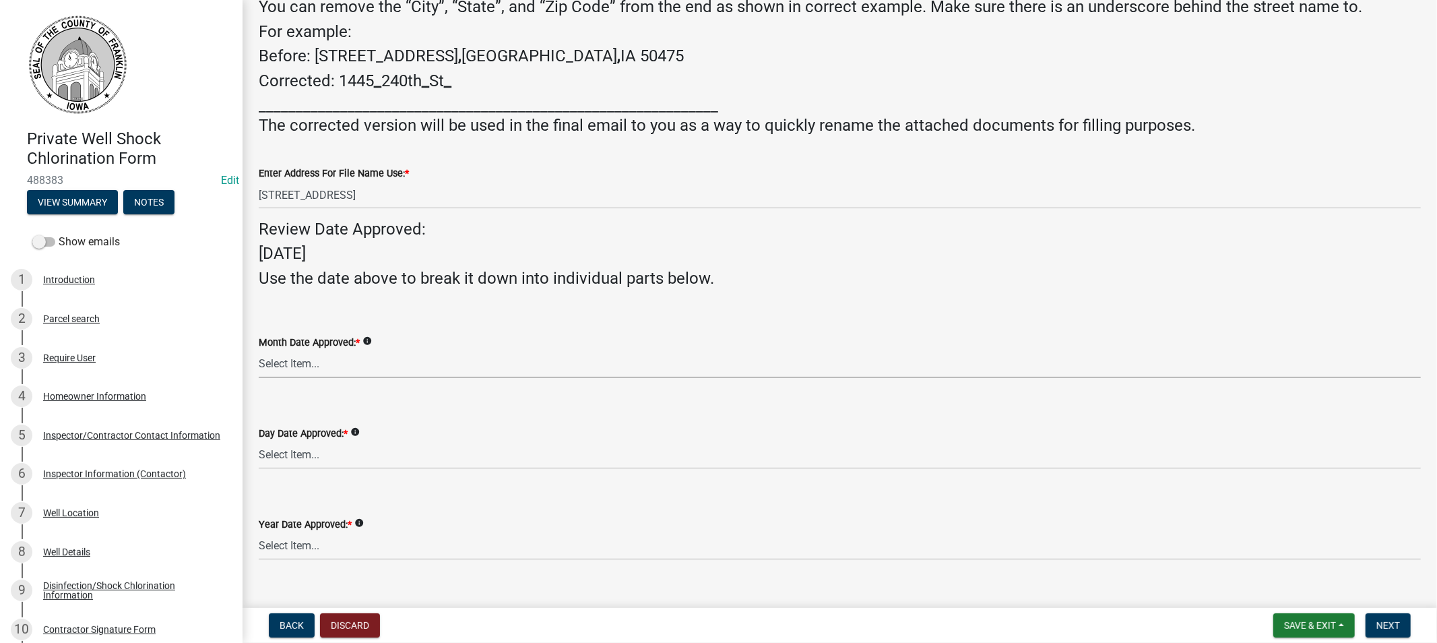
click at [323, 378] on select "Select Item... 01 02 03 04 05 06 07 08 09 10 11 12" at bounding box center [840, 364] width 1162 height 28
click at [259, 369] on select "Select Item... 01 02 03 04 05 06 07 08 09 10 11 12" at bounding box center [840, 364] width 1162 height 28
click at [295, 378] on select "Select Item... 01 02 03 04 05 06 07 08 09 10 11 12" at bounding box center [840, 364] width 1162 height 28
click at [259, 369] on select "Select Item... 01 02 03 04 05 06 07 08 09 10 11 12" at bounding box center [840, 364] width 1162 height 28
select select "ccdd317c-1fd8-478b-a035-e407c2eabeb7"
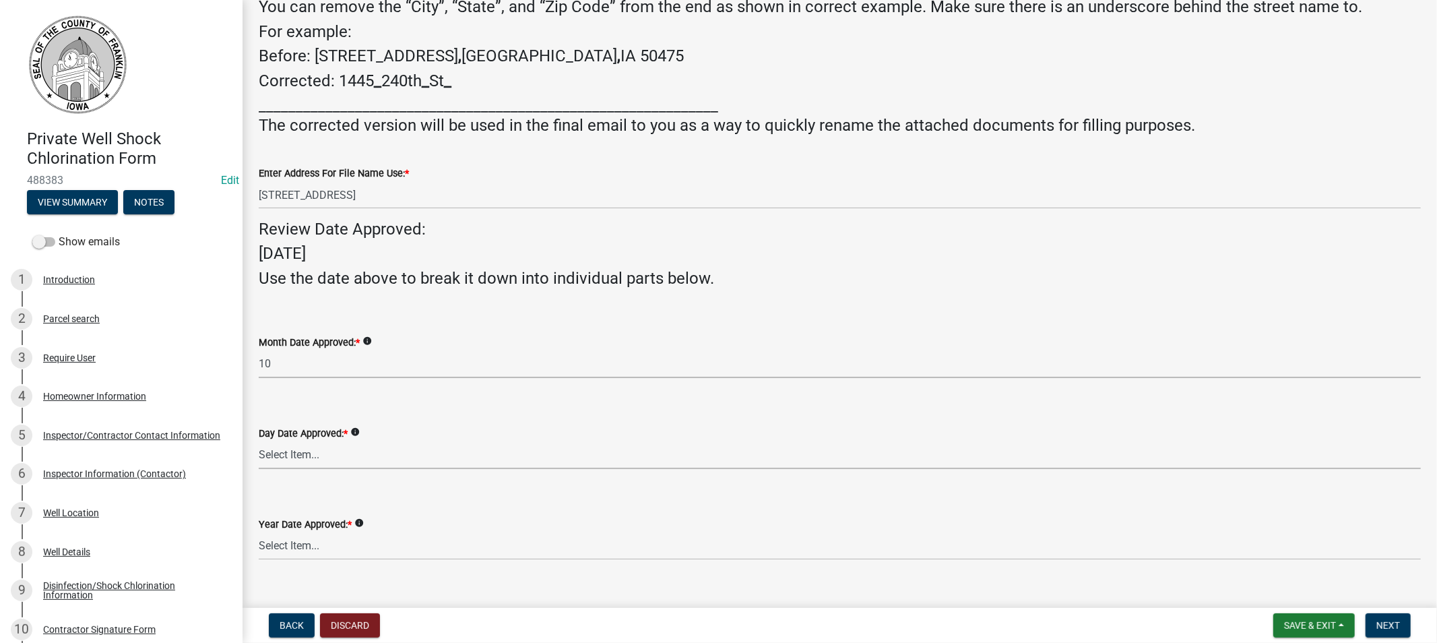
click at [312, 469] on select "Select Item... 01 02 03 04 05 06 07 08 09 10 11 12 13 14 15 16 17 18 19 20 21 2…" at bounding box center [840, 455] width 1162 height 28
click at [259, 460] on select "Select Item... 01 02 03 04 05 06 07 08 09 10 11 12 13 14 15 16 17 18 19 20 21 2…" at bounding box center [840, 455] width 1162 height 28
select select "dad64f8a-dc60-4cc9-bf2e-c6fdf5c48a9a"
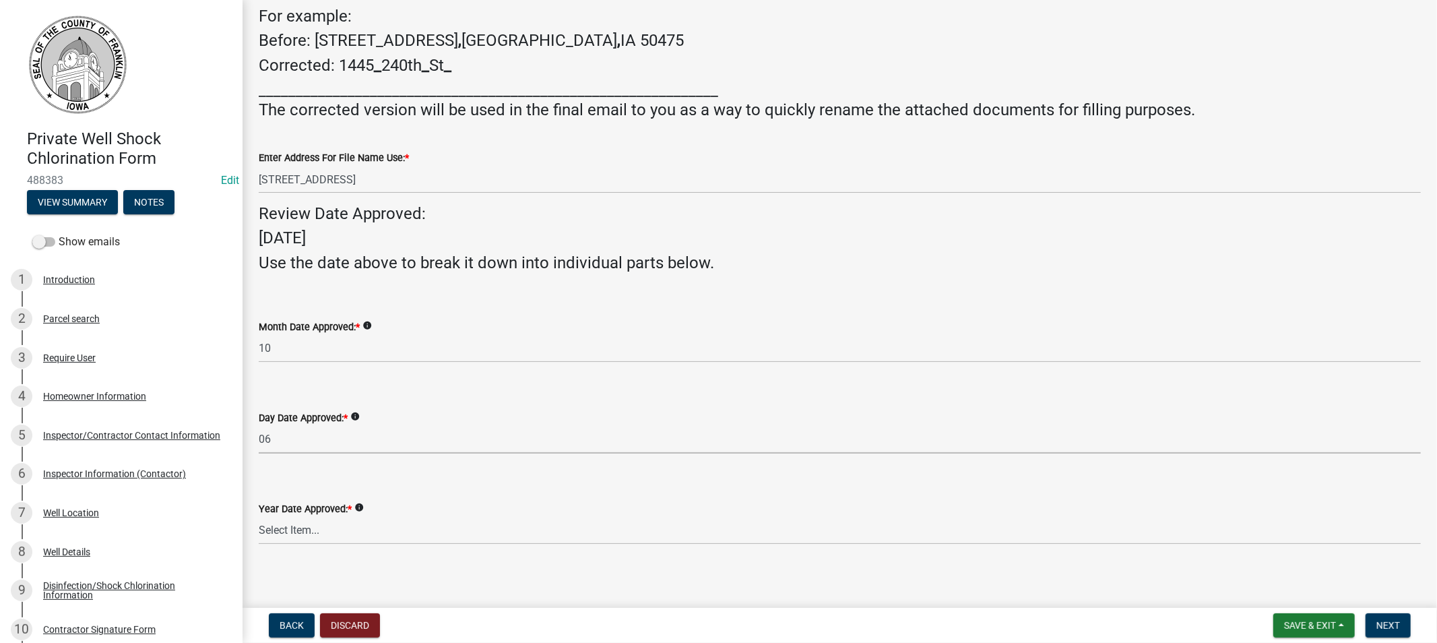
scroll to position [265, 0]
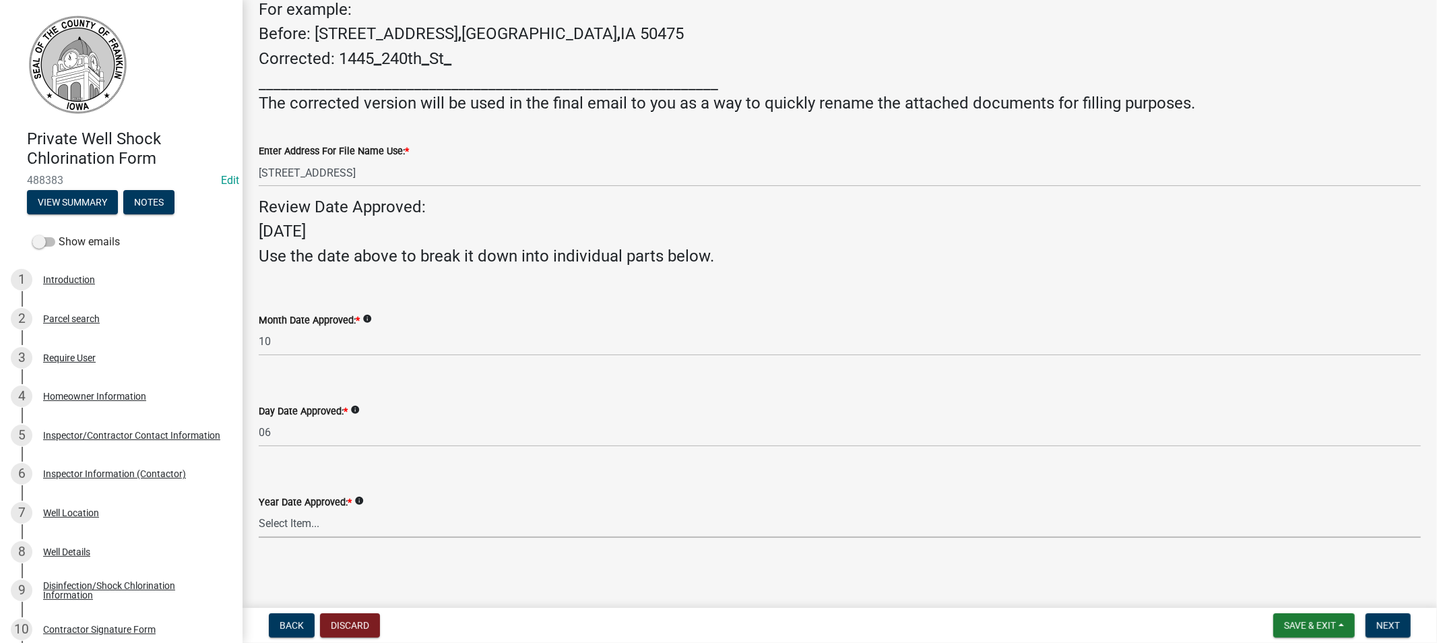
click at [315, 530] on select "Select Item... 2025 2026 2027 2028 2029 2030 2031 2032 2033" at bounding box center [840, 524] width 1162 height 28
click at [259, 510] on select "Select Item... 2025 2026 2027 2028 2029 2030 2031 2032 2033" at bounding box center [840, 524] width 1162 height 28
select select "50b8d7cf-13ea-4239-84ee-9f37e9ab8850"
click at [1364, 618] on form "Save & Exit Save Save & Exit Next" at bounding box center [1342, 625] width 148 height 24
drag, startPoint x: 1375, startPoint y: 618, endPoint x: 1363, endPoint y: 614, distance: 12.8
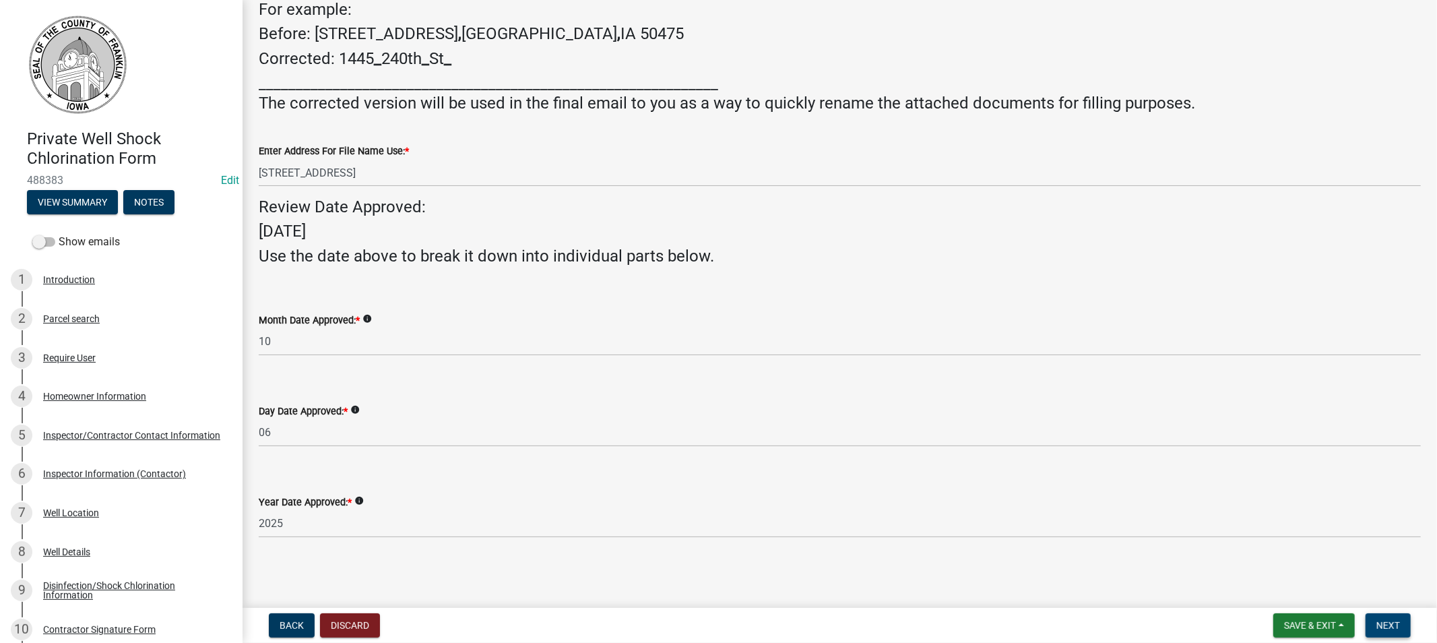
click at [1371, 617] on button "Next" at bounding box center [1388, 625] width 45 height 24
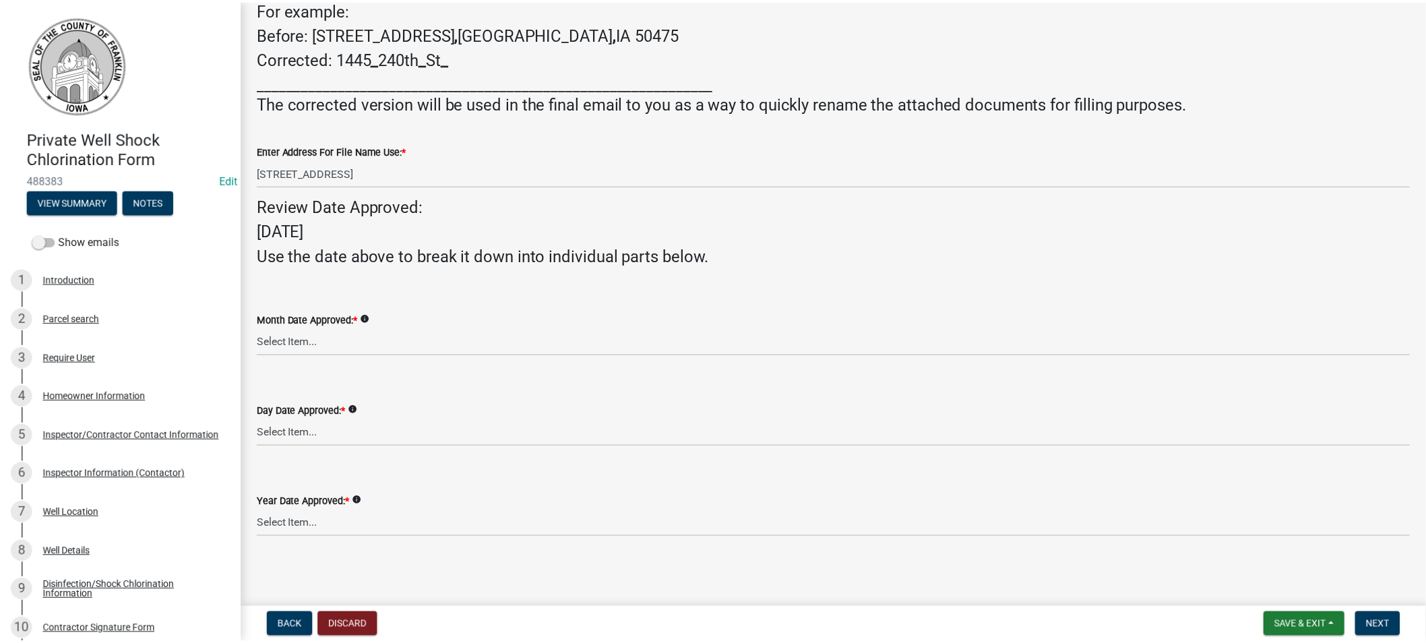
scroll to position [0, 0]
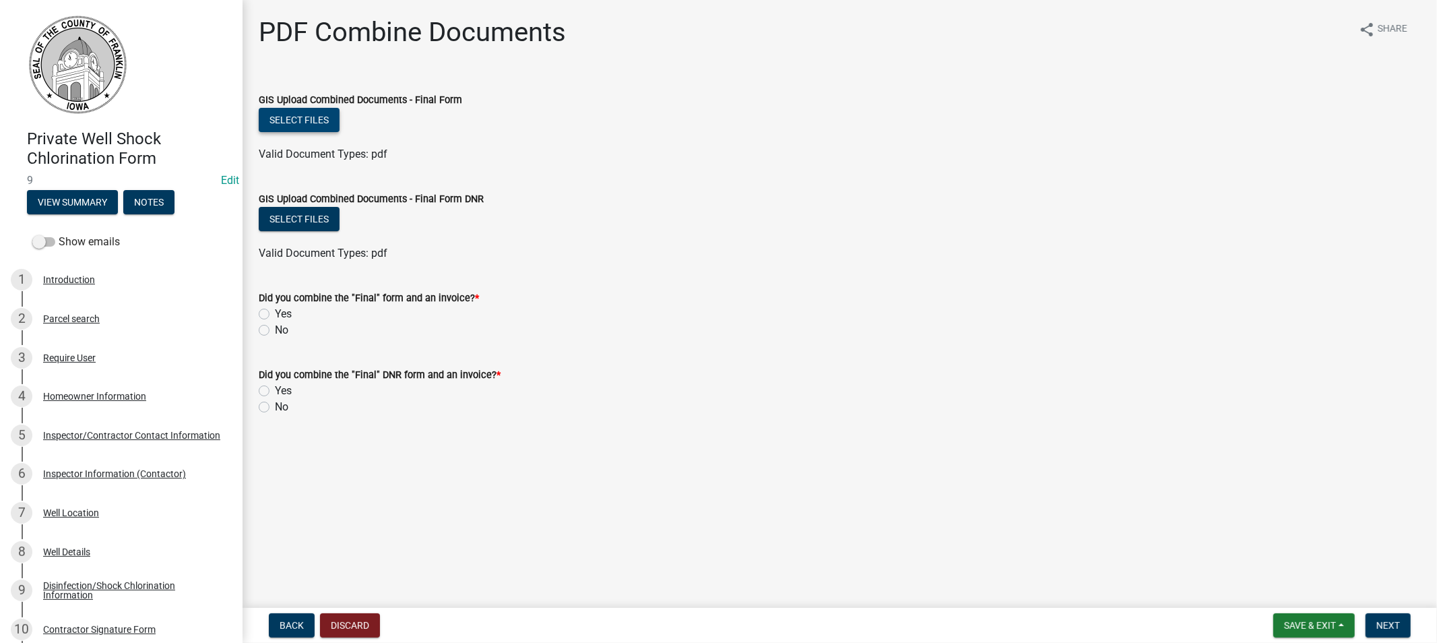
click at [293, 115] on button "Select files" at bounding box center [299, 120] width 81 height 24
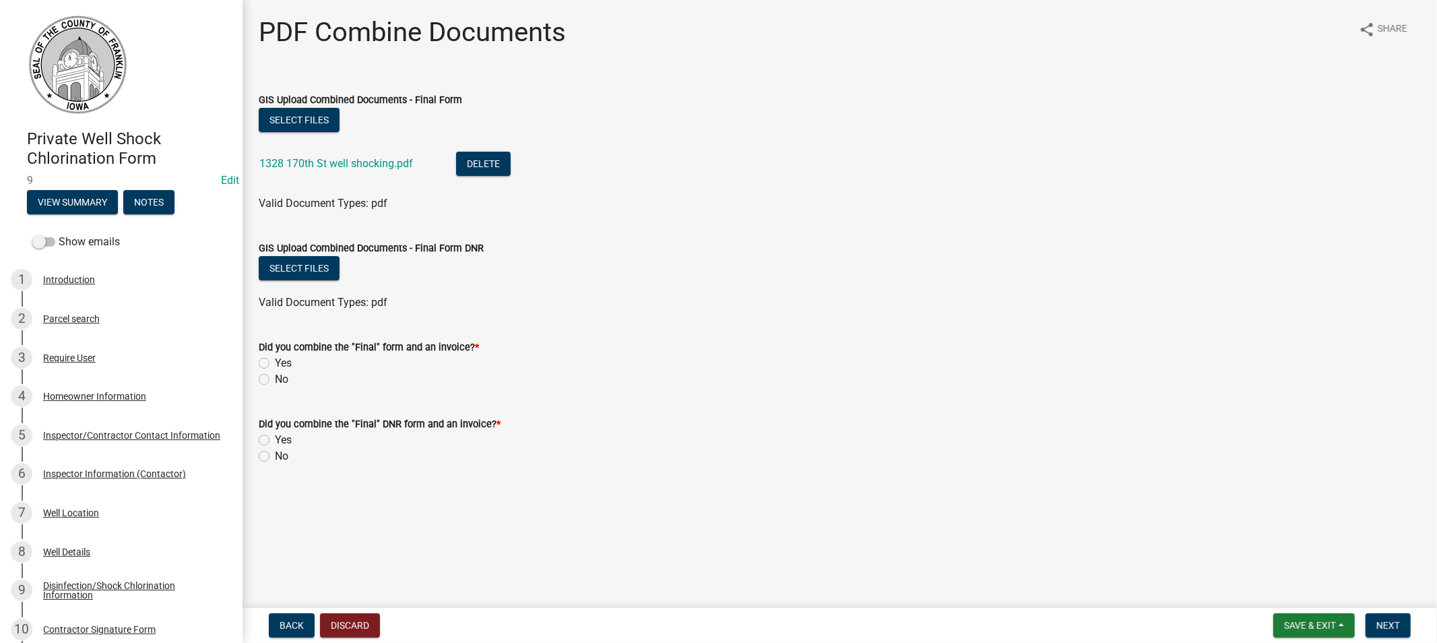
click at [275, 362] on label "Yes" at bounding box center [283, 363] width 17 height 16
click at [275, 362] on input "Yes" at bounding box center [279, 359] width 9 height 9
radio input "true"
click at [275, 441] on label "Yes" at bounding box center [283, 440] width 17 height 16
click at [275, 441] on input "Yes" at bounding box center [279, 436] width 9 height 9
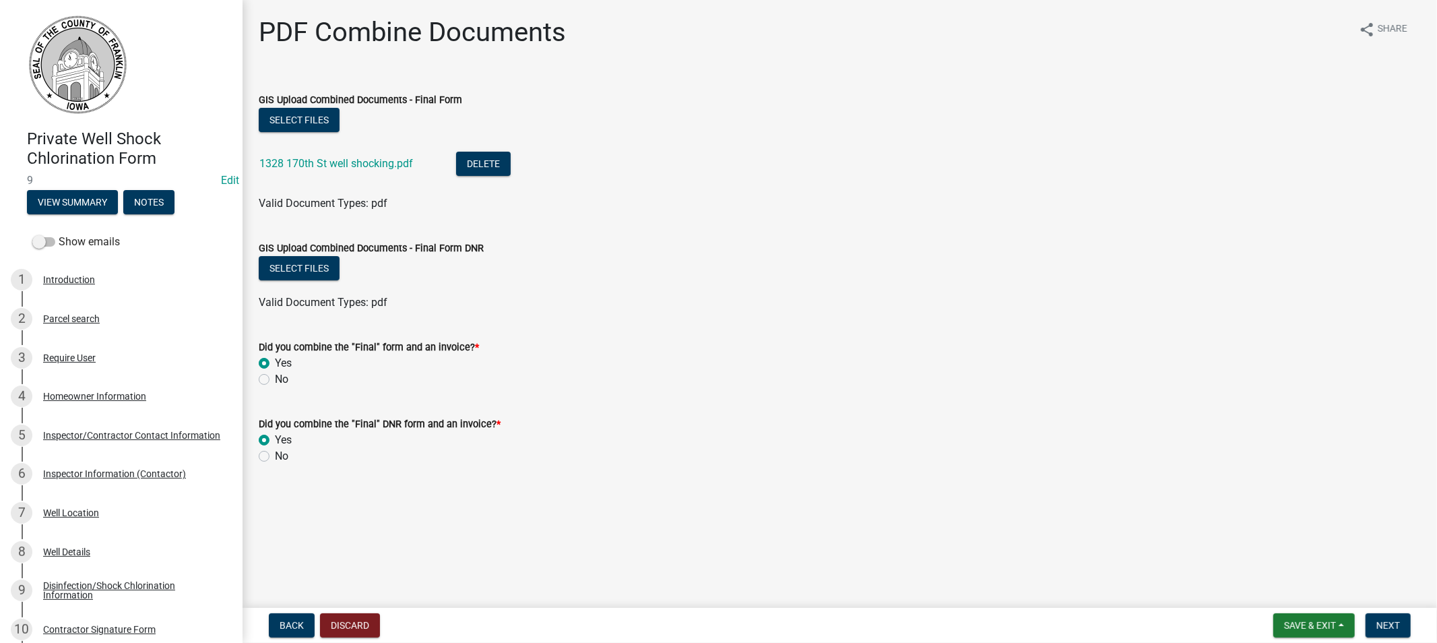
radio input "true"
drag, startPoint x: 1385, startPoint y: 625, endPoint x: 1335, endPoint y: 608, distance: 52.0
click at [1385, 625] on span "Next" at bounding box center [1389, 625] width 24 height 11
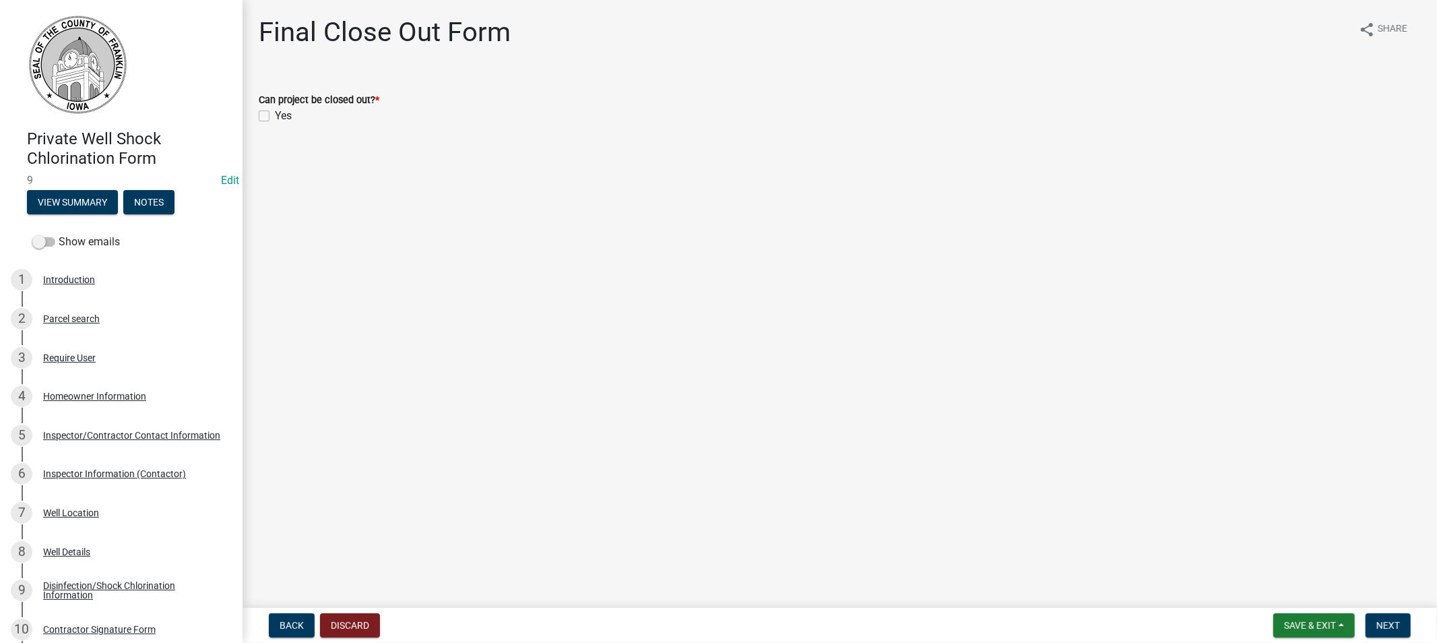
click at [275, 115] on label "Yes" at bounding box center [283, 116] width 17 height 16
click at [275, 115] on input "Yes" at bounding box center [279, 112] width 9 height 9
checkbox input "true"
click at [1380, 625] on span "Next" at bounding box center [1389, 625] width 24 height 11
